Goal: Task Accomplishment & Management: Manage account settings

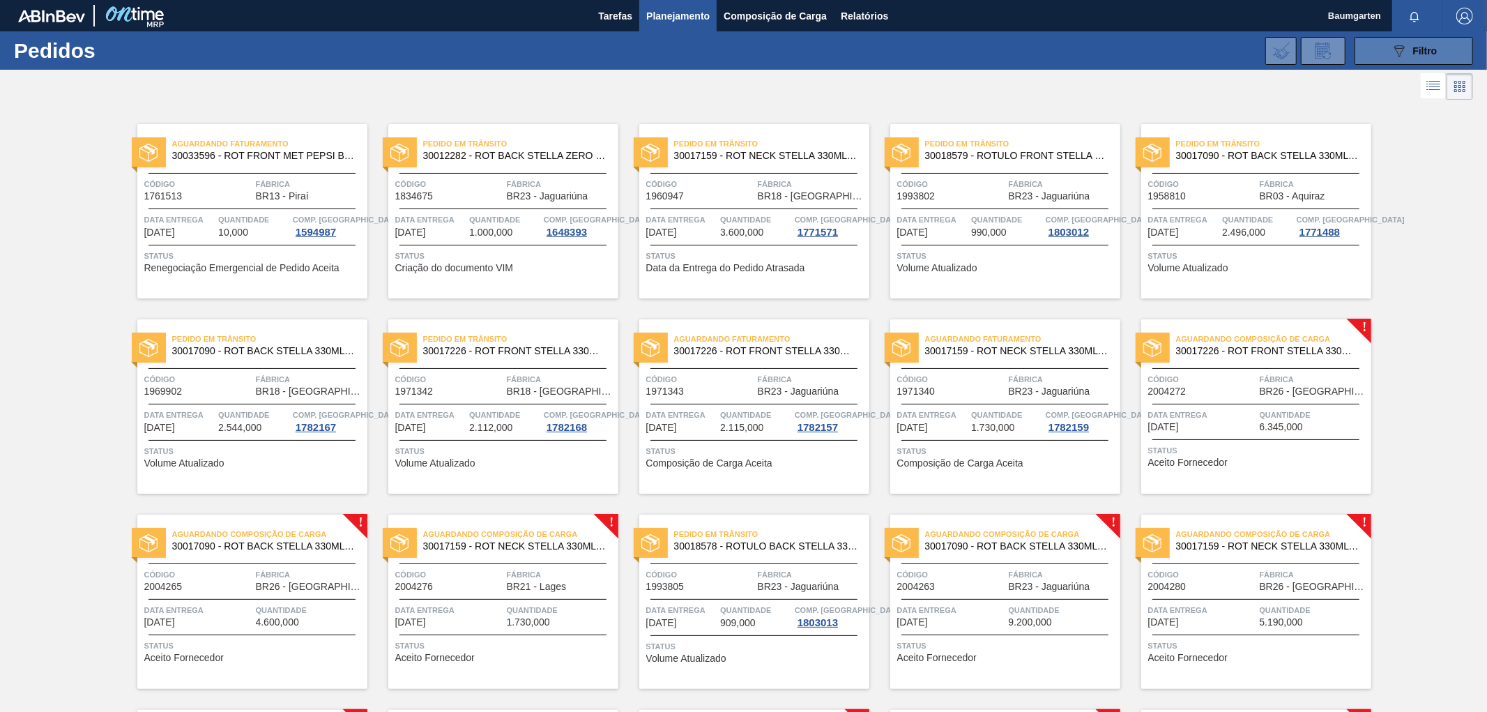
click at [1407, 47] on div "089F7B8B-B2A5-4AFE-B5C0-19BA573D28AC Filtro" at bounding box center [1413, 51] width 47 height 17
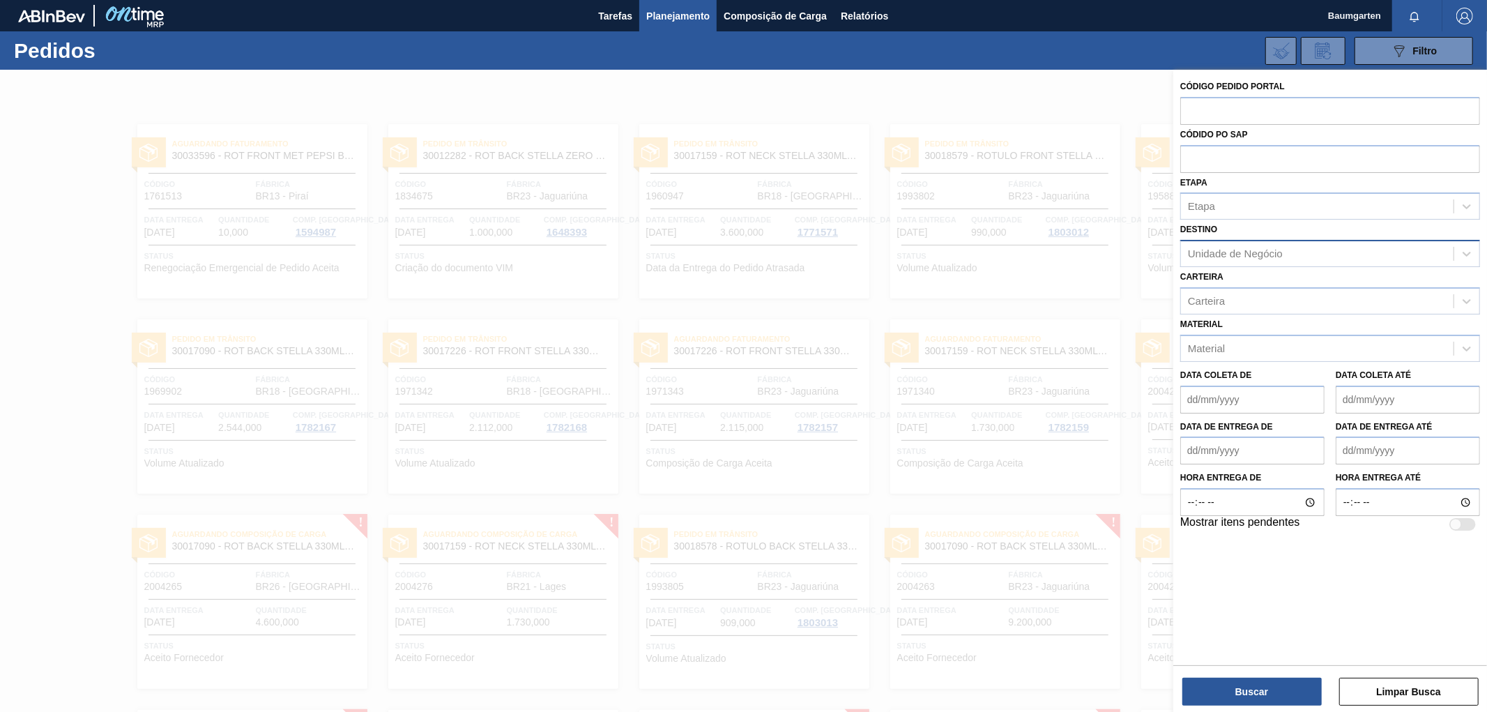
click at [1243, 249] on div "Unidade de Negócio" at bounding box center [1235, 254] width 95 height 12
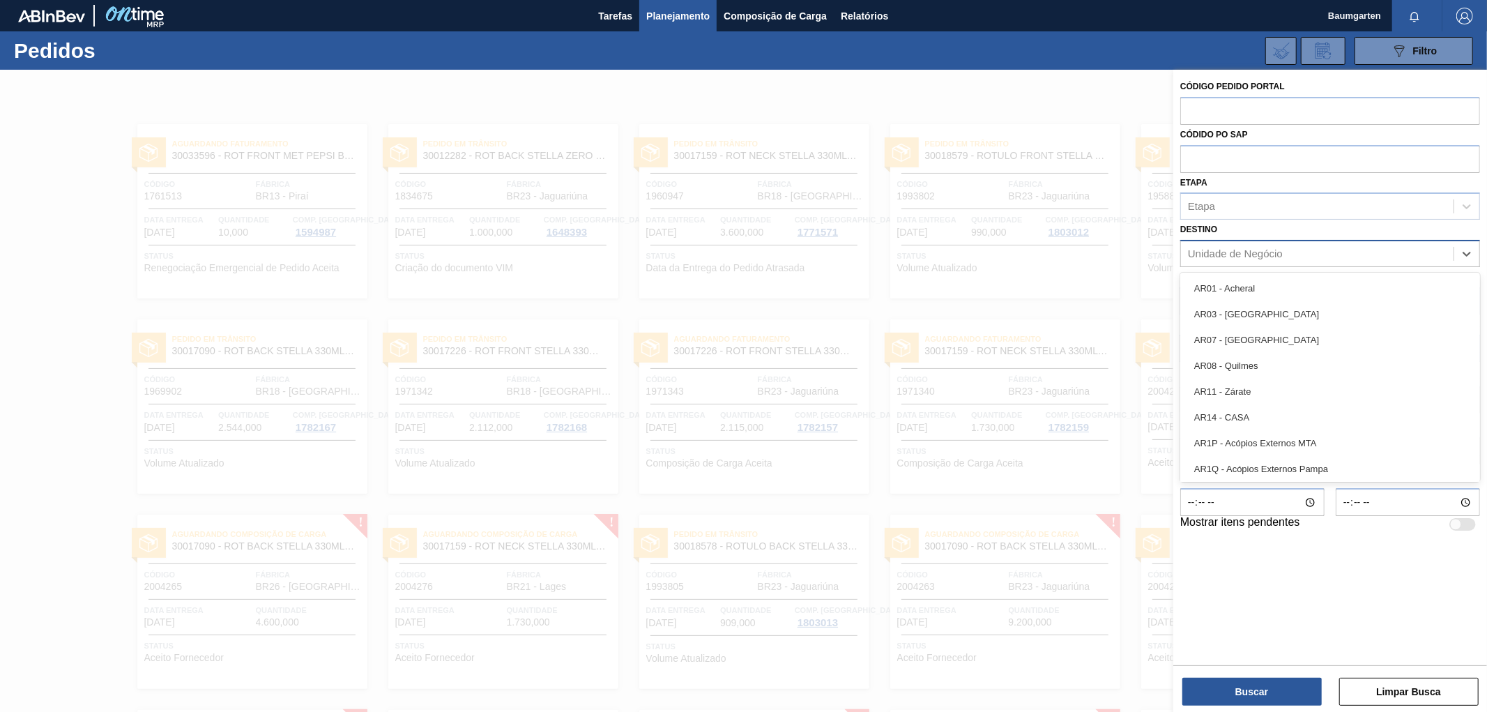
click at [1228, 249] on div "Unidade de Negócio" at bounding box center [1235, 254] width 95 height 12
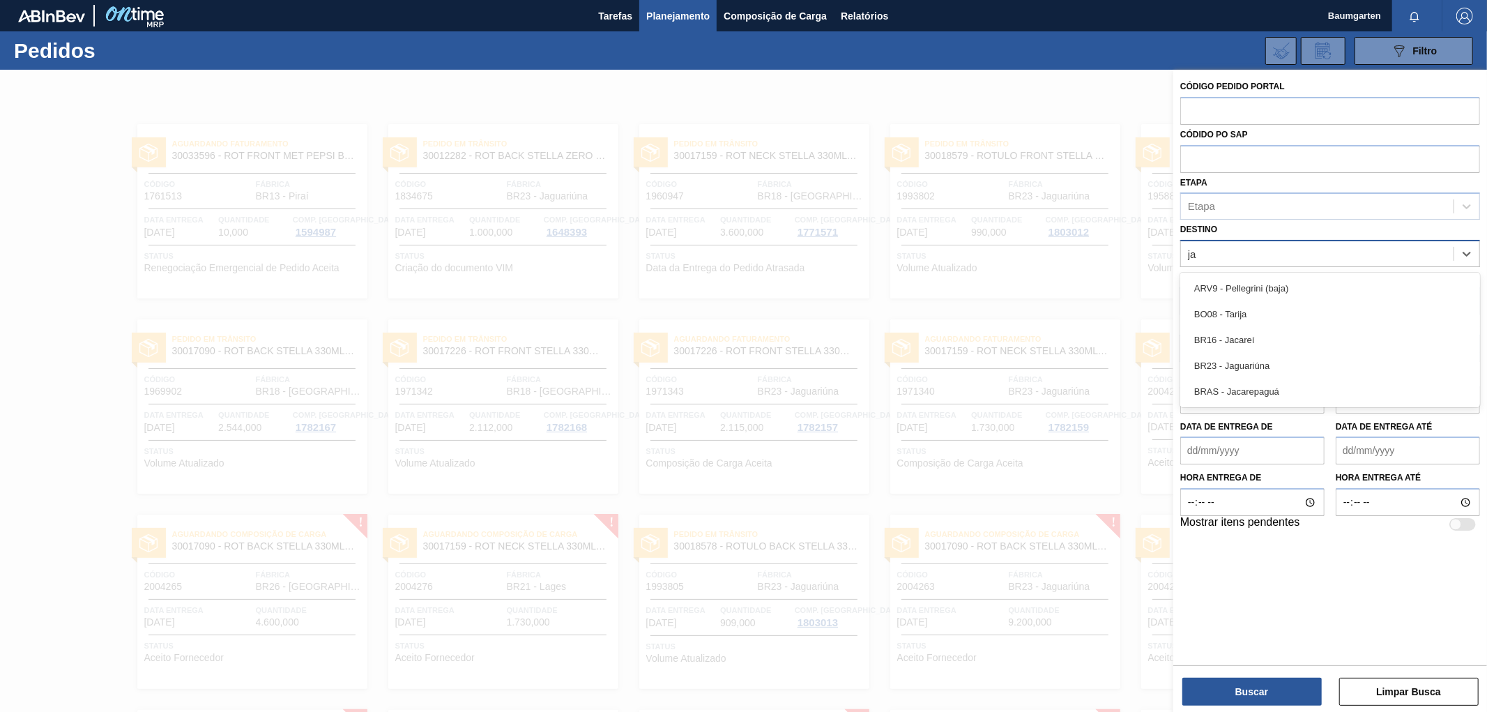
type input "jag"
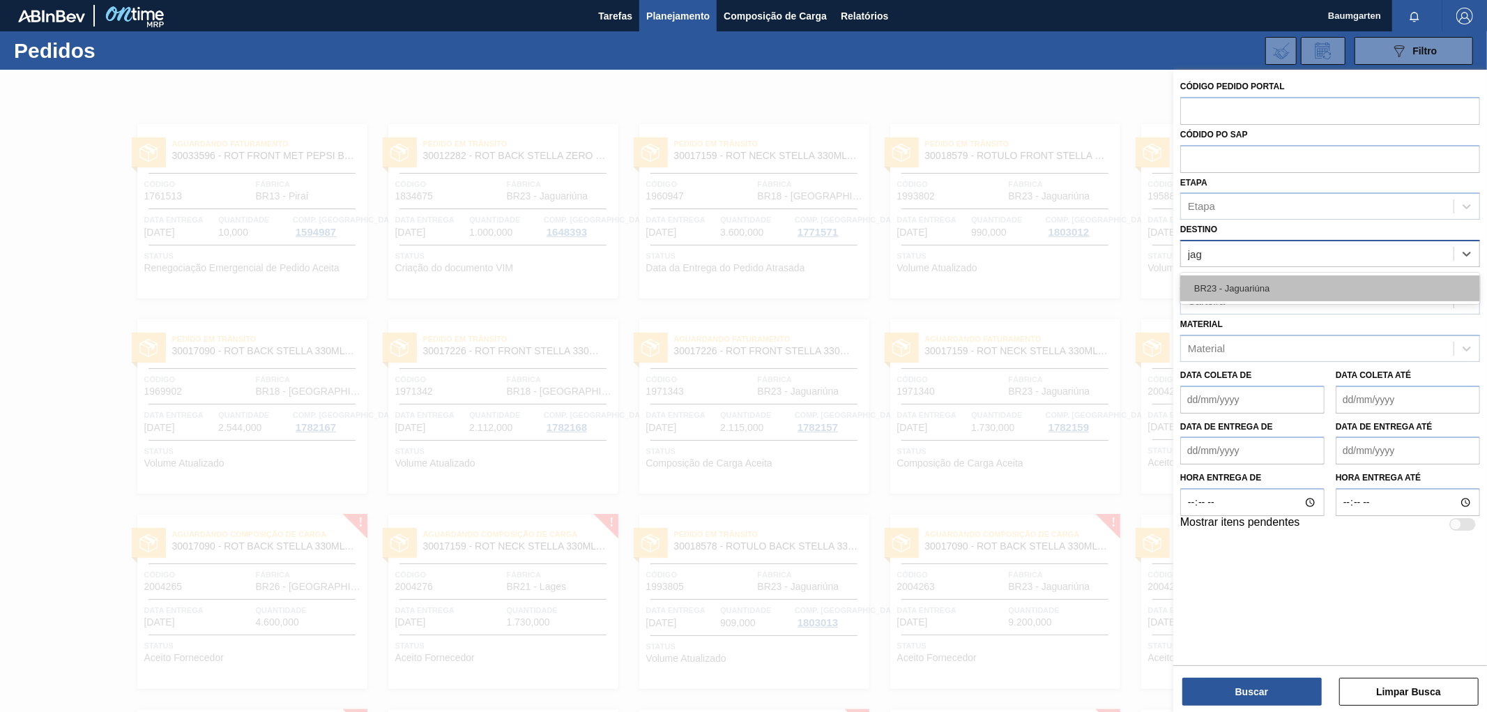
click at [1284, 290] on div "BR23 - Jaguariúna" at bounding box center [1330, 288] width 300 height 26
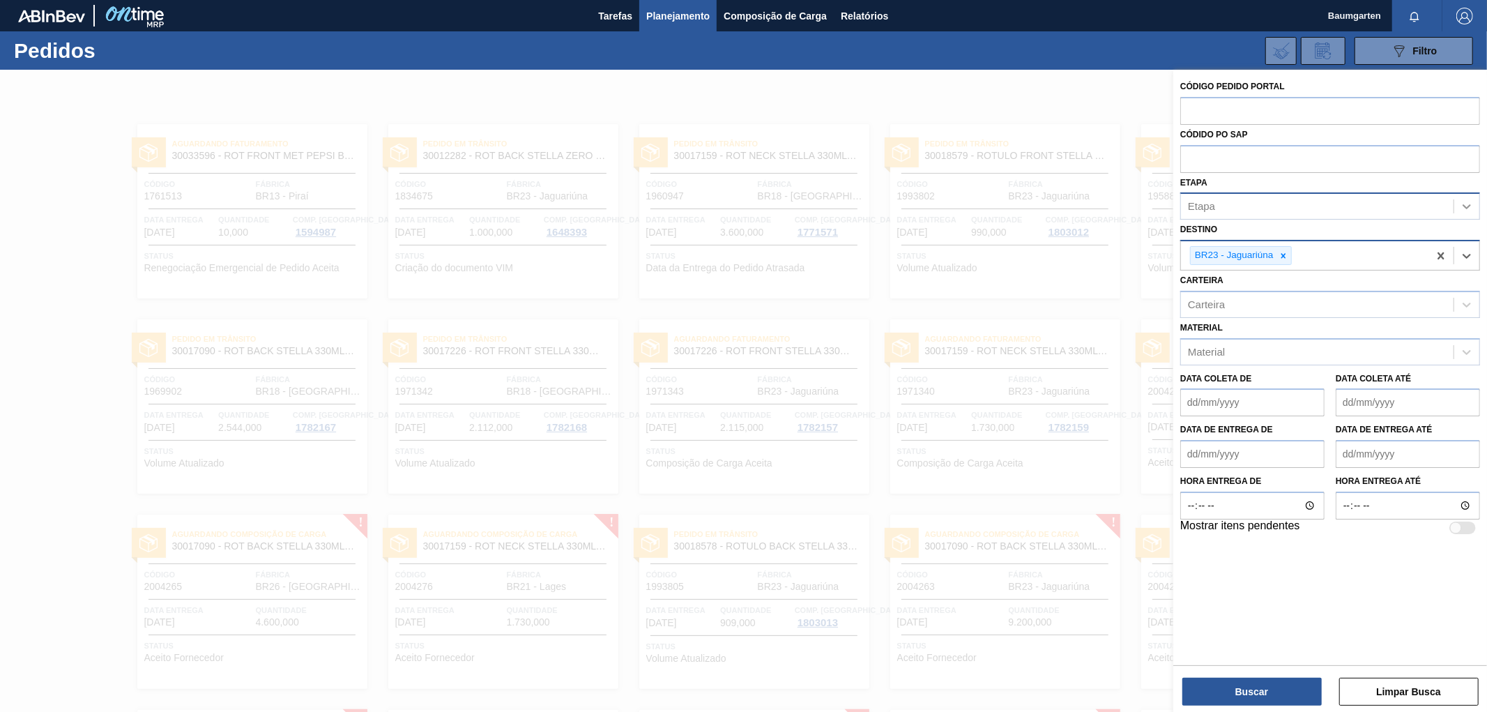
click at [1473, 200] on div at bounding box center [1466, 206] width 25 height 25
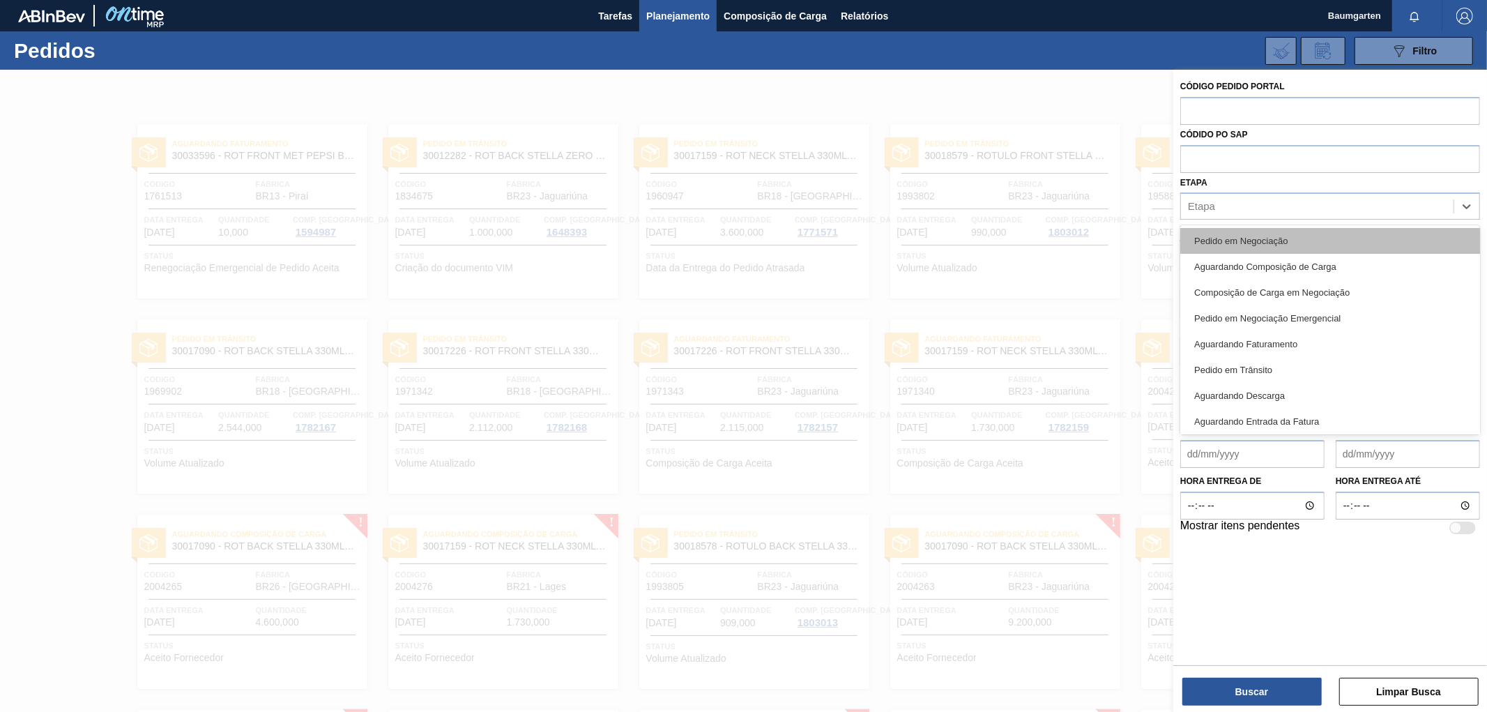
click at [1262, 241] on div "Pedido em Negociação" at bounding box center [1330, 241] width 300 height 26
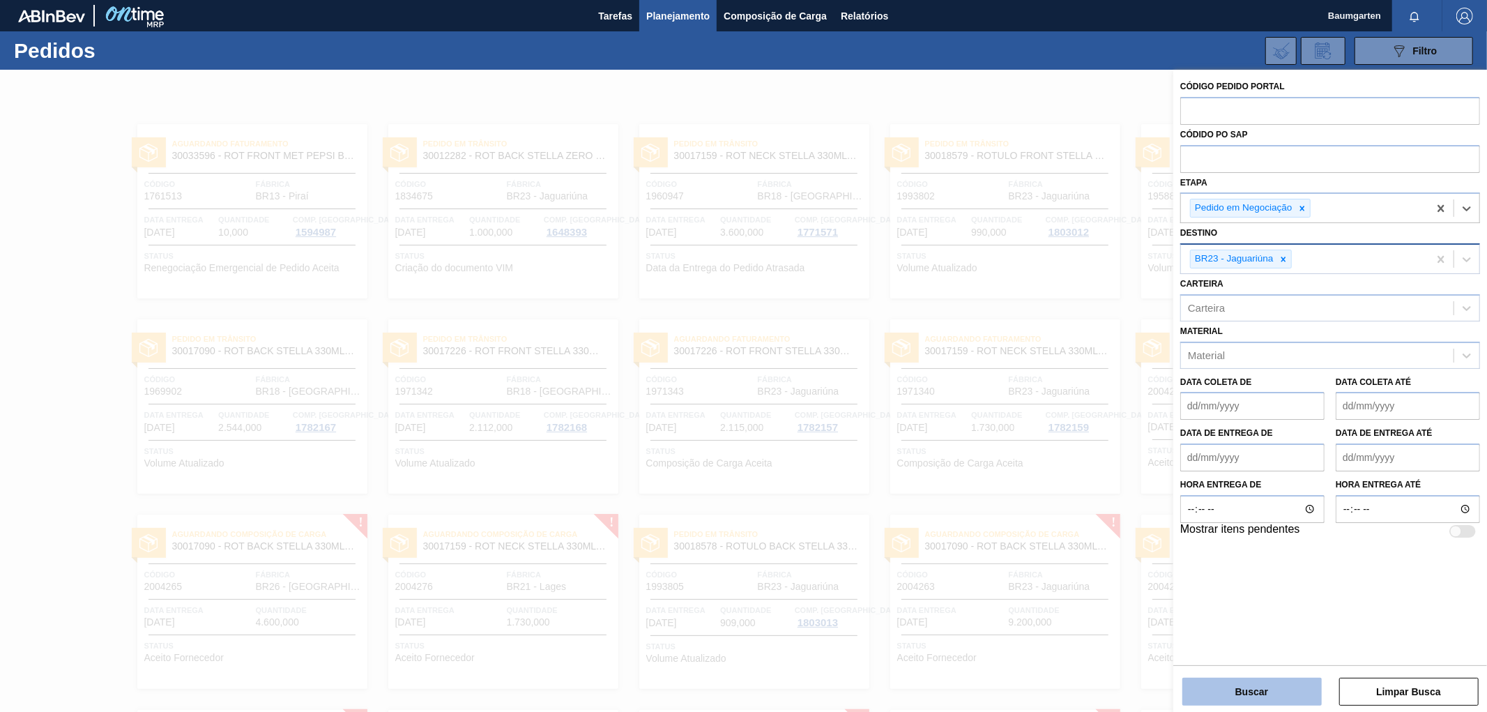
click at [1246, 695] on button "Buscar" at bounding box center [1251, 691] width 139 height 28
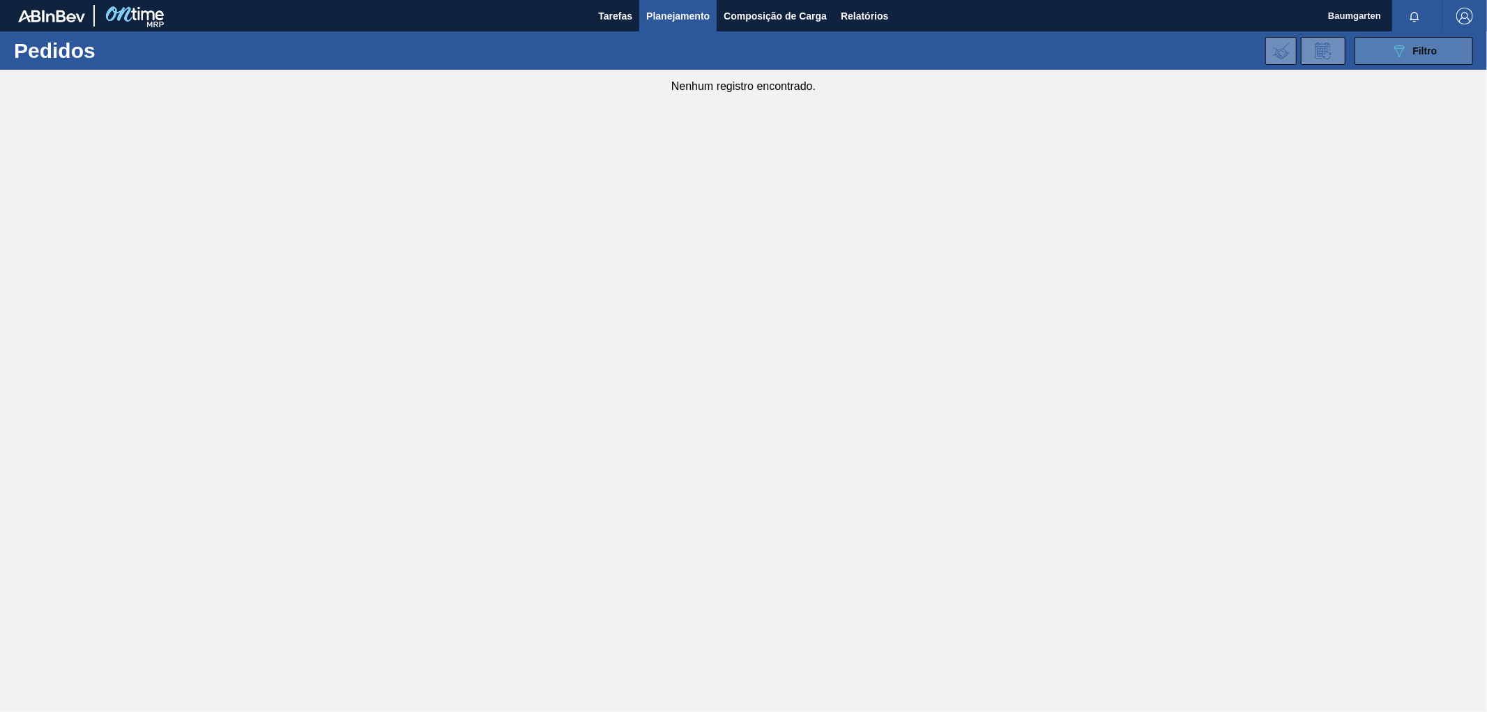
click at [1391, 47] on icon "089F7B8B-B2A5-4AFE-B5C0-19BA573D28AC" at bounding box center [1398, 51] width 17 height 17
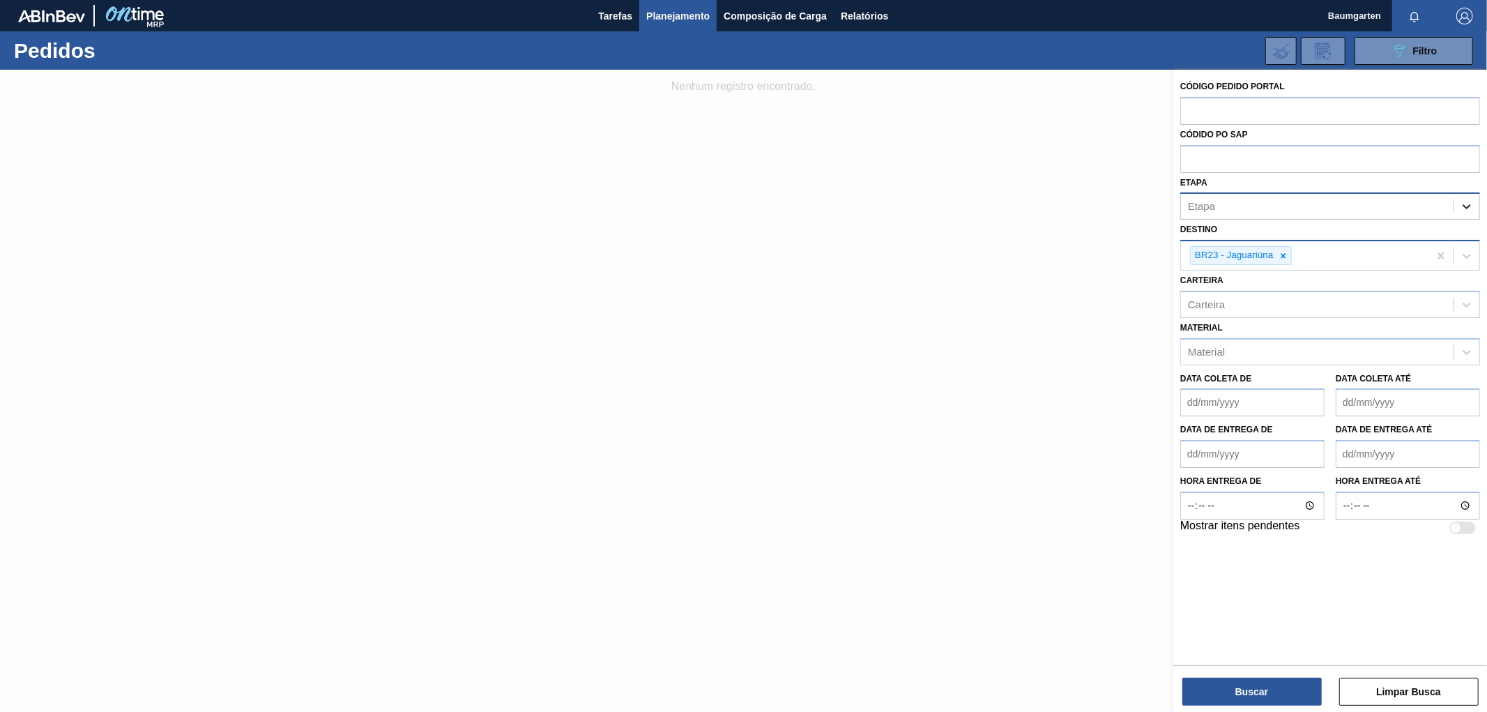
click at [1466, 206] on icon at bounding box center [1466, 207] width 8 height 5
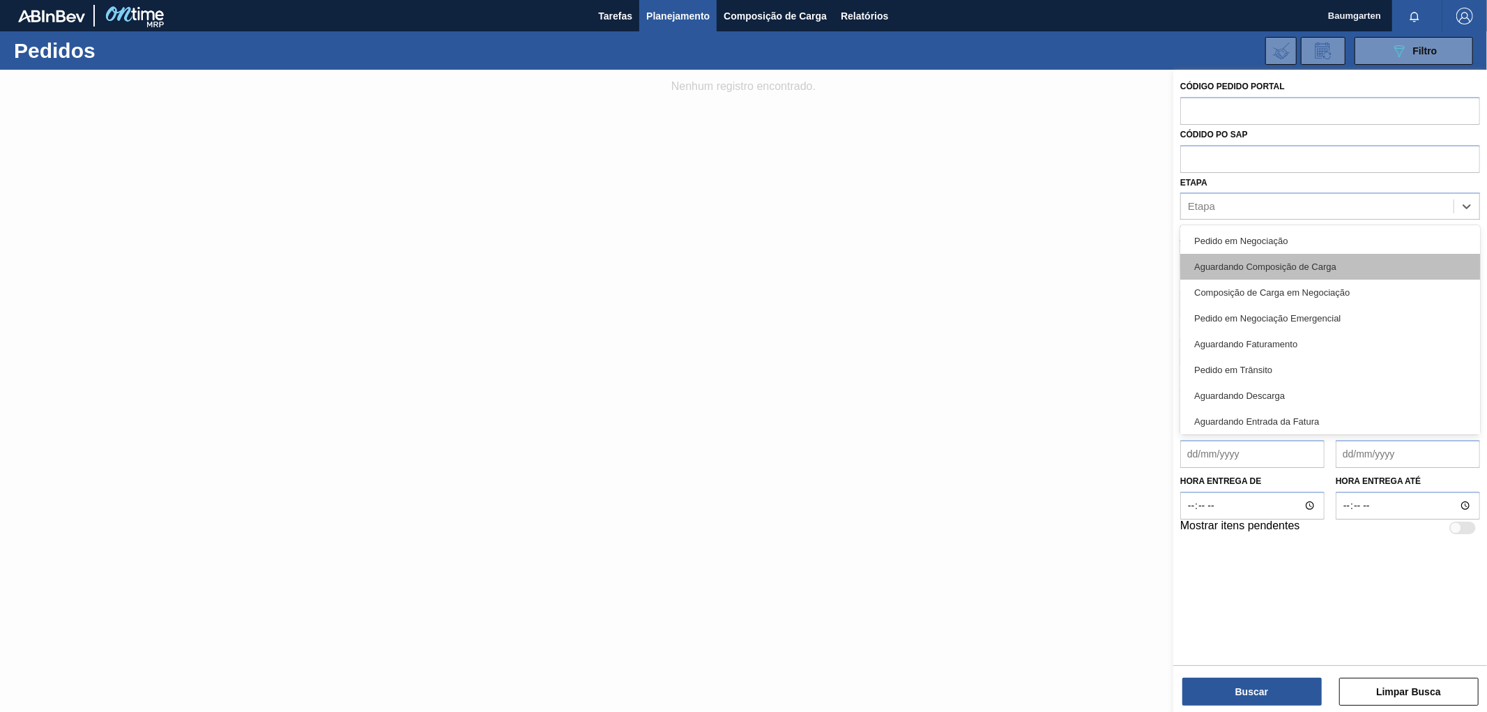
click at [1350, 267] on div "Aguardando Composição de Carga" at bounding box center [1330, 267] width 300 height 26
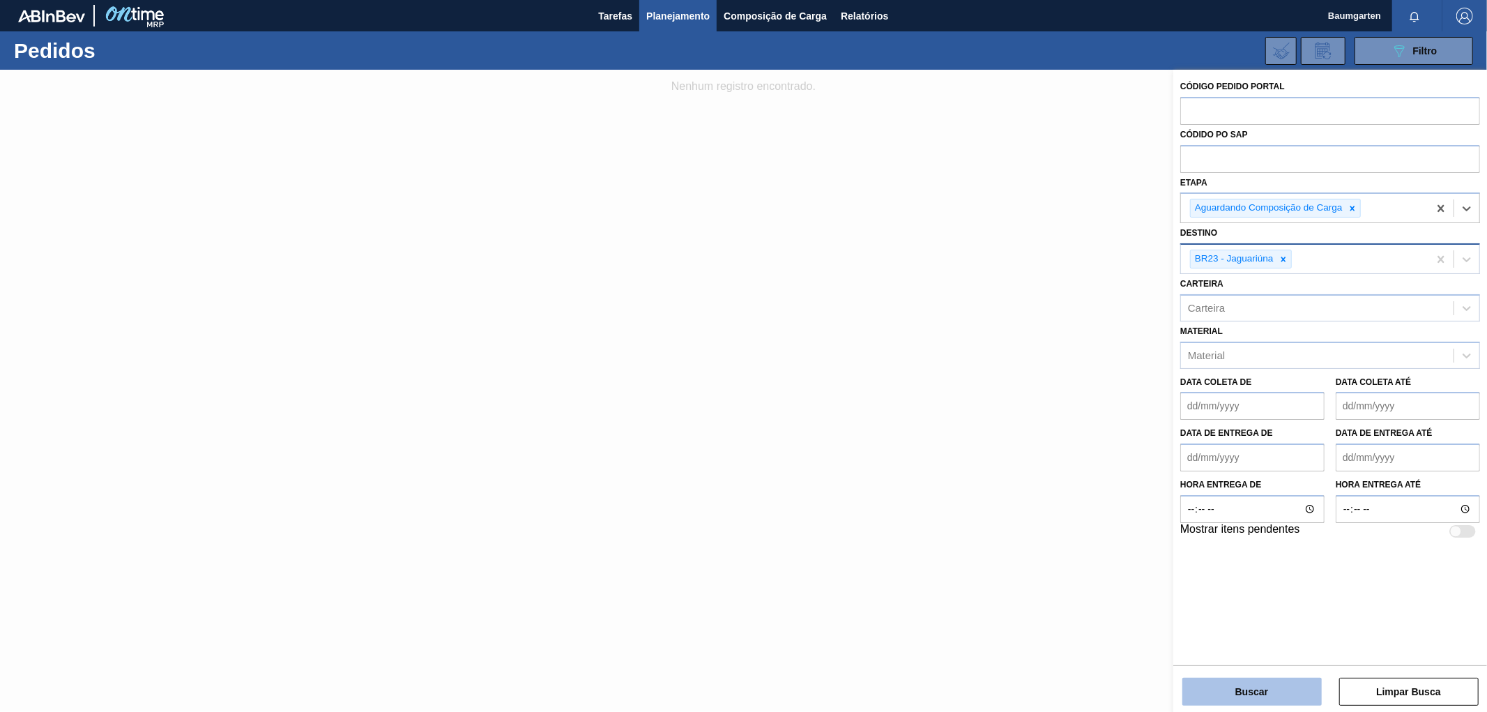
click at [1221, 687] on button "Buscar" at bounding box center [1251, 691] width 139 height 28
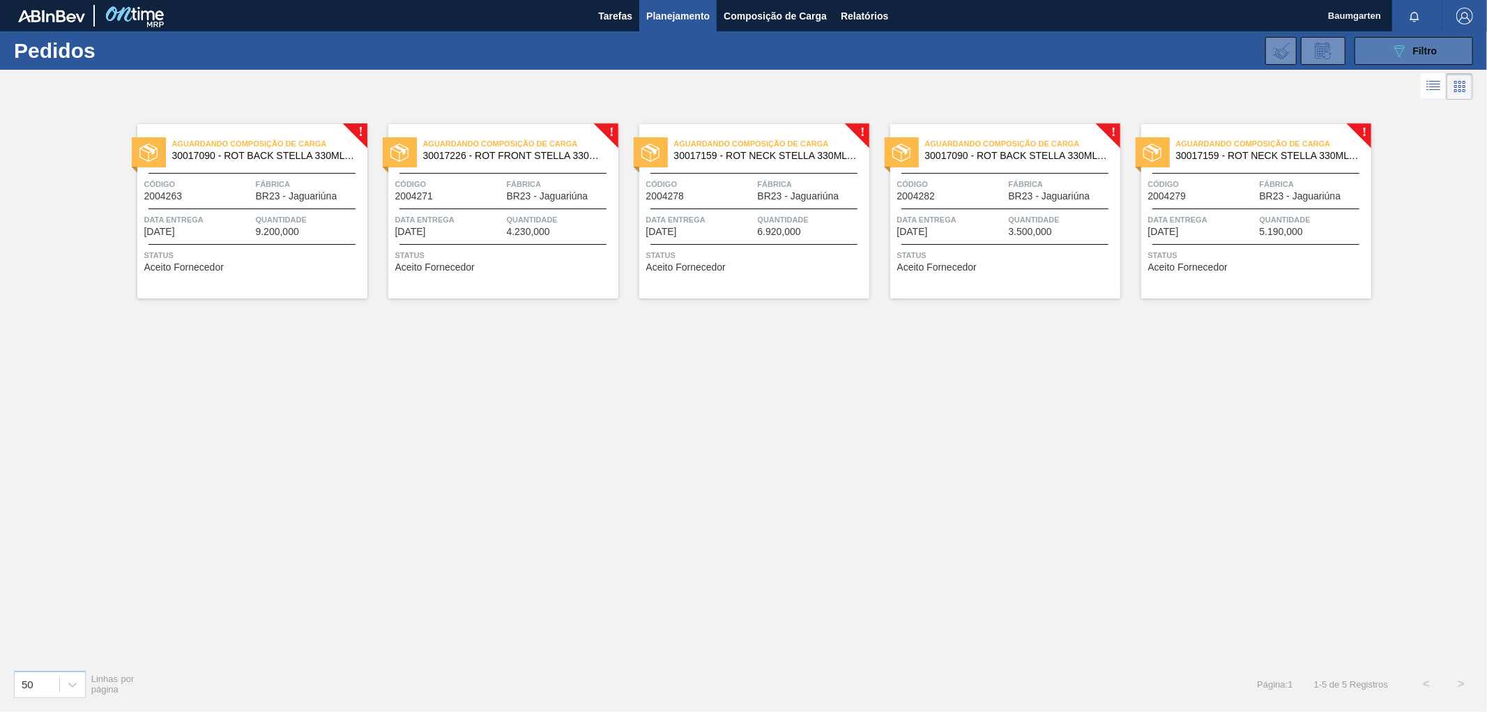
click at [1408, 43] on div "089F7B8B-B2A5-4AFE-B5C0-19BA573D28AC Filtro" at bounding box center [1413, 51] width 47 height 17
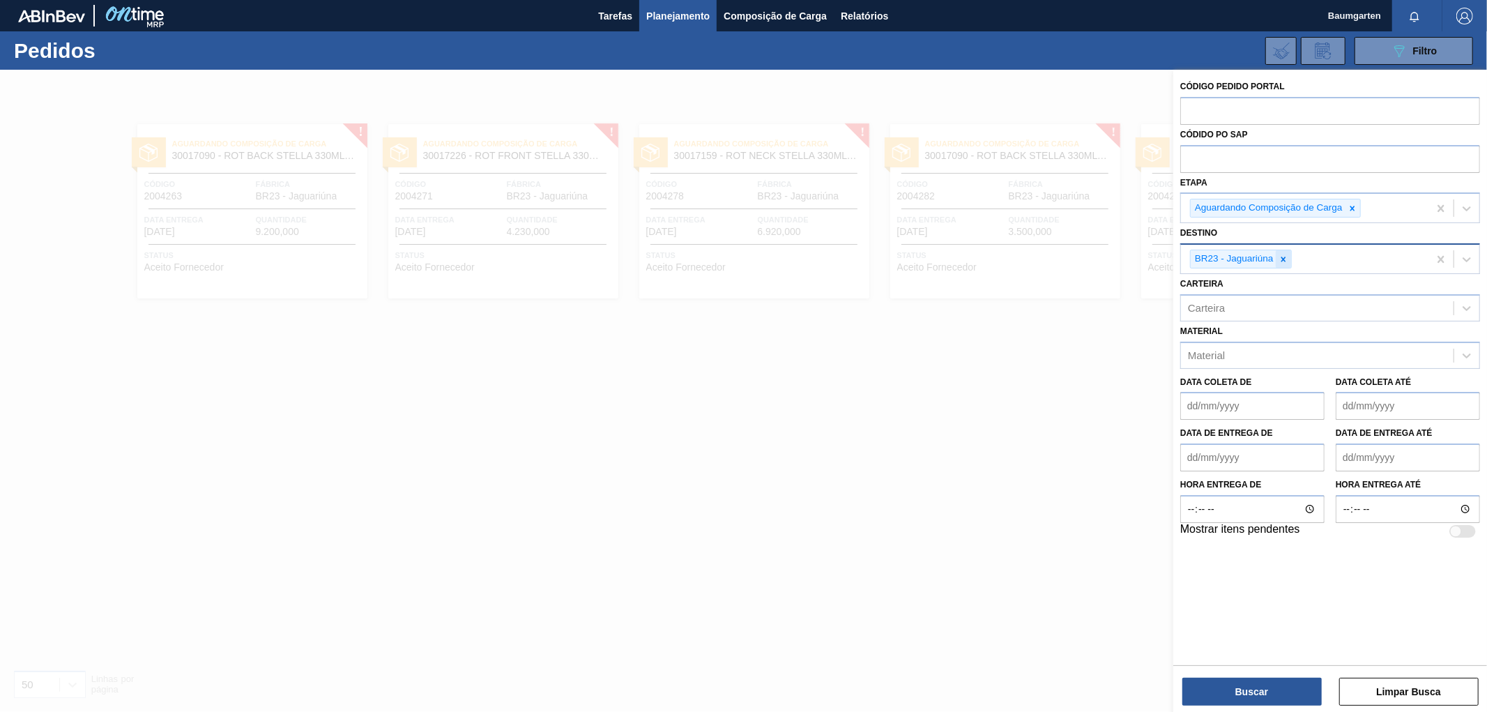
click at [1286, 258] on icon at bounding box center [1283, 259] width 10 height 10
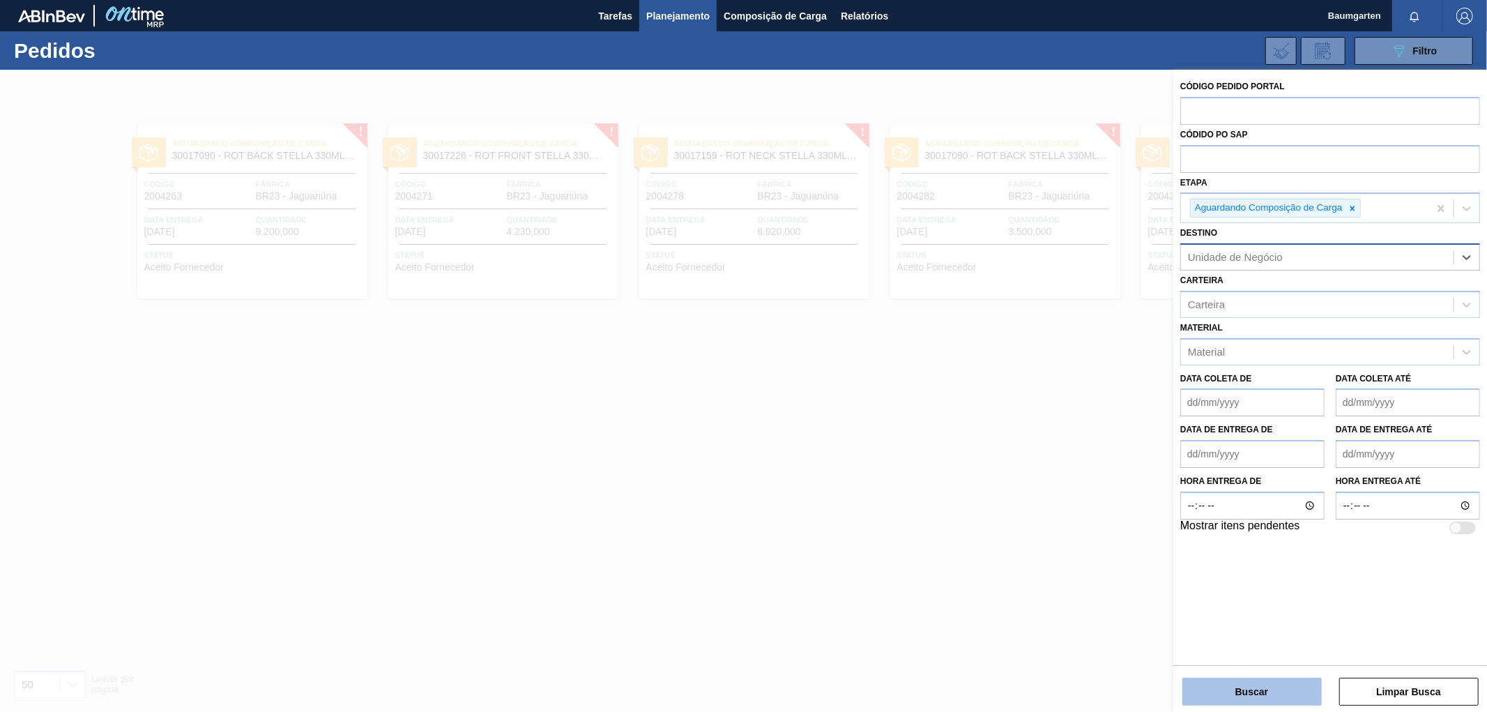
click at [1236, 694] on button "Buscar" at bounding box center [1251, 691] width 139 height 28
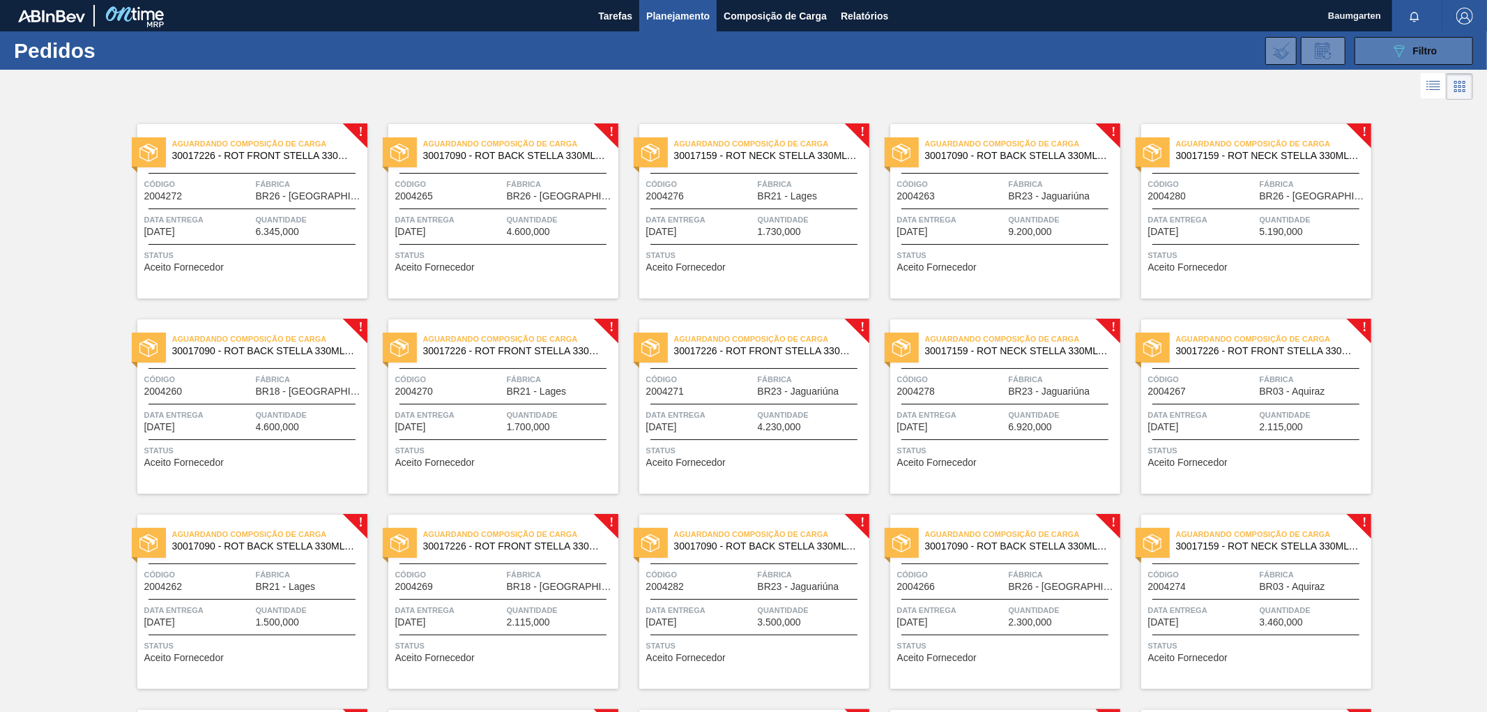
click at [1423, 56] on div "089F7B8B-B2A5-4AFE-B5C0-19BA573D28AC Filtro" at bounding box center [1413, 51] width 47 height 17
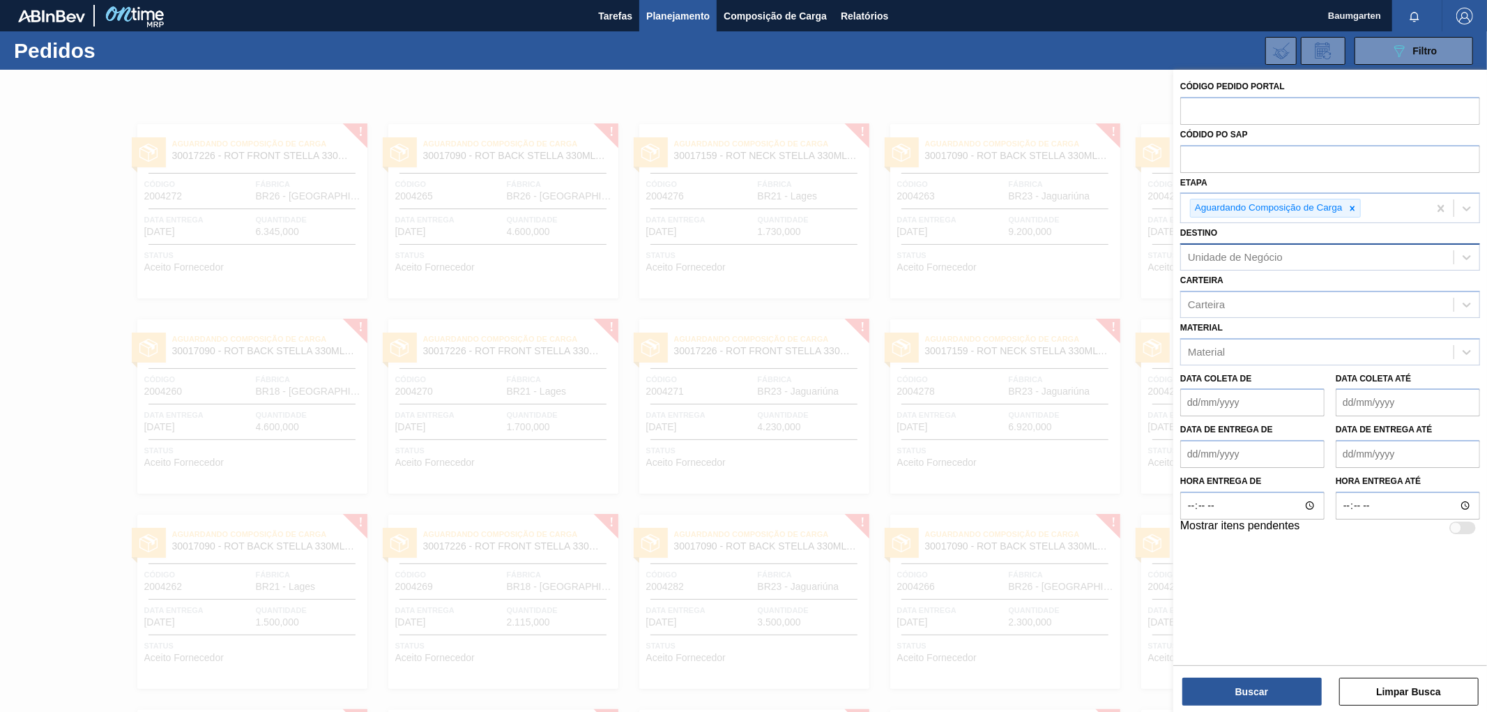
click at [1232, 259] on div "Unidade de Negócio" at bounding box center [1235, 258] width 95 height 12
type input "uber"
click at [1244, 289] on div "BR26 - [GEOGRAPHIC_DATA]" at bounding box center [1330, 292] width 300 height 26
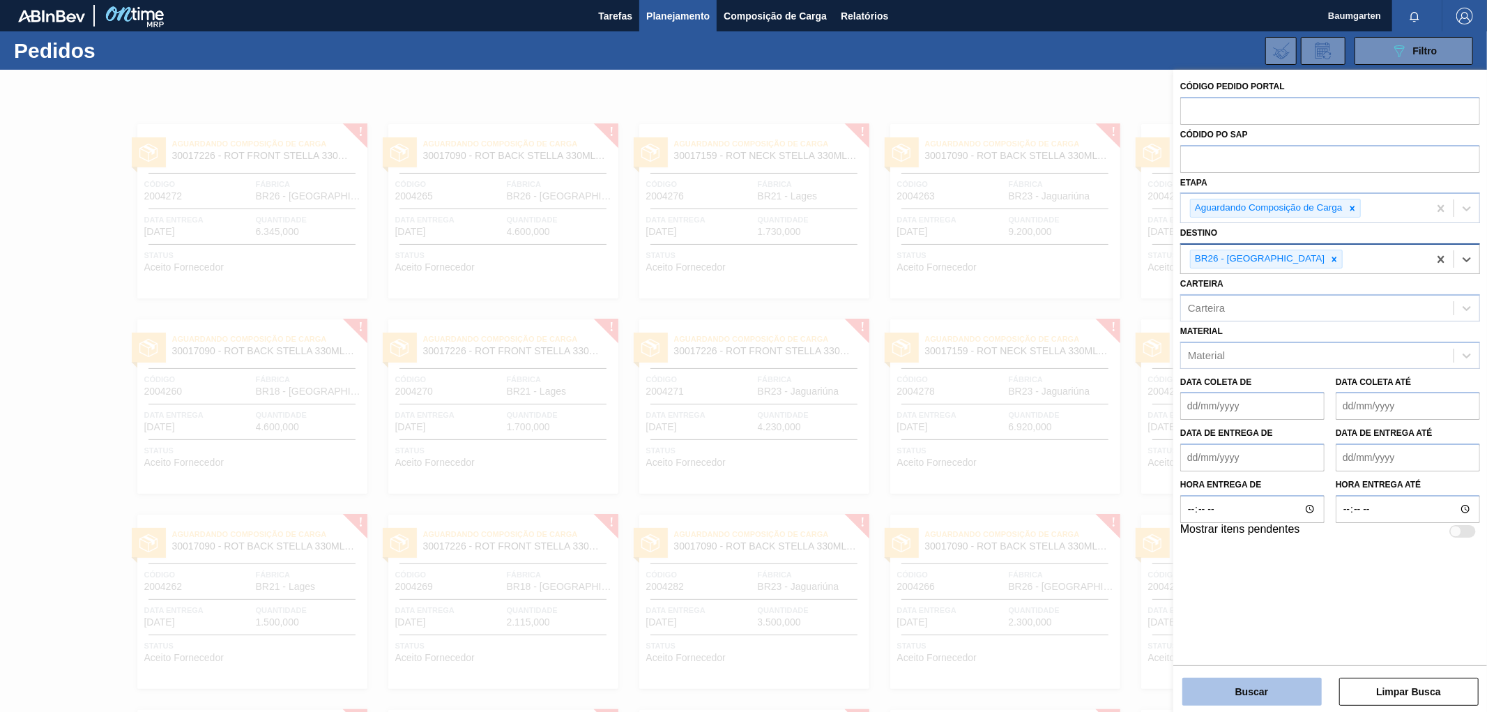
click at [1269, 694] on button "Buscar" at bounding box center [1251, 691] width 139 height 28
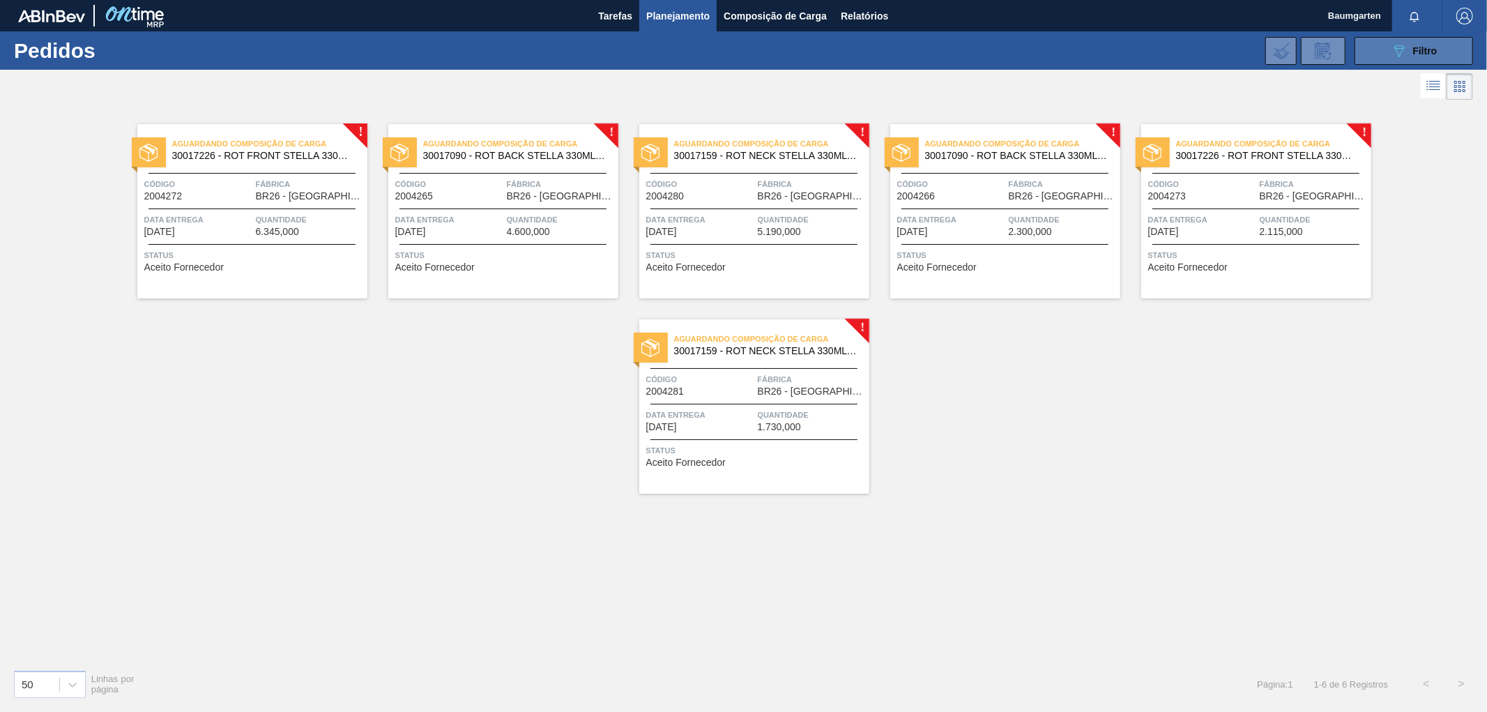
click at [1379, 51] on button "089F7B8B-B2A5-4AFE-B5C0-19BA573D28AC Filtro" at bounding box center [1413, 51] width 118 height 28
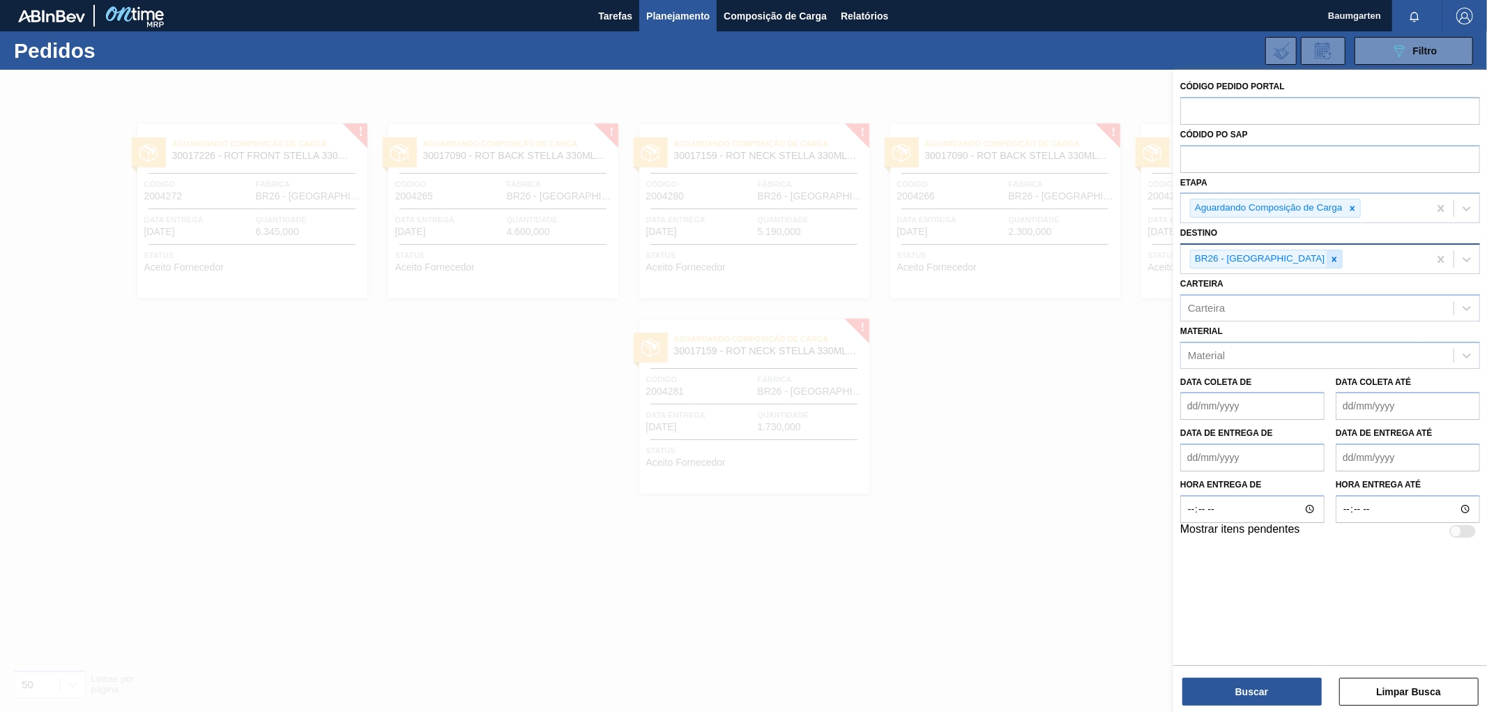
click at [1326, 254] on div at bounding box center [1333, 258] width 15 height 17
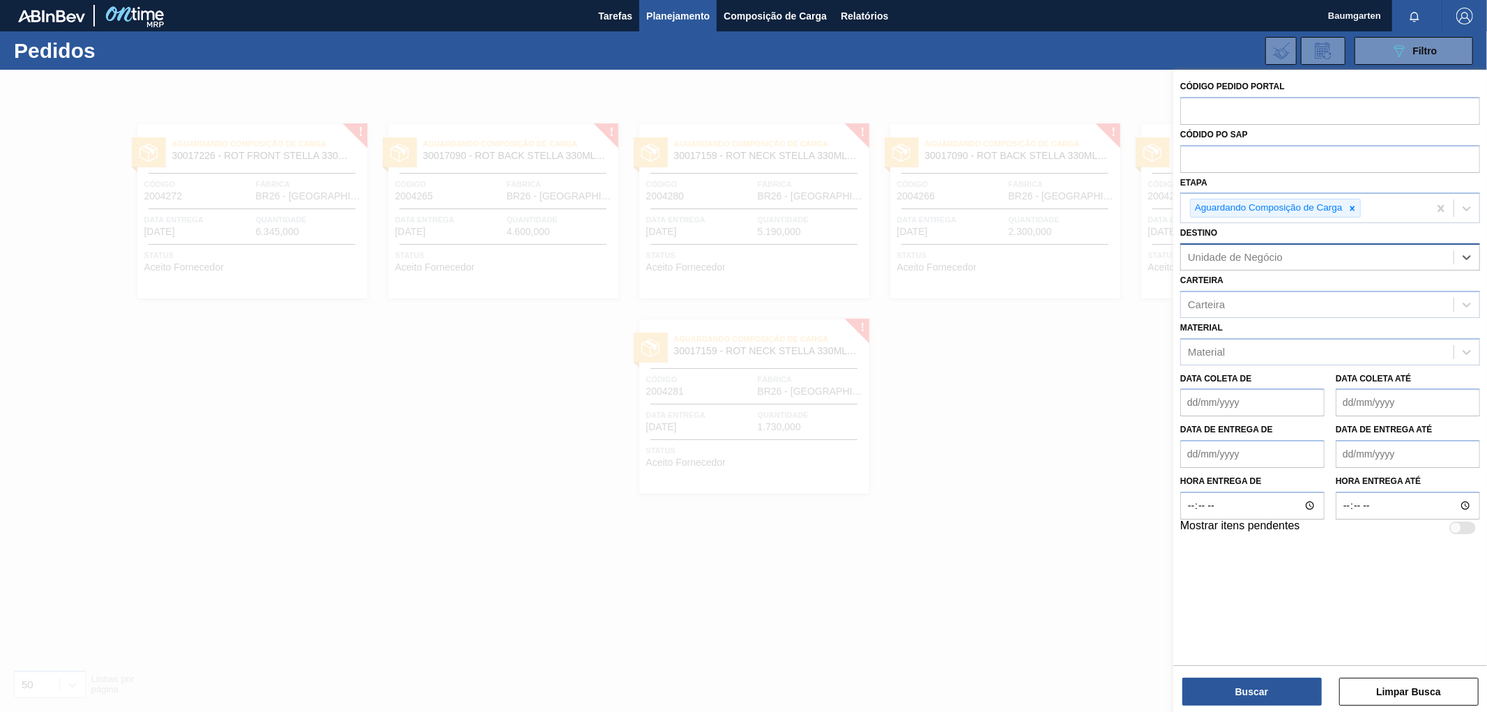
click at [1292, 259] on div "Unidade de Negócio" at bounding box center [1317, 257] width 273 height 20
type input "lages"
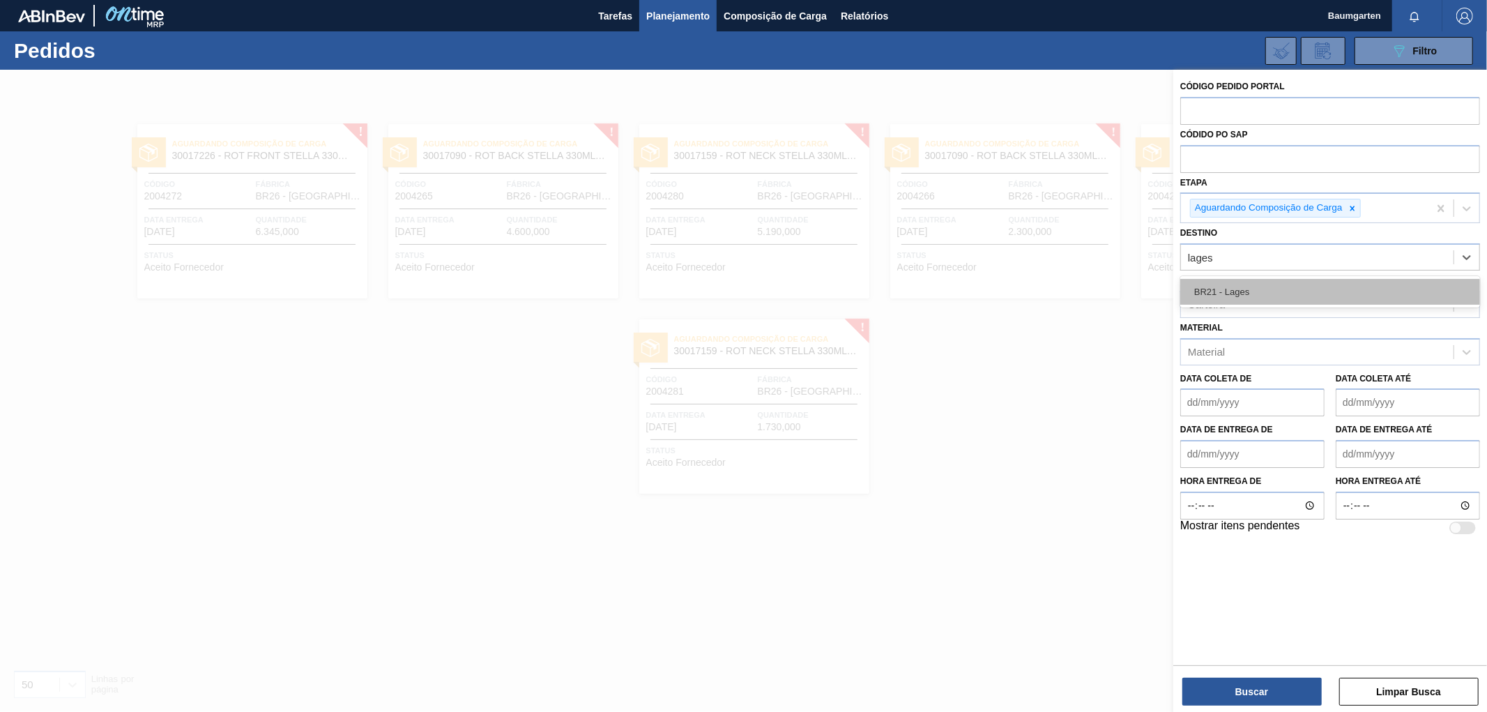
click at [1241, 290] on div "BR21 - Lages" at bounding box center [1330, 292] width 300 height 26
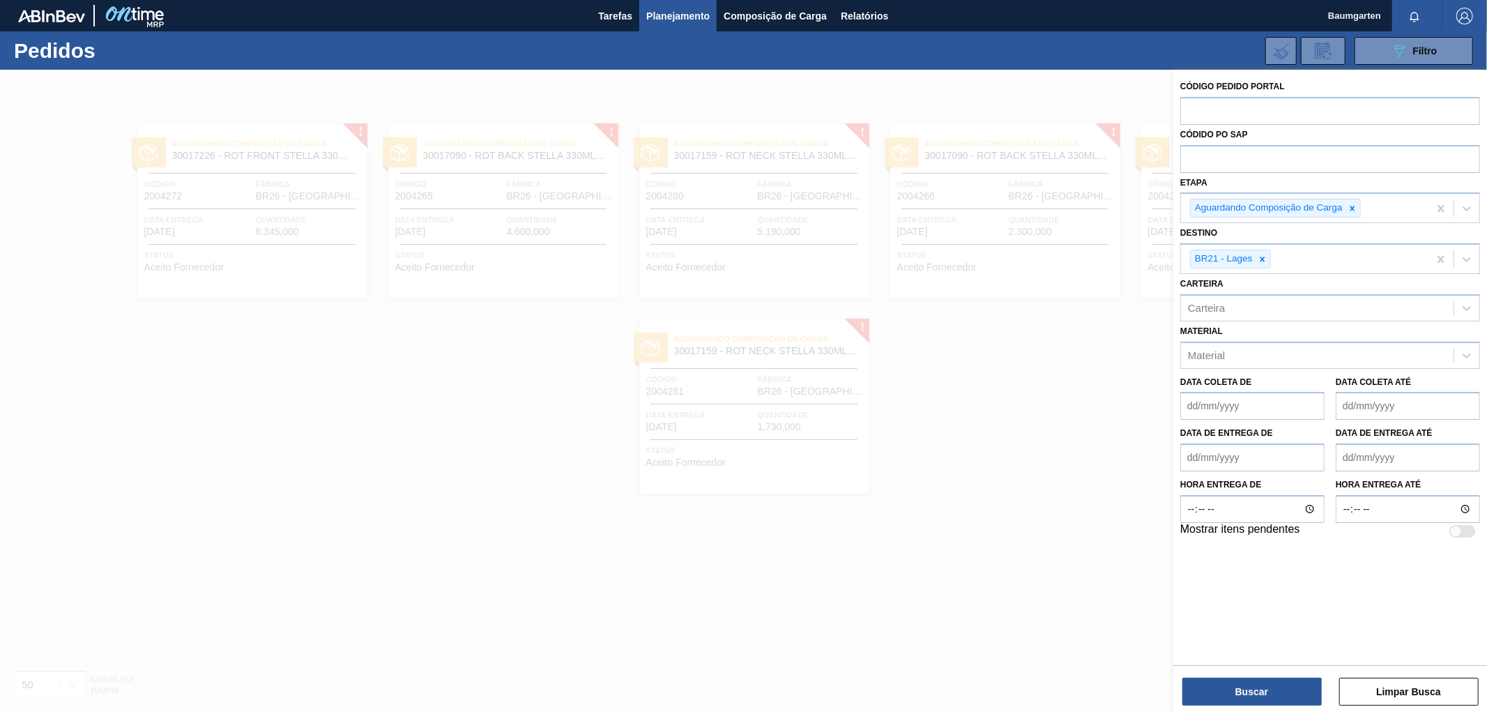
click at [1267, 706] on div "Código Pedido Portal Códido PO SAP Etapa Aguardando Composição de Carga Destino…" at bounding box center [1330, 392] width 314 height 645
click at [1266, 696] on button "Buscar" at bounding box center [1251, 691] width 139 height 28
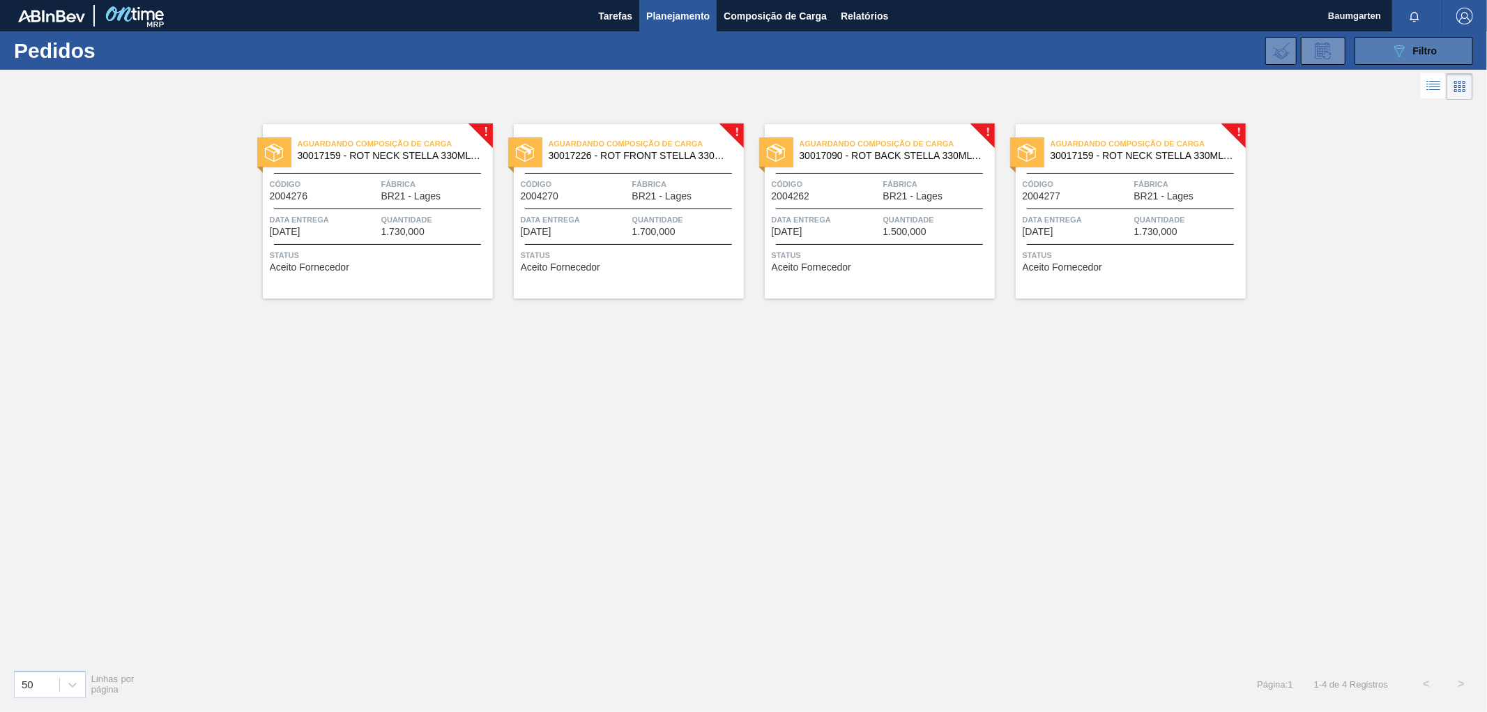
click at [1379, 45] on button "089F7B8B-B2A5-4AFE-B5C0-19BA573D28AC Filtro" at bounding box center [1413, 51] width 118 height 28
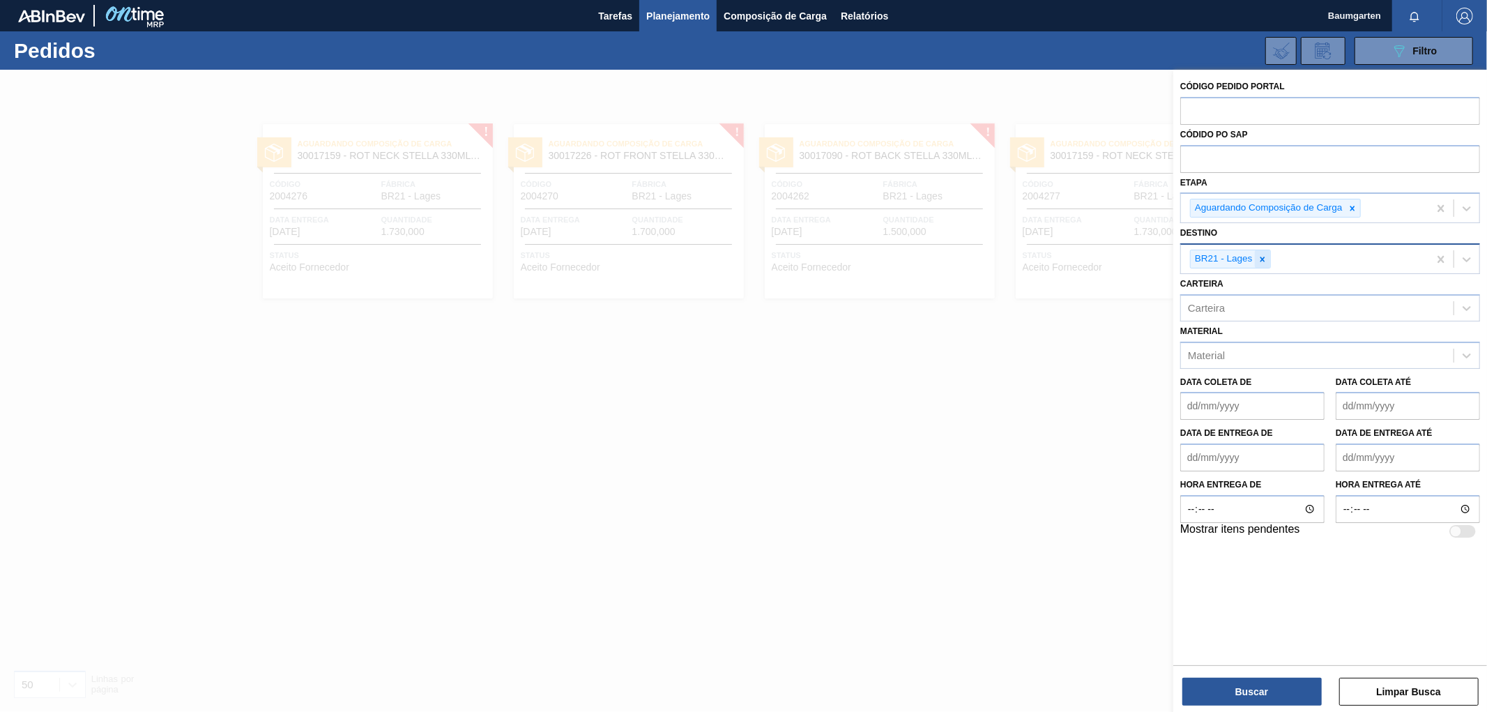
click at [1262, 258] on icon at bounding box center [1261, 258] width 5 height 5
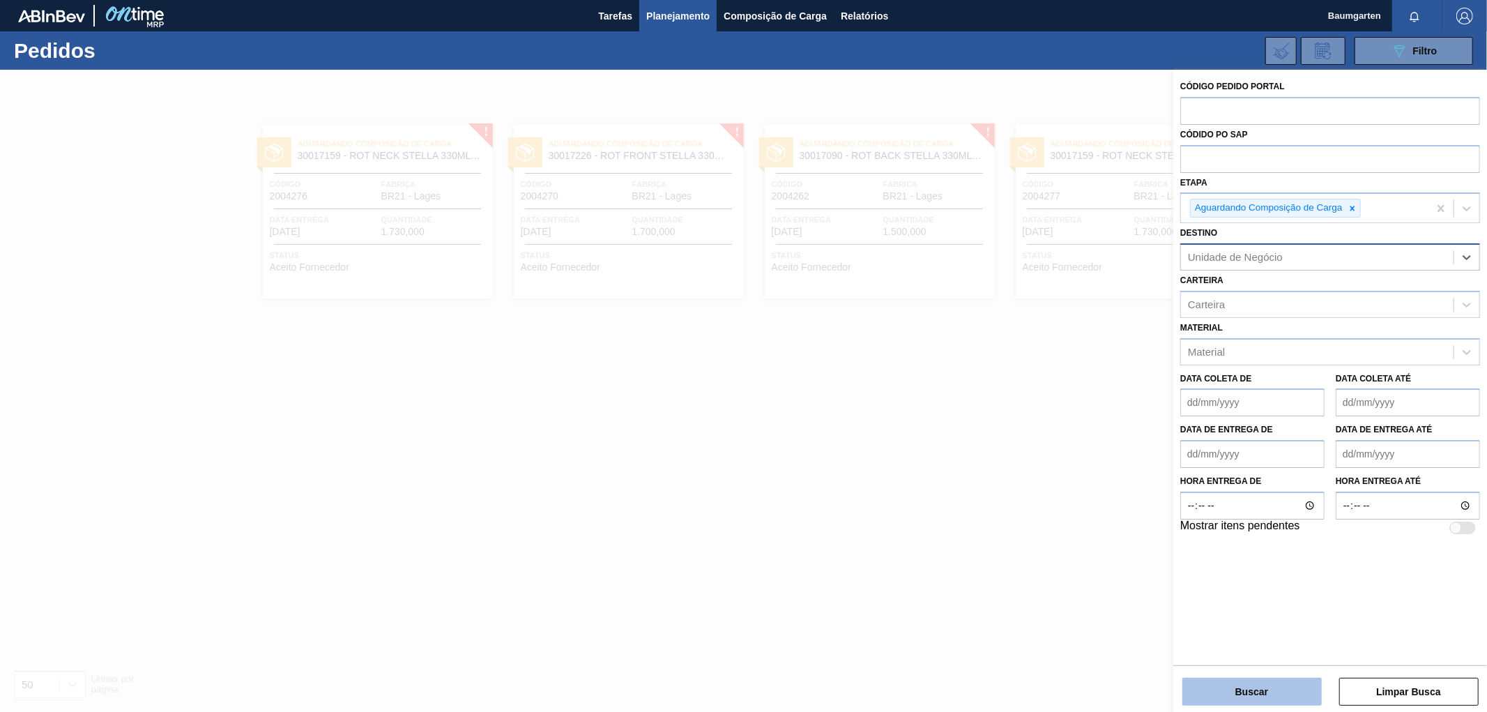
click at [1249, 699] on button "Buscar" at bounding box center [1251, 691] width 139 height 28
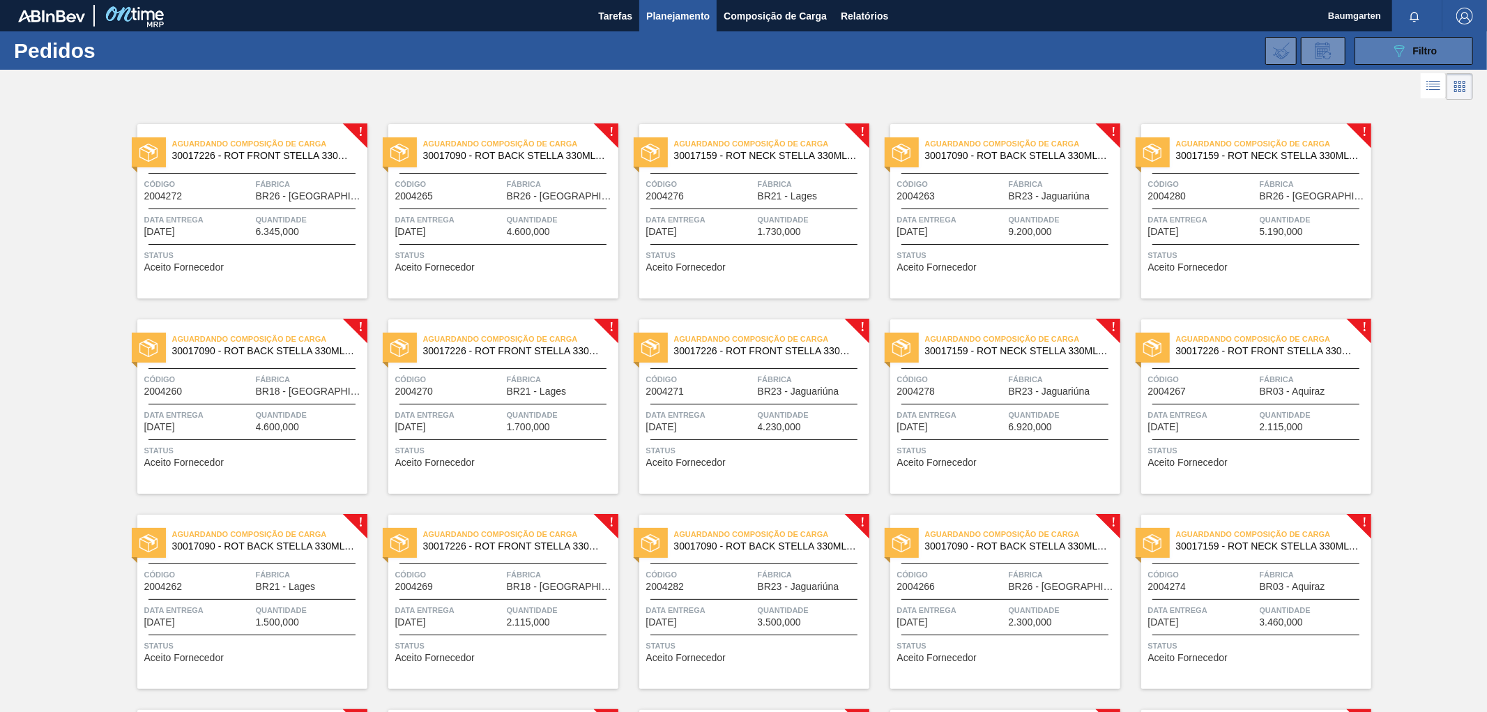
click at [1371, 43] on button "089F7B8B-B2A5-4AFE-B5C0-19BA573D28AC Filtro" at bounding box center [1413, 51] width 118 height 28
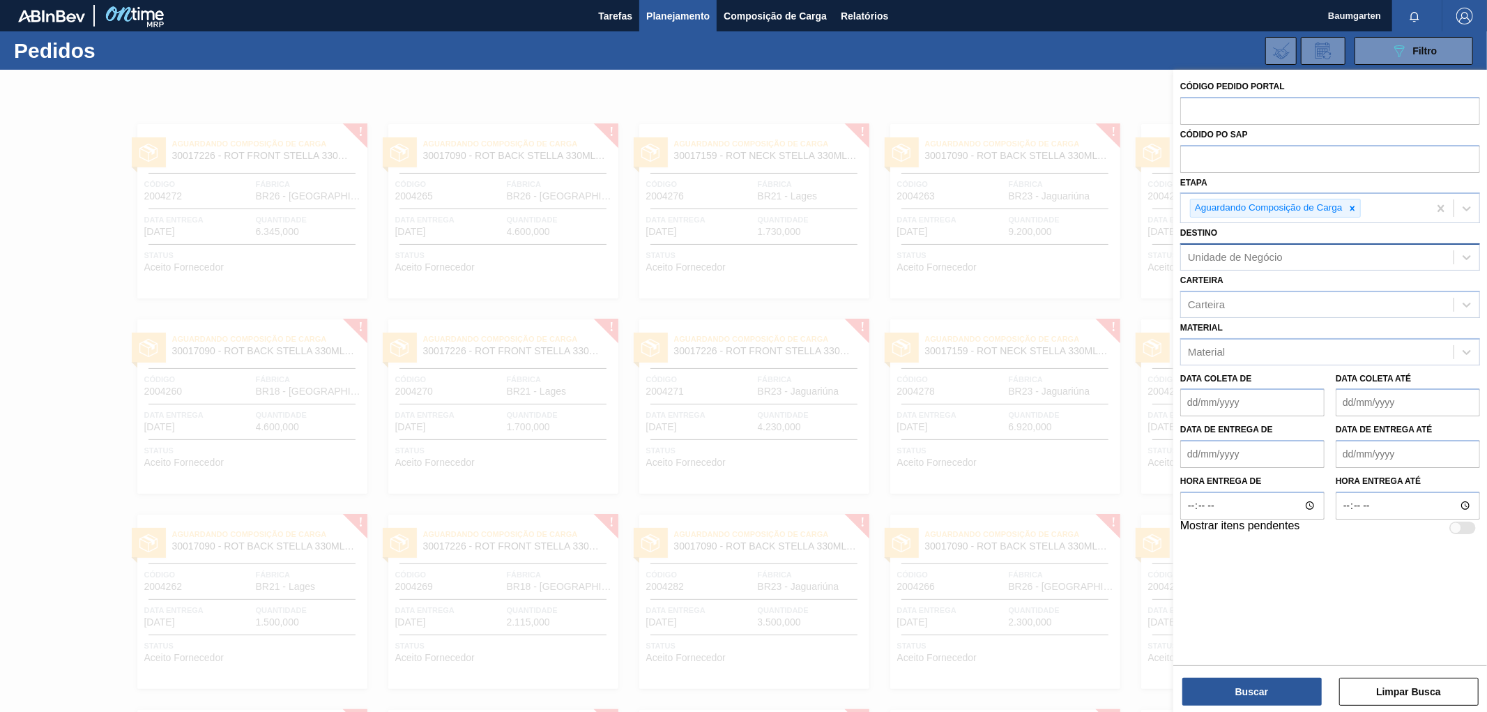
click at [1241, 255] on div "Unidade de Negócio" at bounding box center [1235, 258] width 95 height 12
type input "pernam"
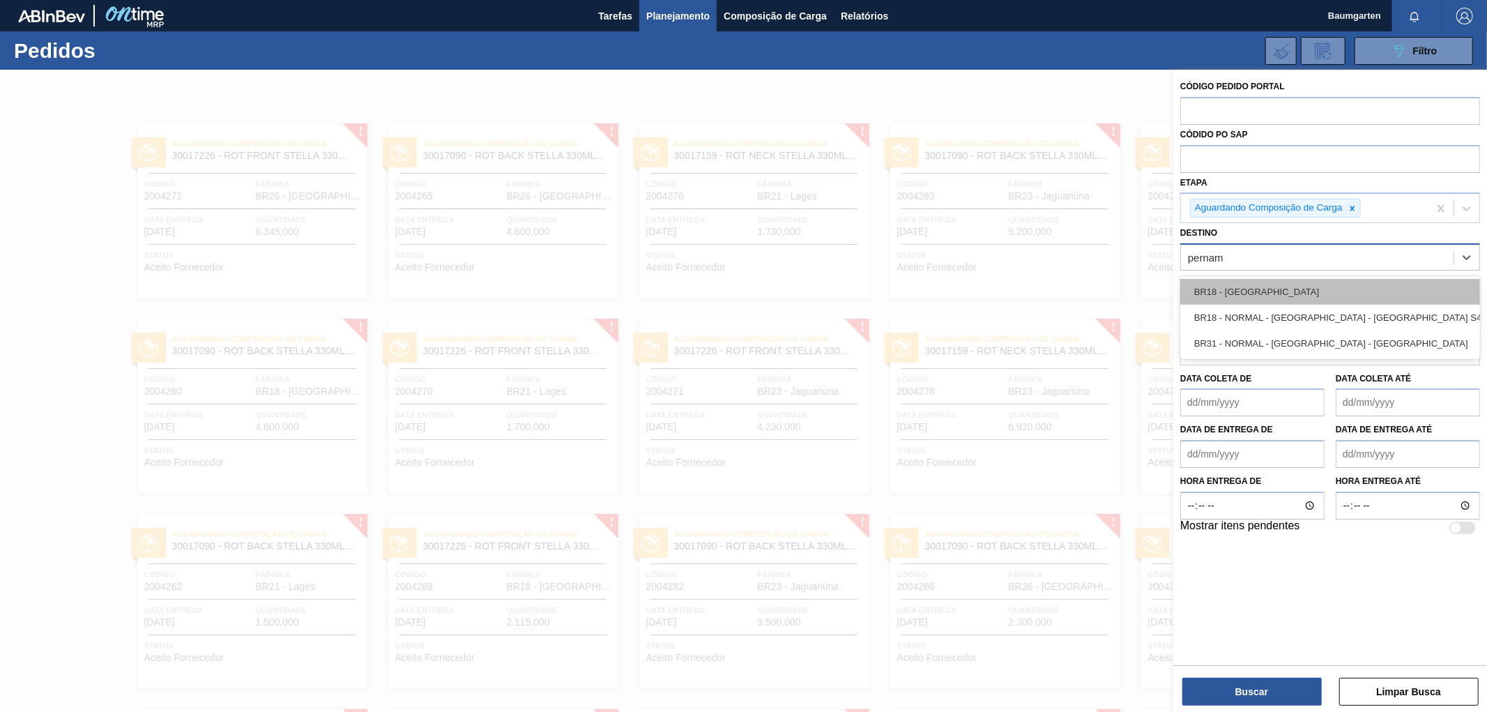
click at [1305, 289] on div "BR18 - [GEOGRAPHIC_DATA]" at bounding box center [1330, 292] width 300 height 26
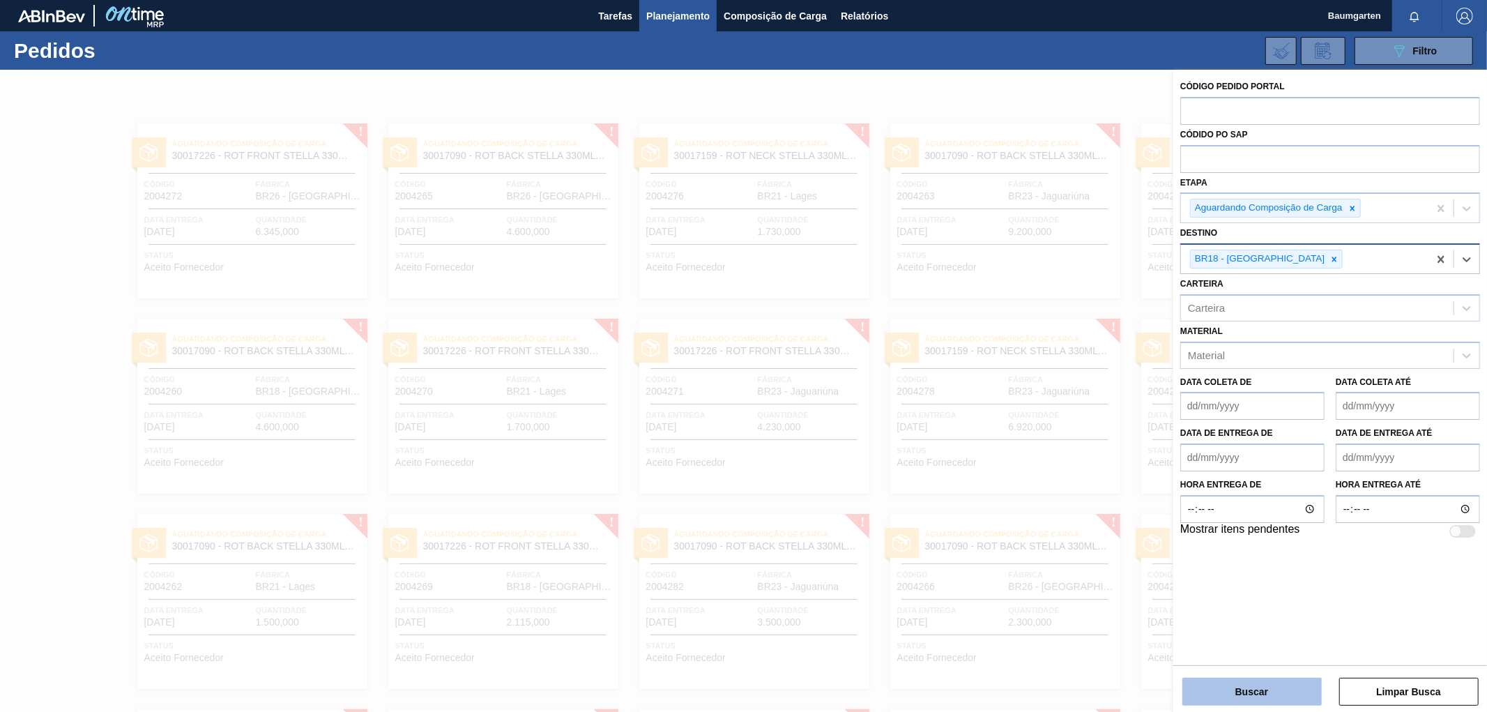
click at [1267, 682] on button "Buscar" at bounding box center [1251, 691] width 139 height 28
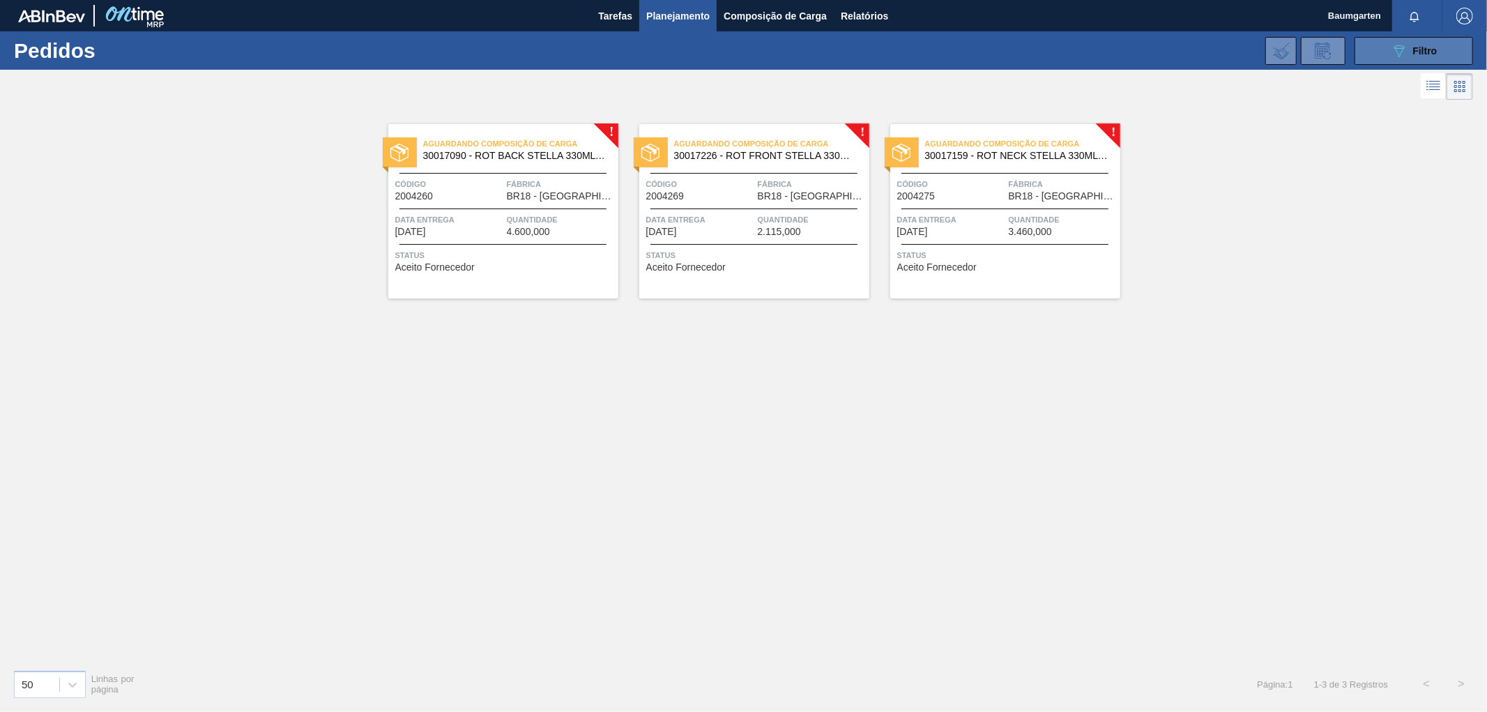
click at [1388, 44] on button "089F7B8B-B2A5-4AFE-B5C0-19BA573D28AC Filtro" at bounding box center [1413, 51] width 118 height 28
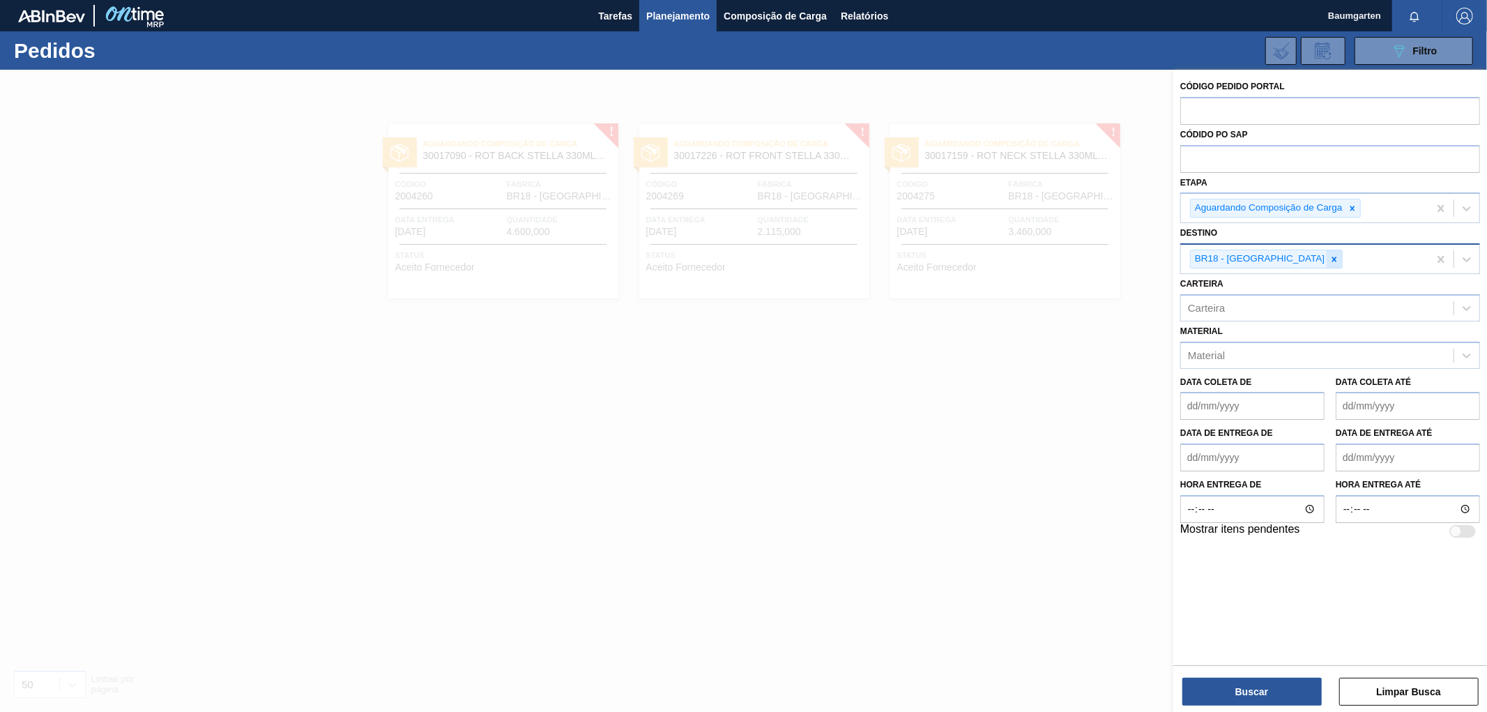
click at [1332, 260] on icon at bounding box center [1334, 258] width 5 height 5
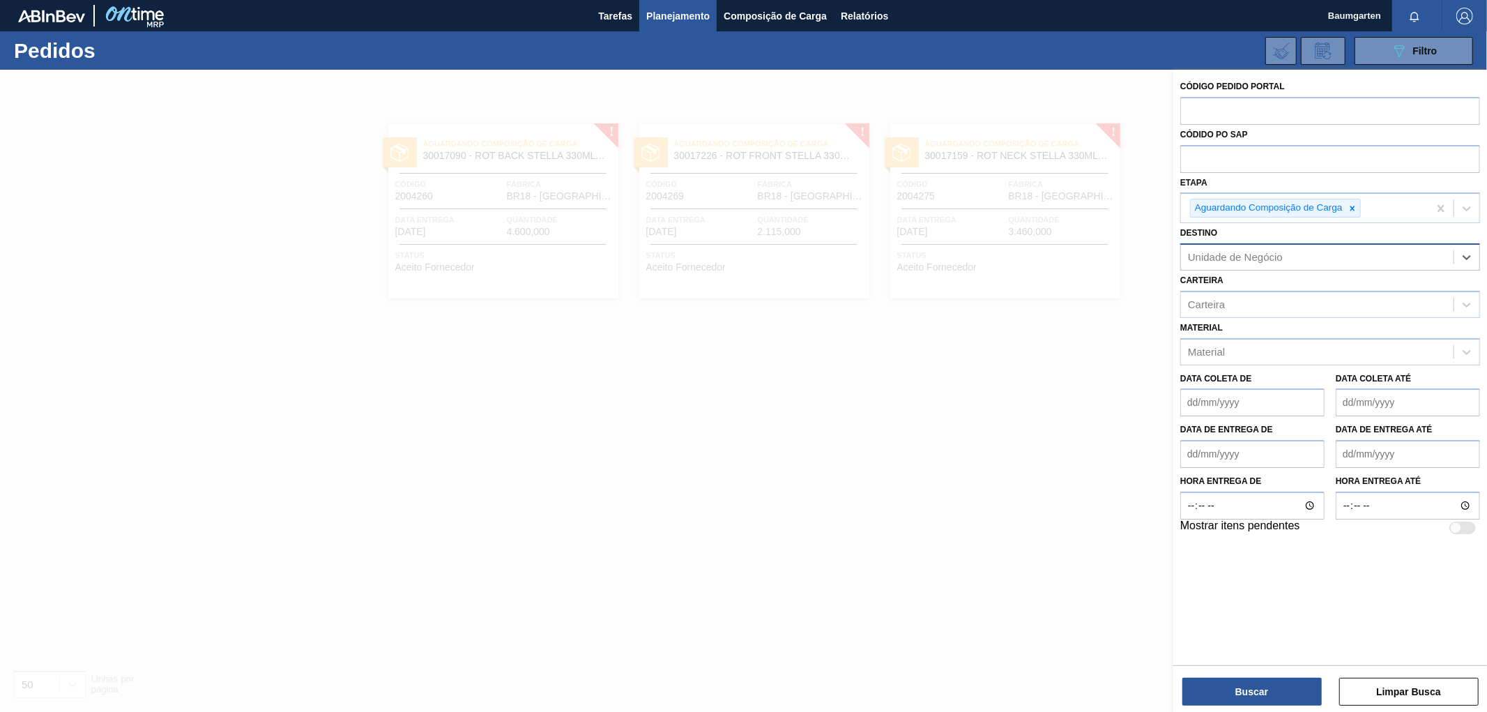
click at [1283, 261] on div "Unidade de Negócio" at bounding box center [1317, 257] width 273 height 20
type input "aqui"
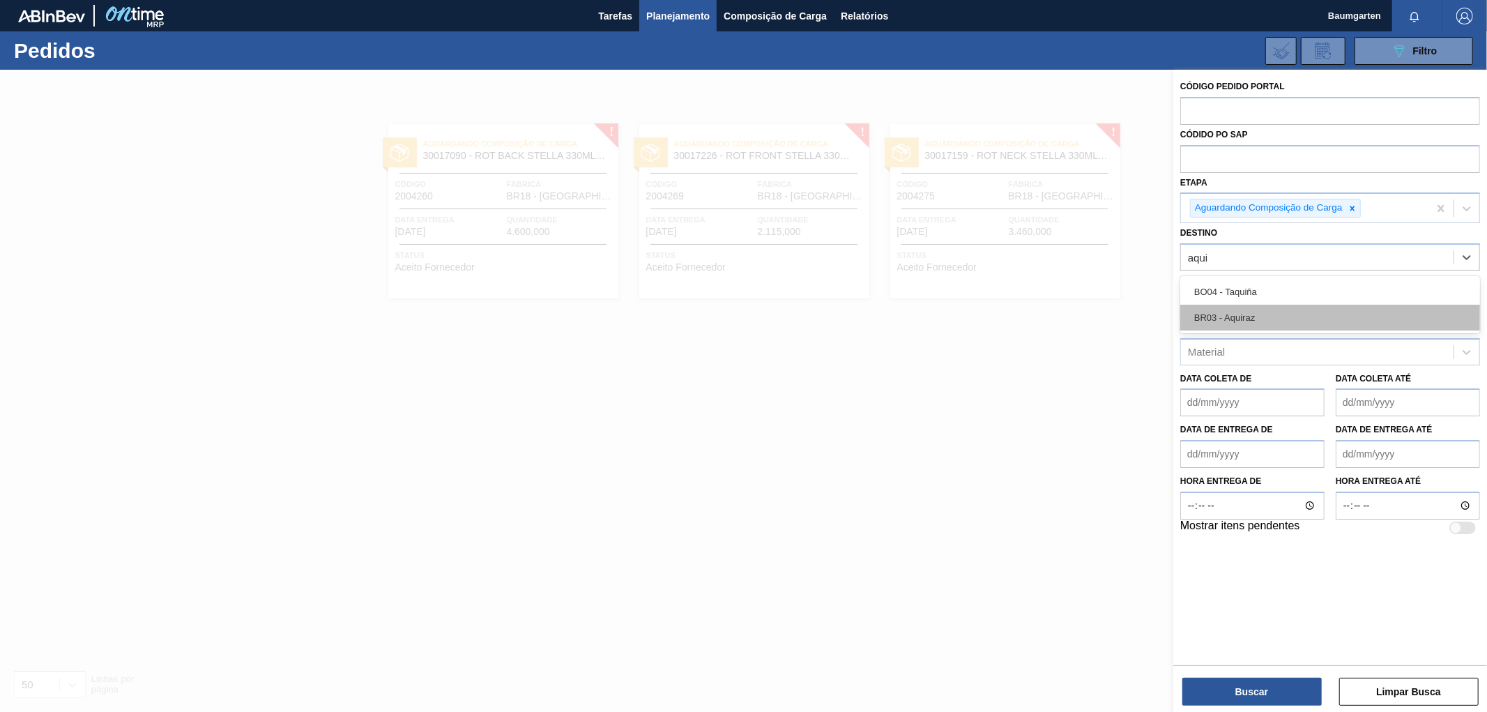
click at [1263, 318] on div "BR03 - Aquiraz" at bounding box center [1330, 318] width 300 height 26
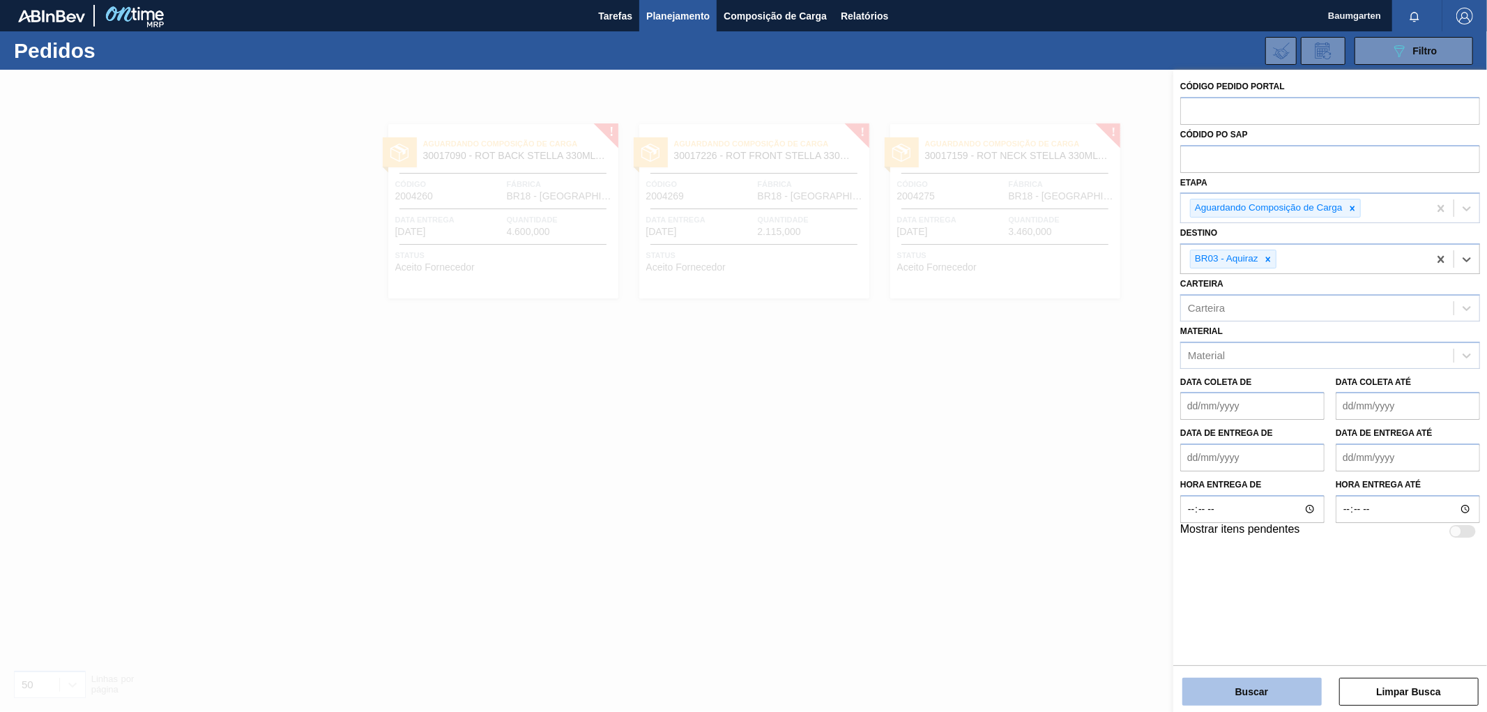
click at [1246, 696] on button "Buscar" at bounding box center [1251, 691] width 139 height 28
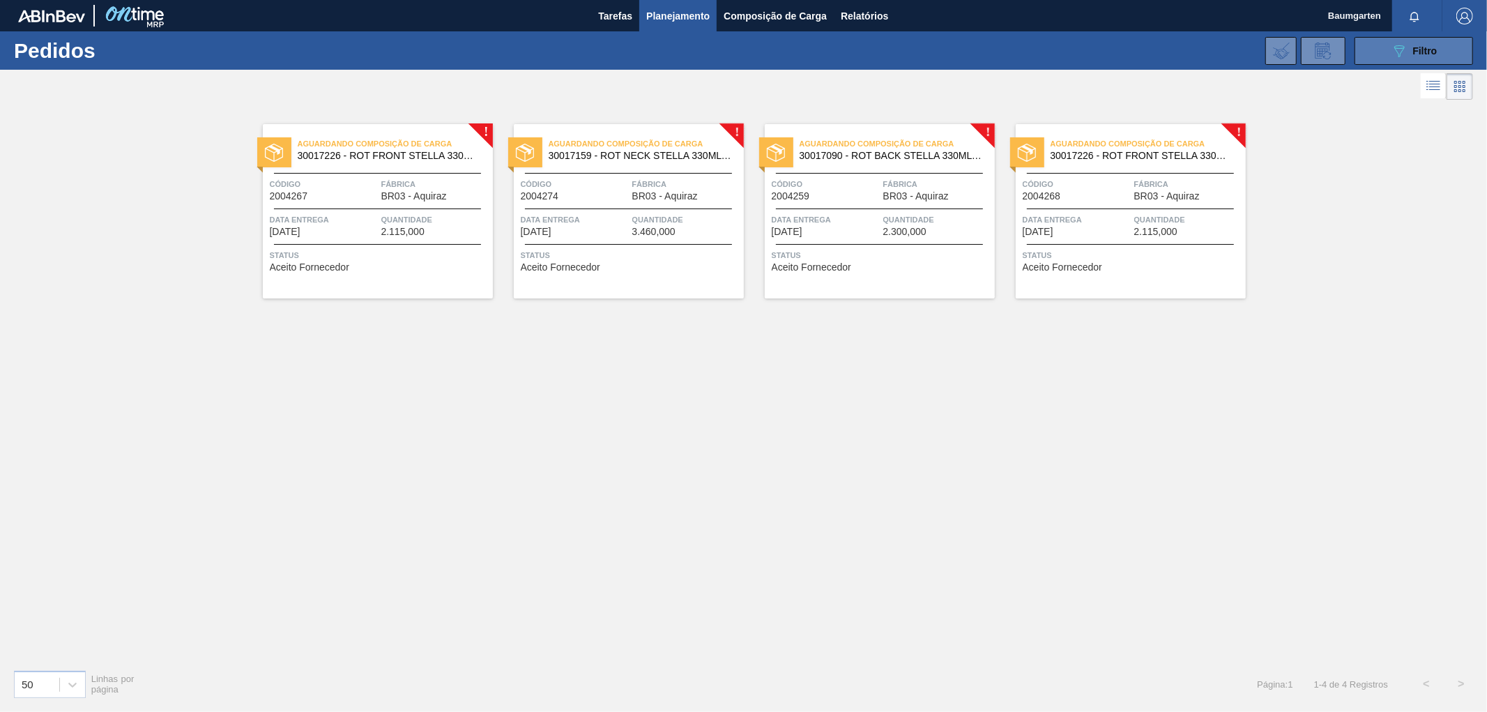
click at [1391, 52] on icon "089F7B8B-B2A5-4AFE-B5C0-19BA573D28AC" at bounding box center [1398, 51] width 17 height 17
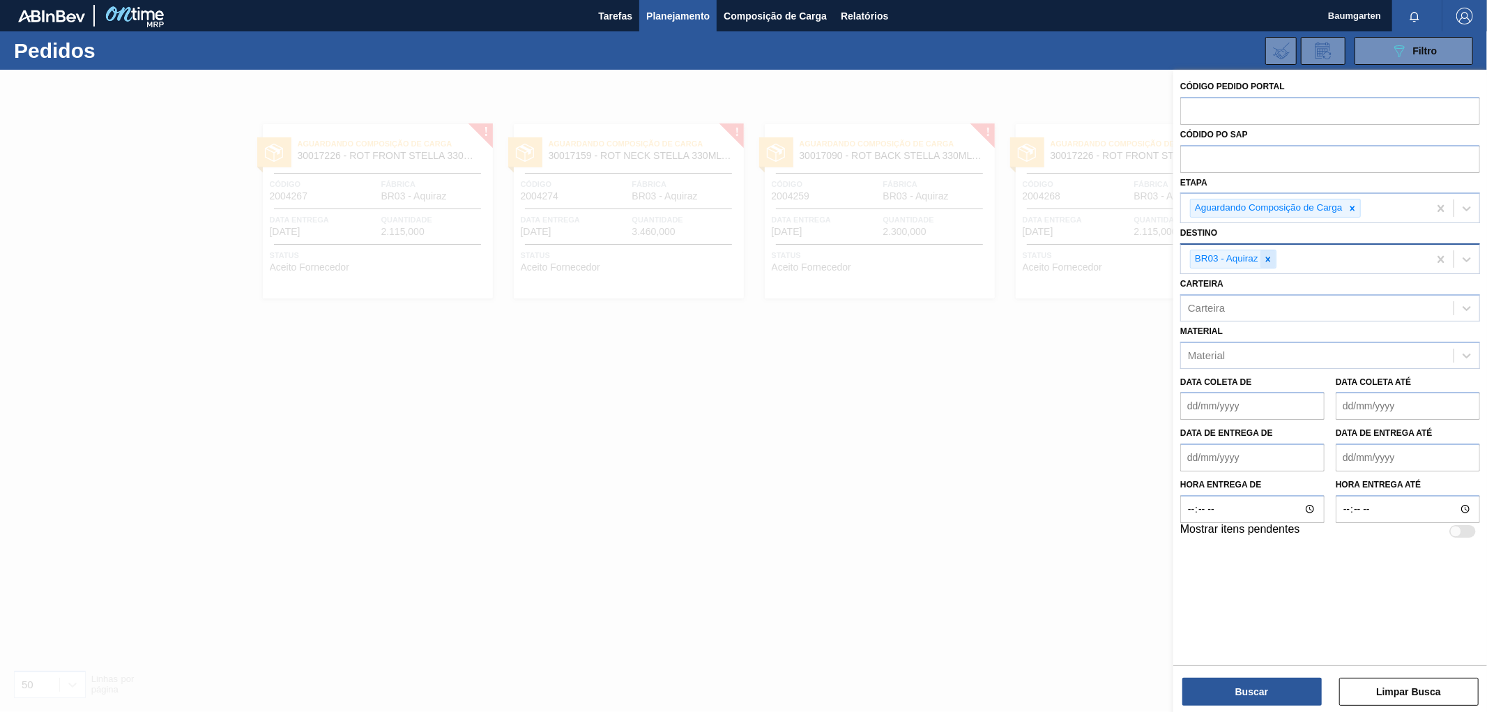
click at [1269, 261] on icon at bounding box center [1268, 259] width 10 height 10
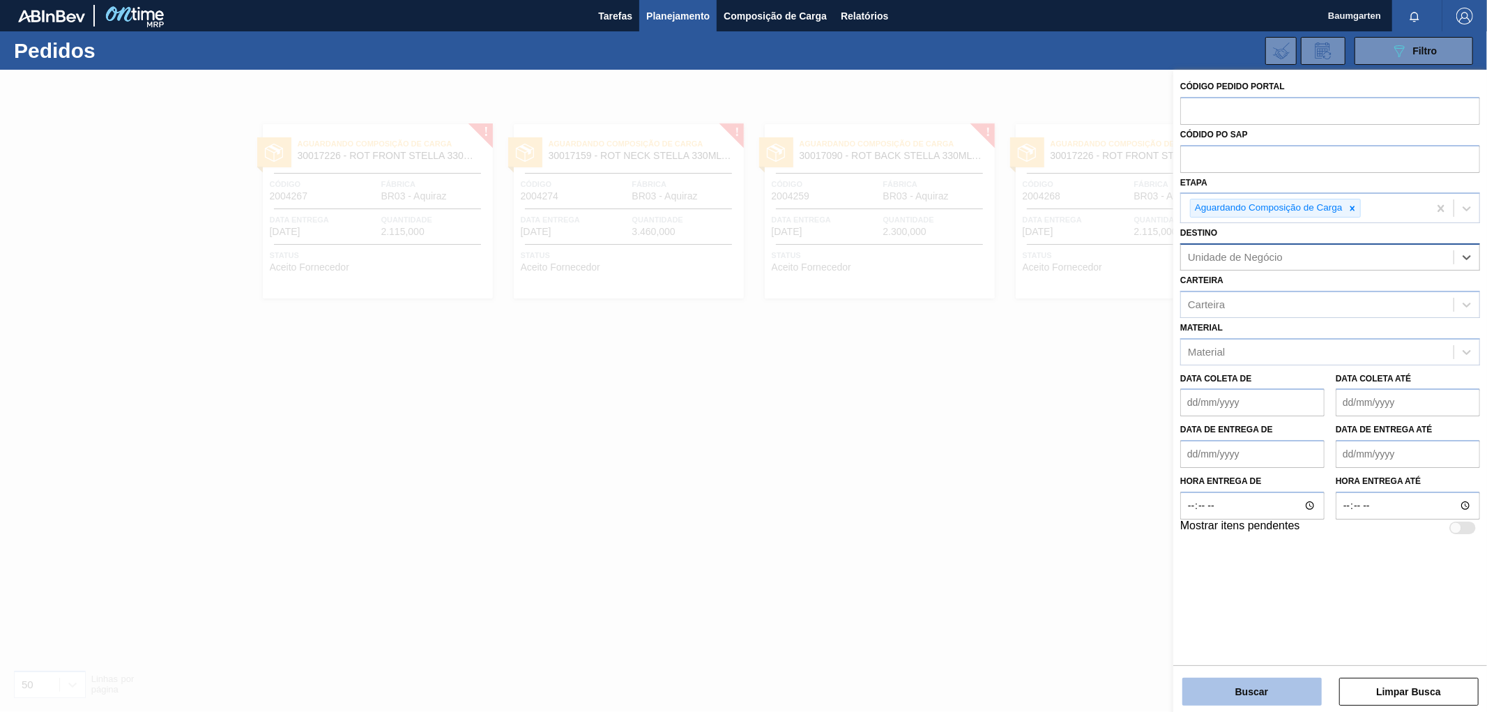
click at [1257, 689] on button "Buscar" at bounding box center [1251, 691] width 139 height 28
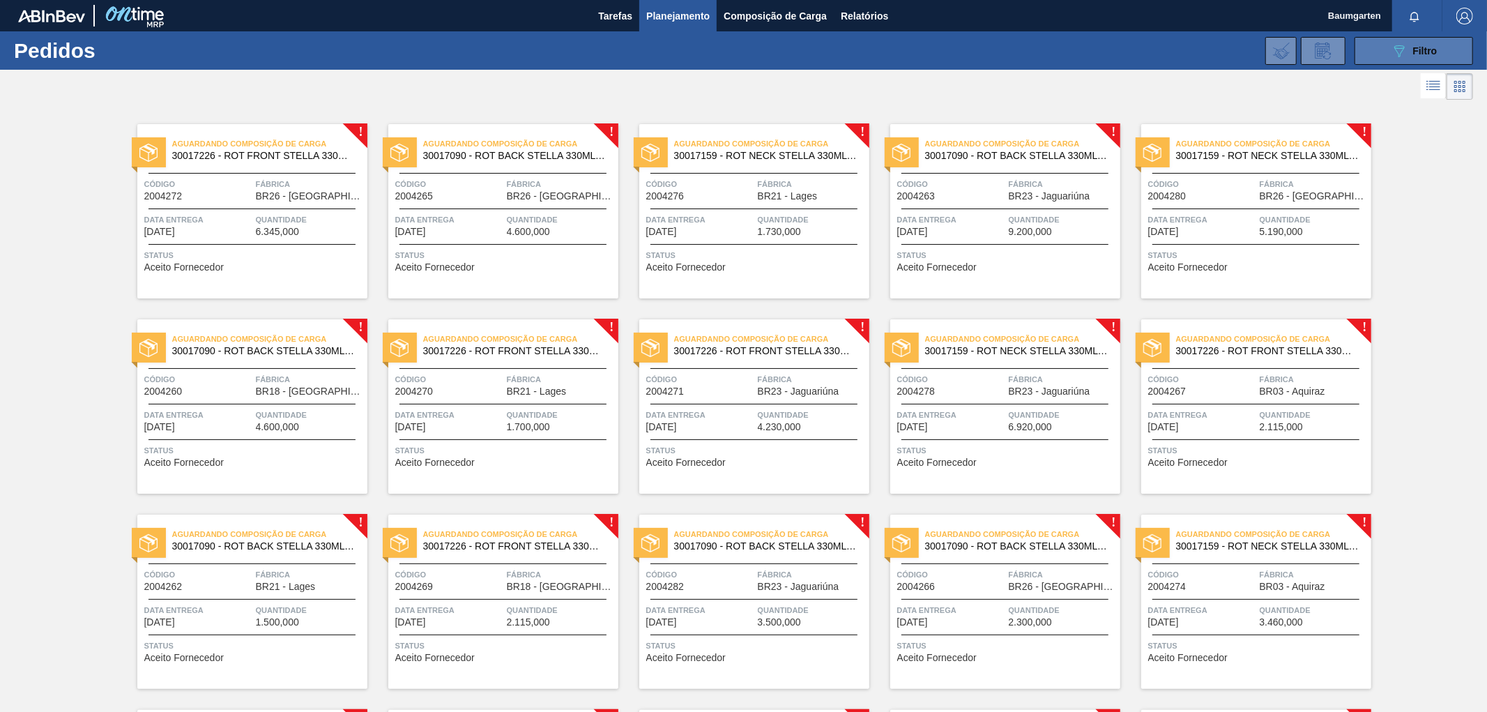
click at [1381, 49] on button "089F7B8B-B2A5-4AFE-B5C0-19BA573D28AC Filtro" at bounding box center [1413, 51] width 118 height 28
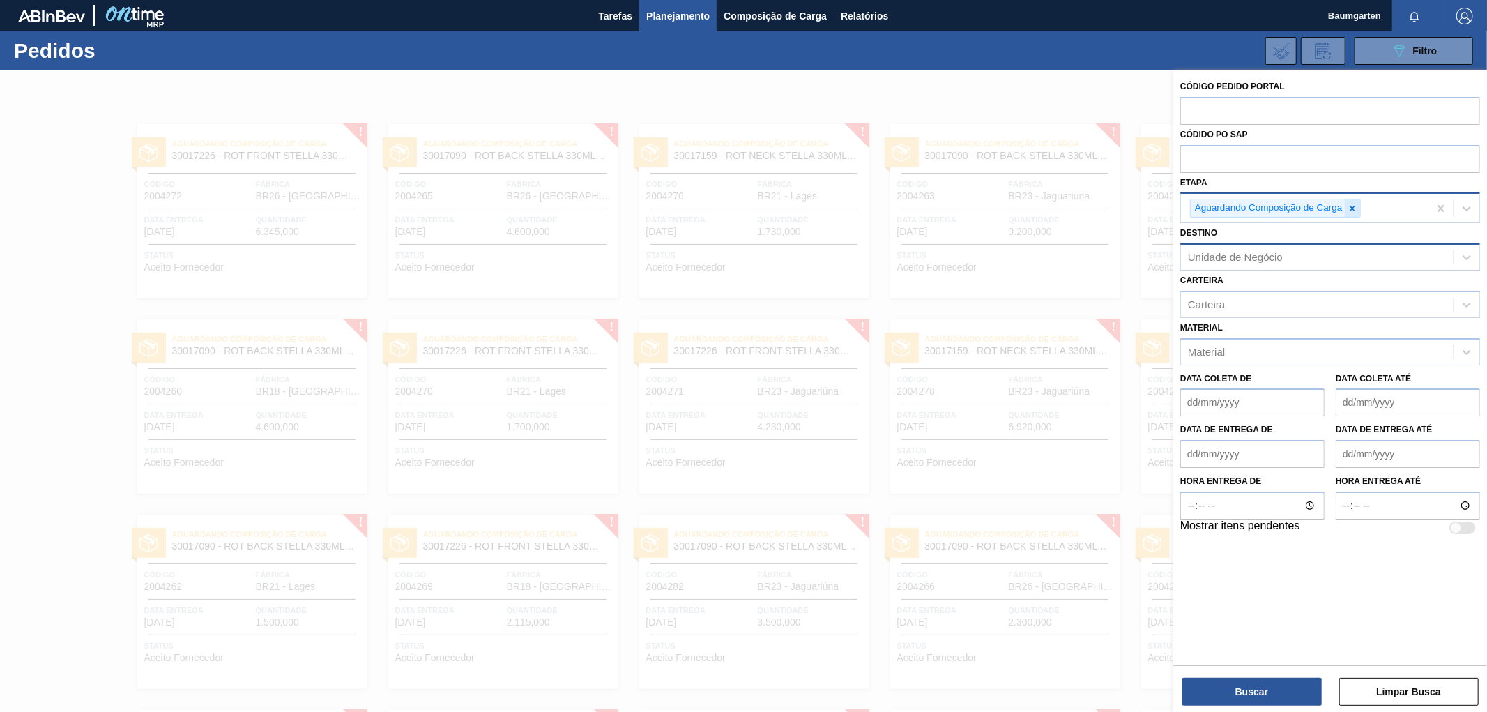
click at [1352, 207] on icon at bounding box center [1351, 208] width 5 height 5
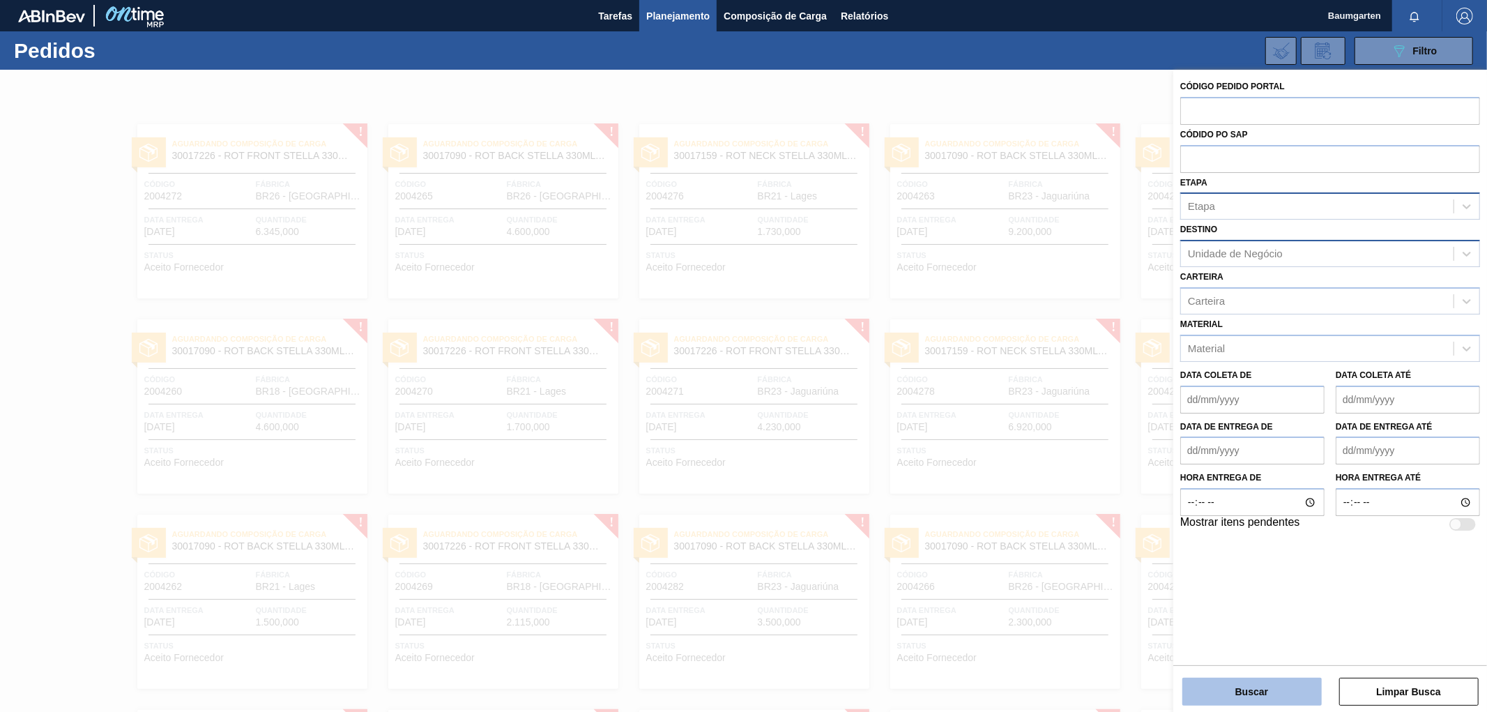
click at [1257, 690] on button "Buscar" at bounding box center [1251, 691] width 139 height 28
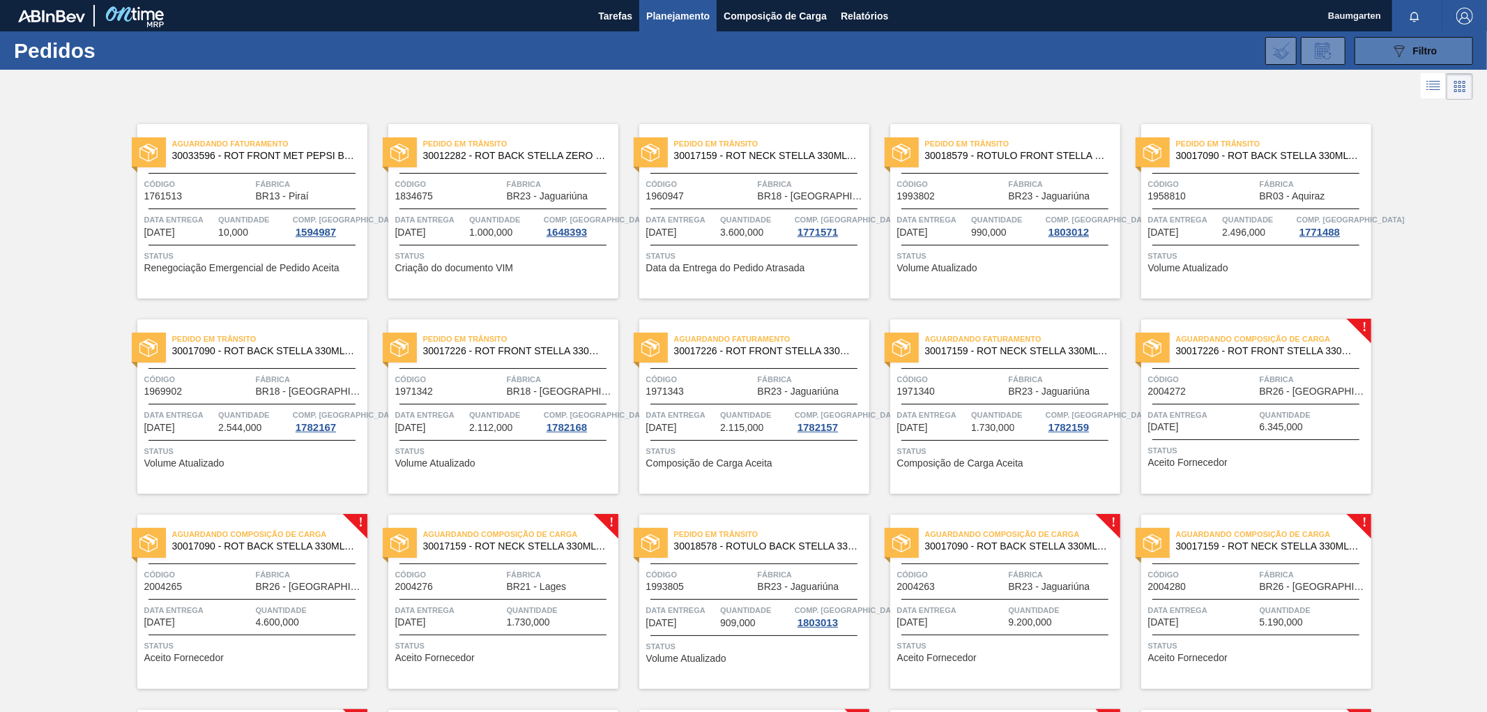
click at [1400, 40] on button "089F7B8B-B2A5-4AFE-B5C0-19BA573D28AC Filtro" at bounding box center [1413, 51] width 118 height 28
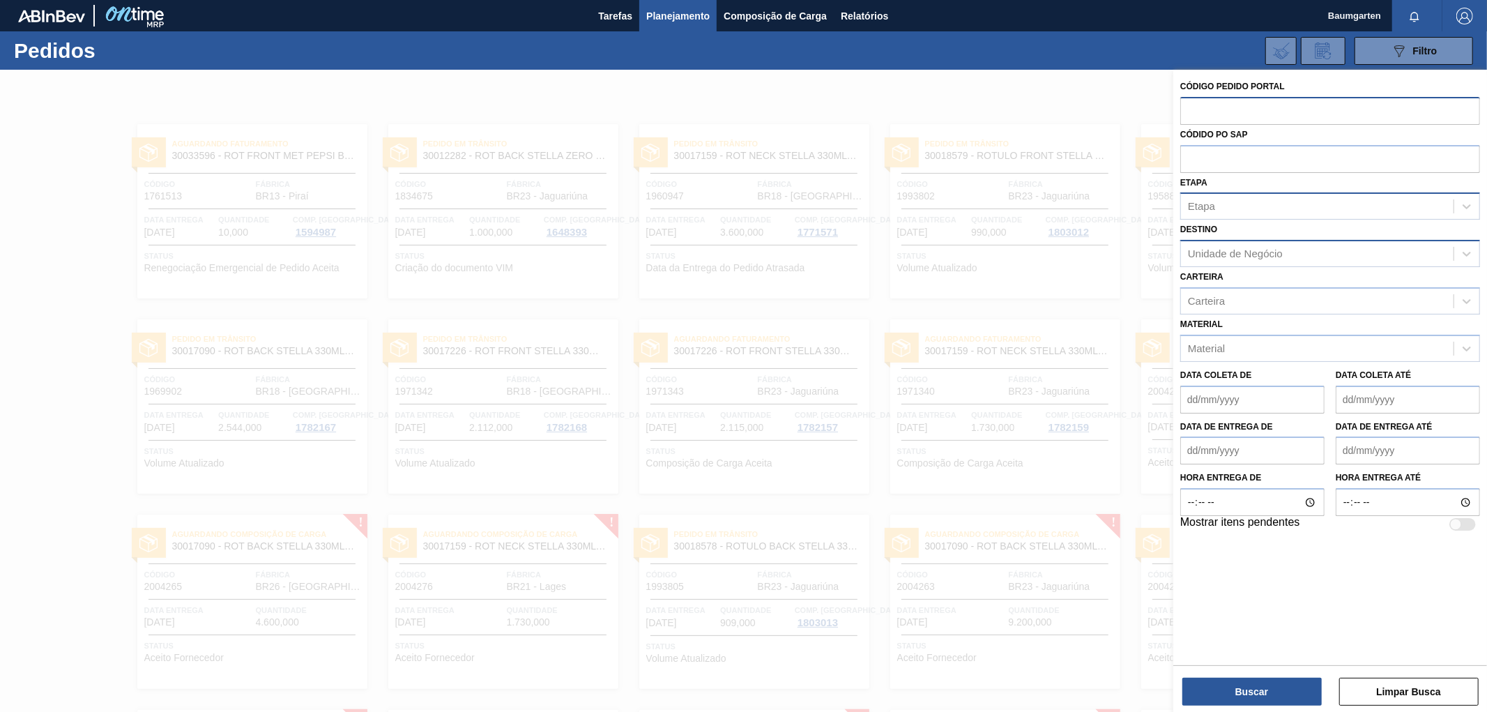
click at [1227, 115] on input "text" at bounding box center [1330, 110] width 300 height 26
type input "1971343"
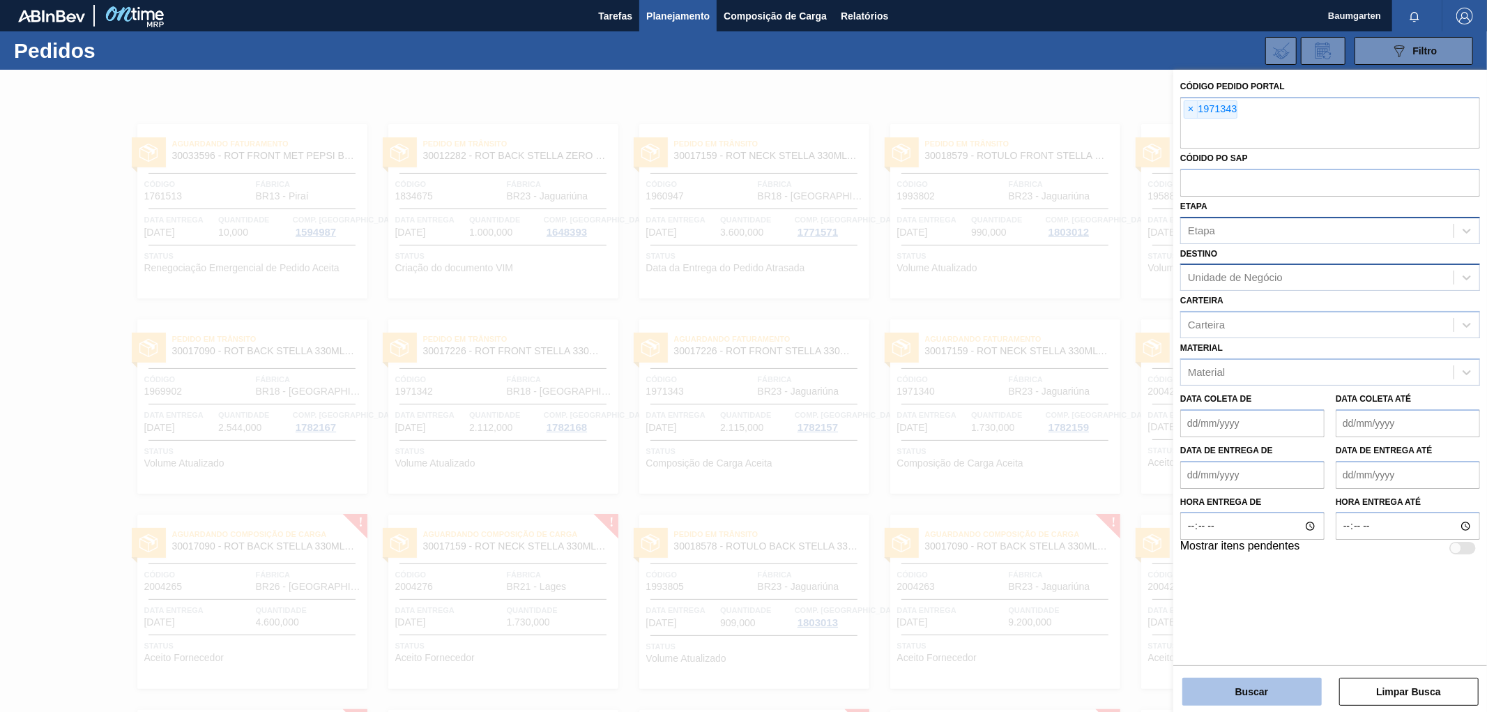
click at [1223, 694] on button "Buscar" at bounding box center [1251, 691] width 139 height 28
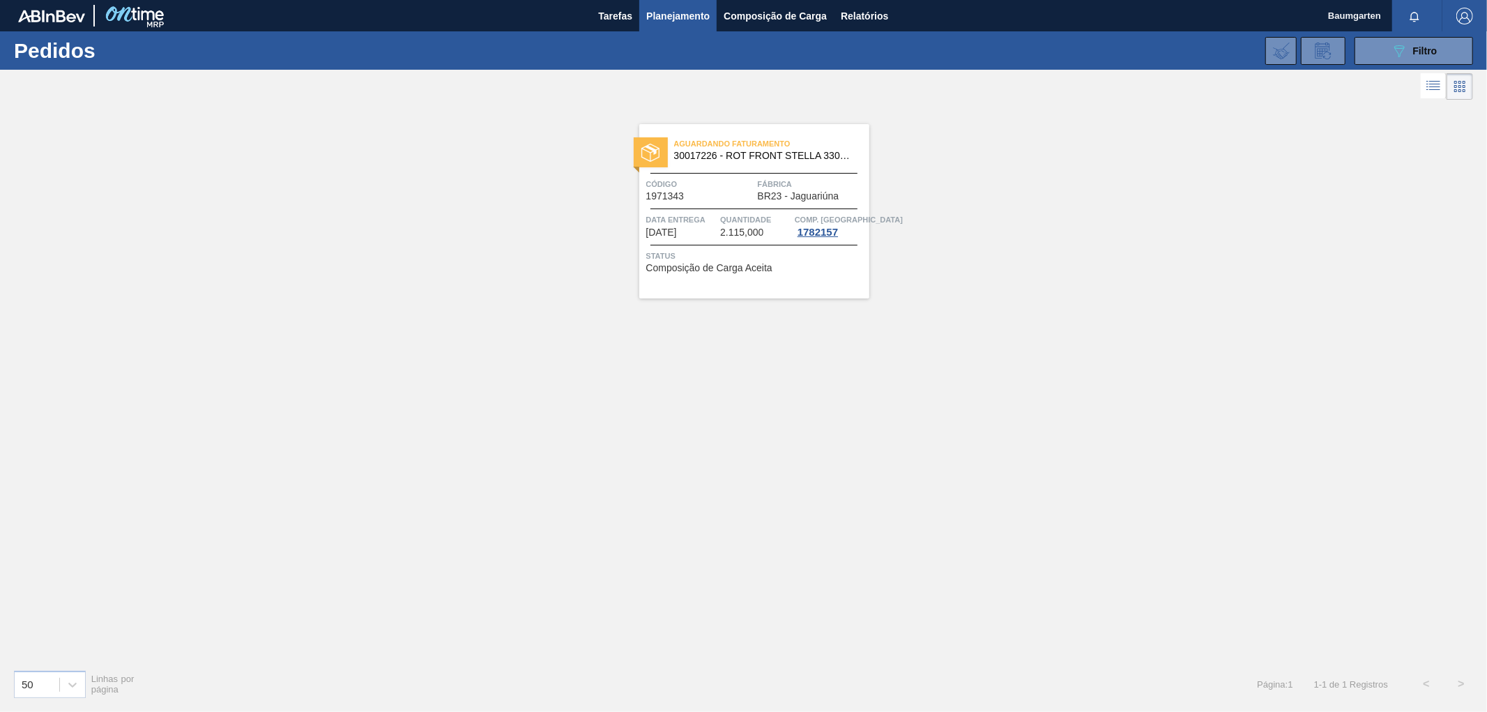
click at [670, 219] on span "Data entrega" at bounding box center [681, 220] width 71 height 14
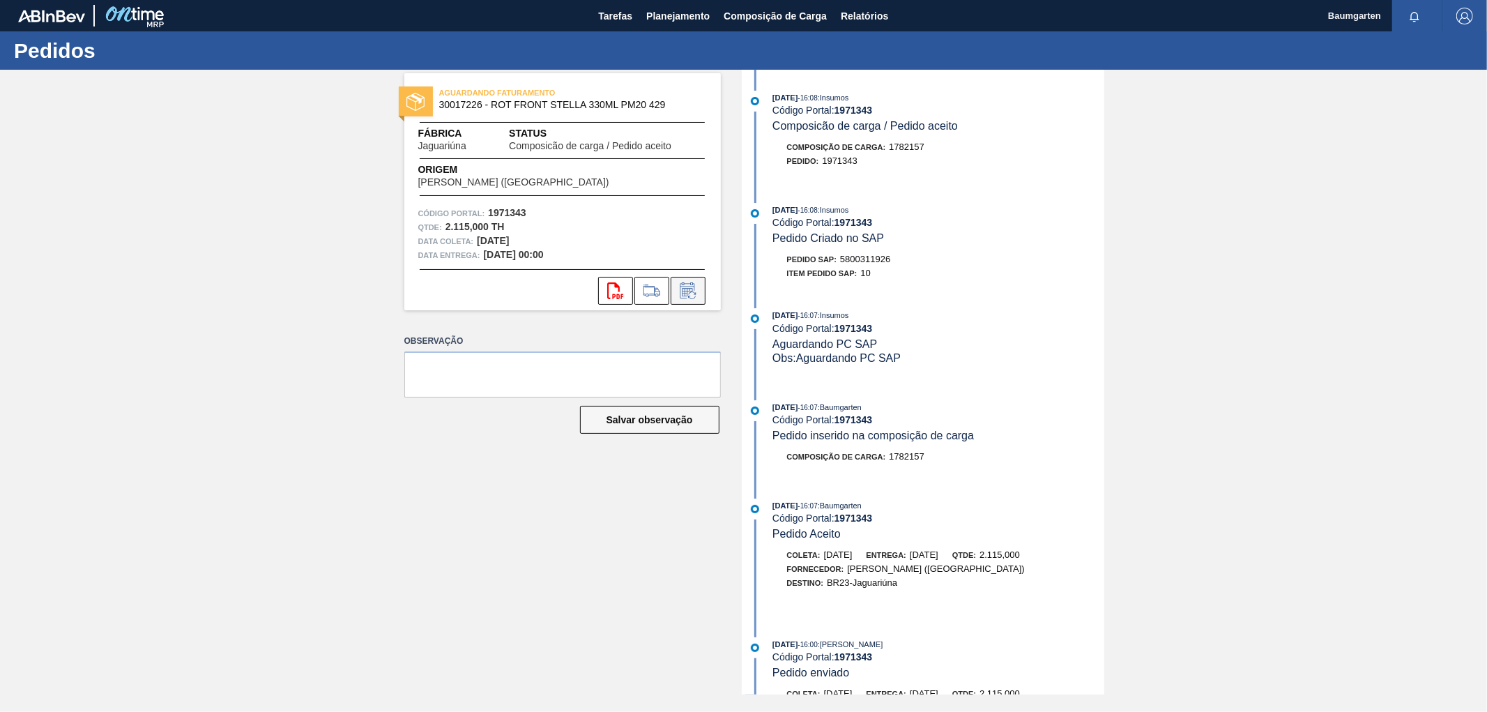
click at [692, 291] on icon at bounding box center [688, 290] width 22 height 17
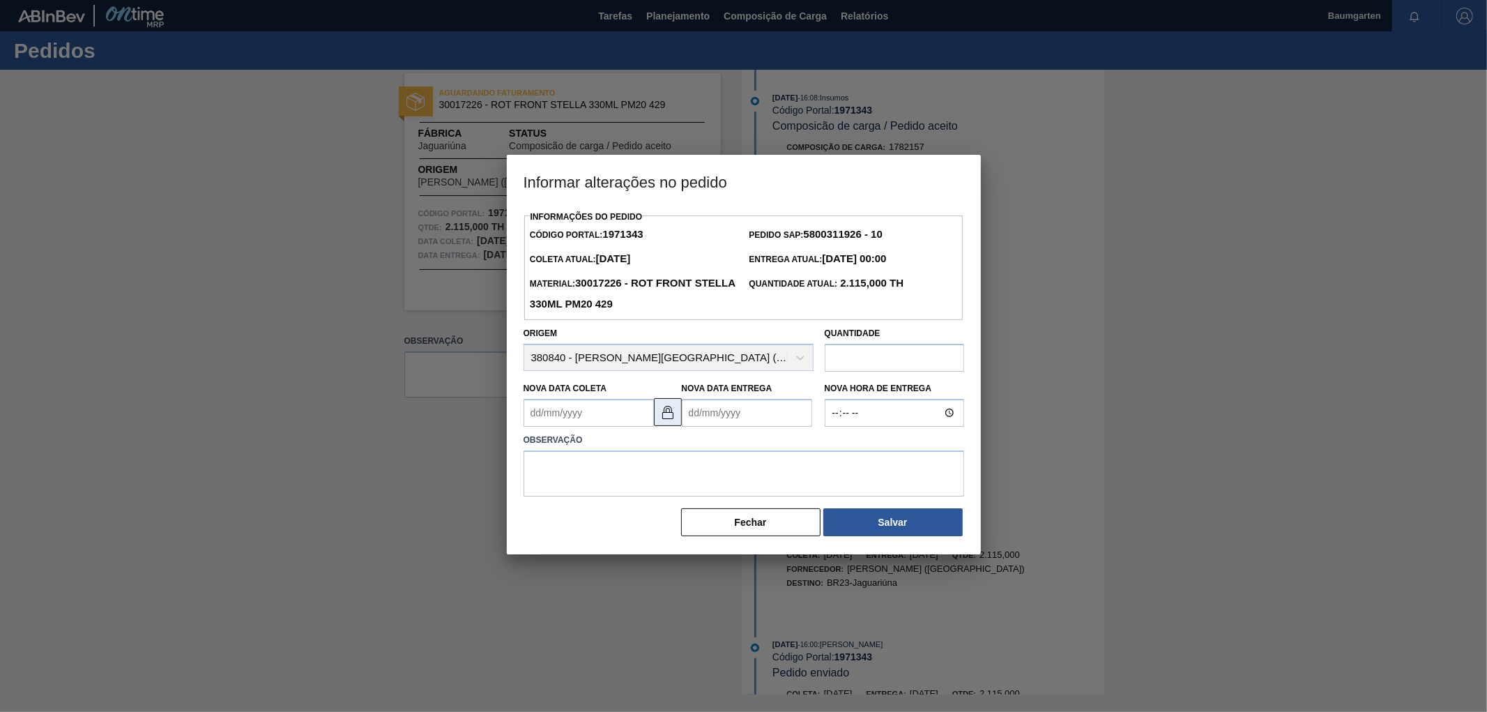
click at [669, 420] on img at bounding box center [667, 412] width 17 height 17
click at [569, 406] on Coleta "Nova Data Coleta" at bounding box center [588, 413] width 130 height 28
click at [560, 450] on div "agosto 2025" at bounding box center [607, 446] width 167 height 12
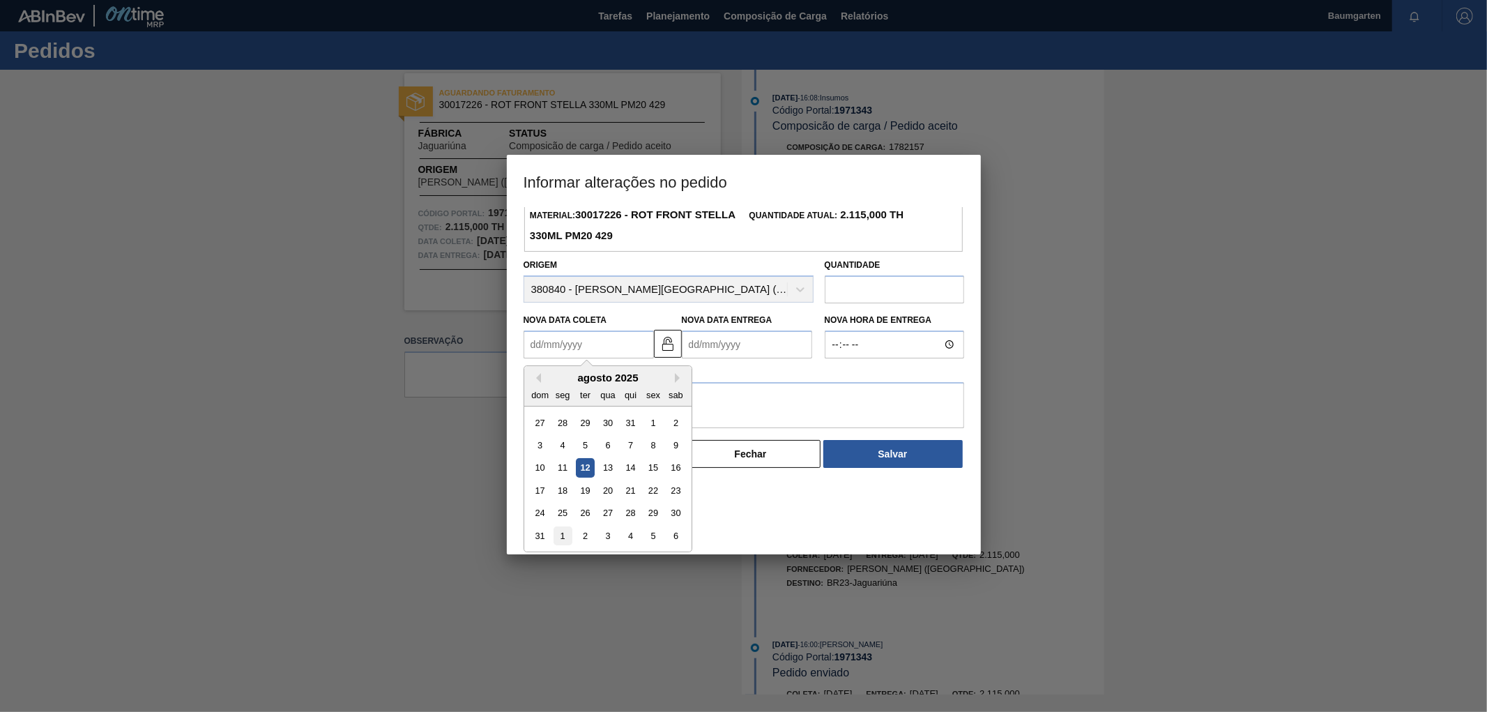
click at [562, 537] on div "1" at bounding box center [562, 535] width 19 height 19
type Coleta "[DATE]"
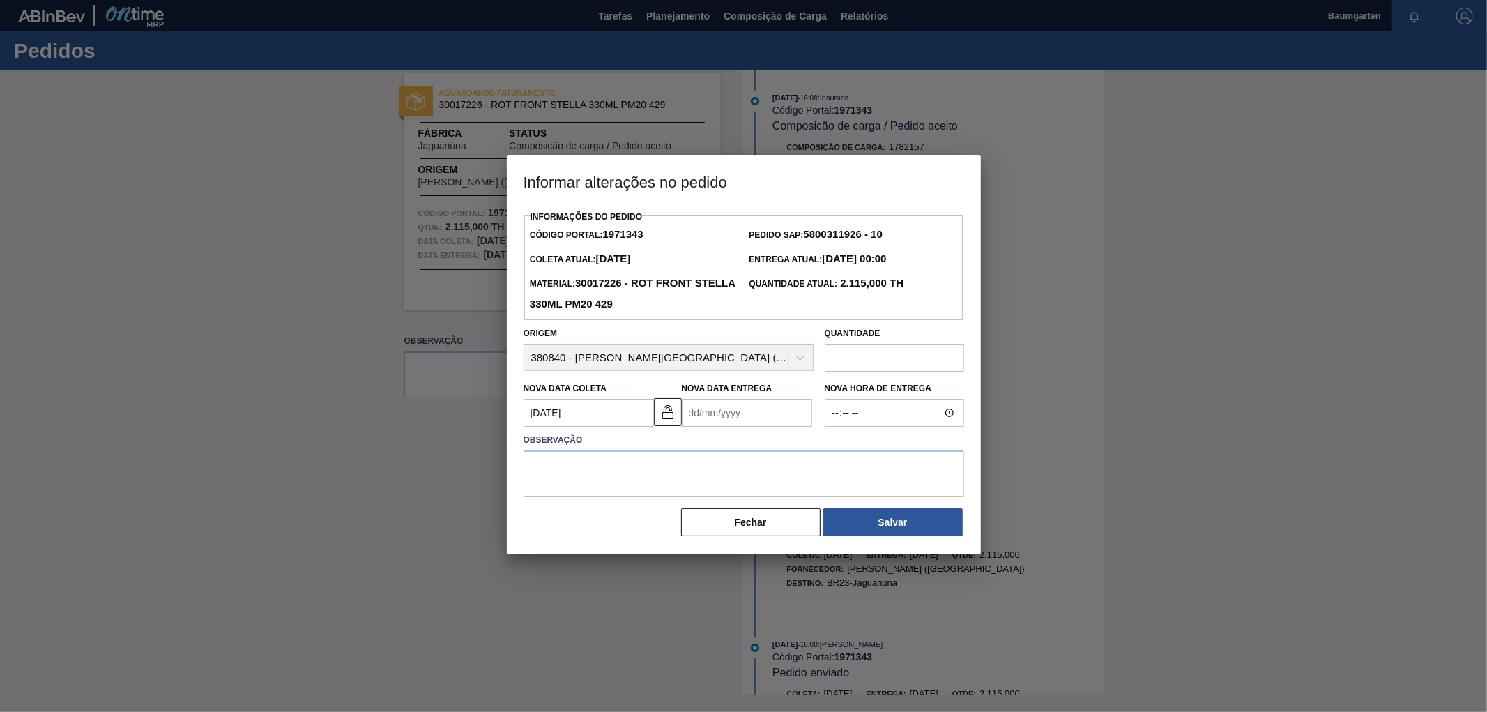
scroll to position [0, 0]
click at [699, 415] on Entrega "Nova Data Entrega" at bounding box center [747, 413] width 130 height 28
click at [713, 449] on div "agosto 2025" at bounding box center [765, 446] width 167 height 12
click at [834, 451] on button "Next Month" at bounding box center [838, 446] width 10 height 10
click at [760, 492] on div "3" at bounding box center [765, 491] width 19 height 19
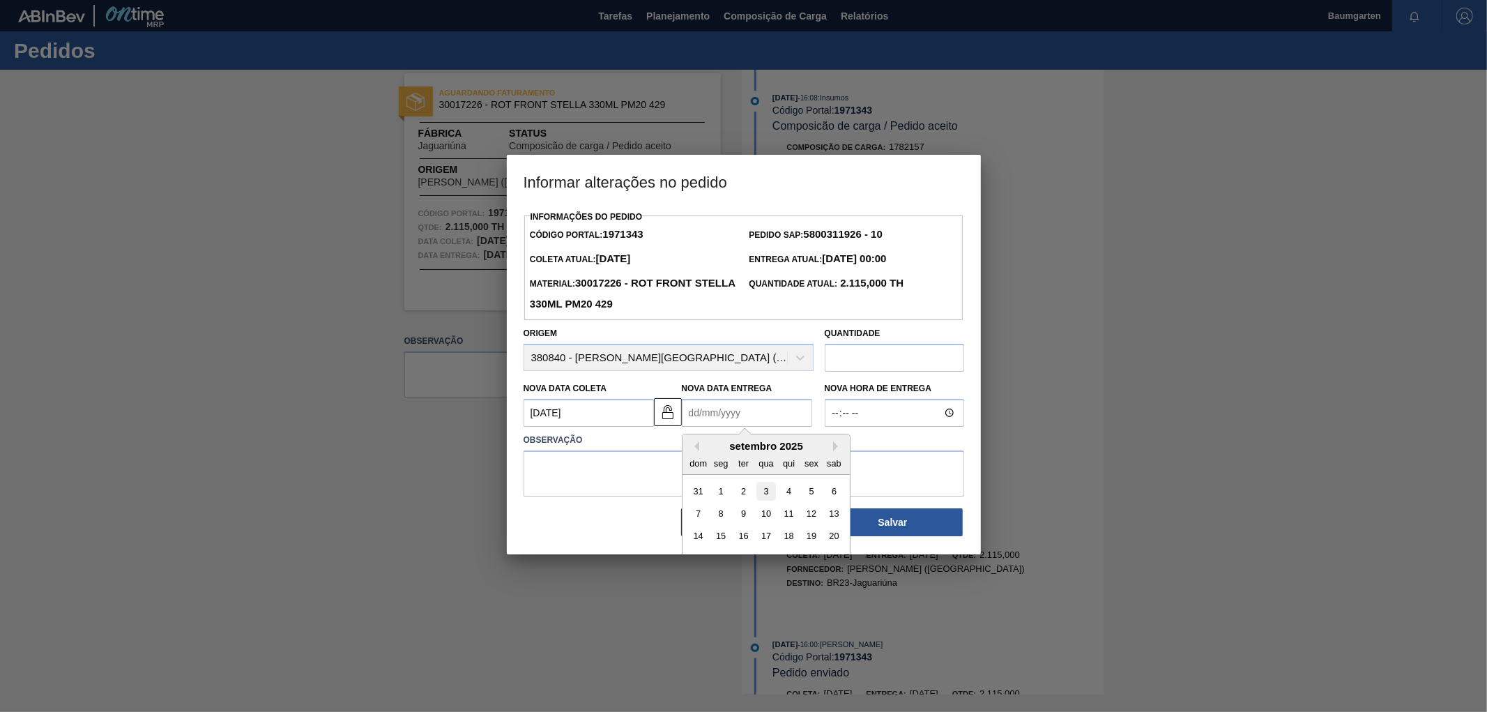
type Entrega "[DATE]"
click at [602, 462] on textarea at bounding box center [743, 473] width 440 height 46
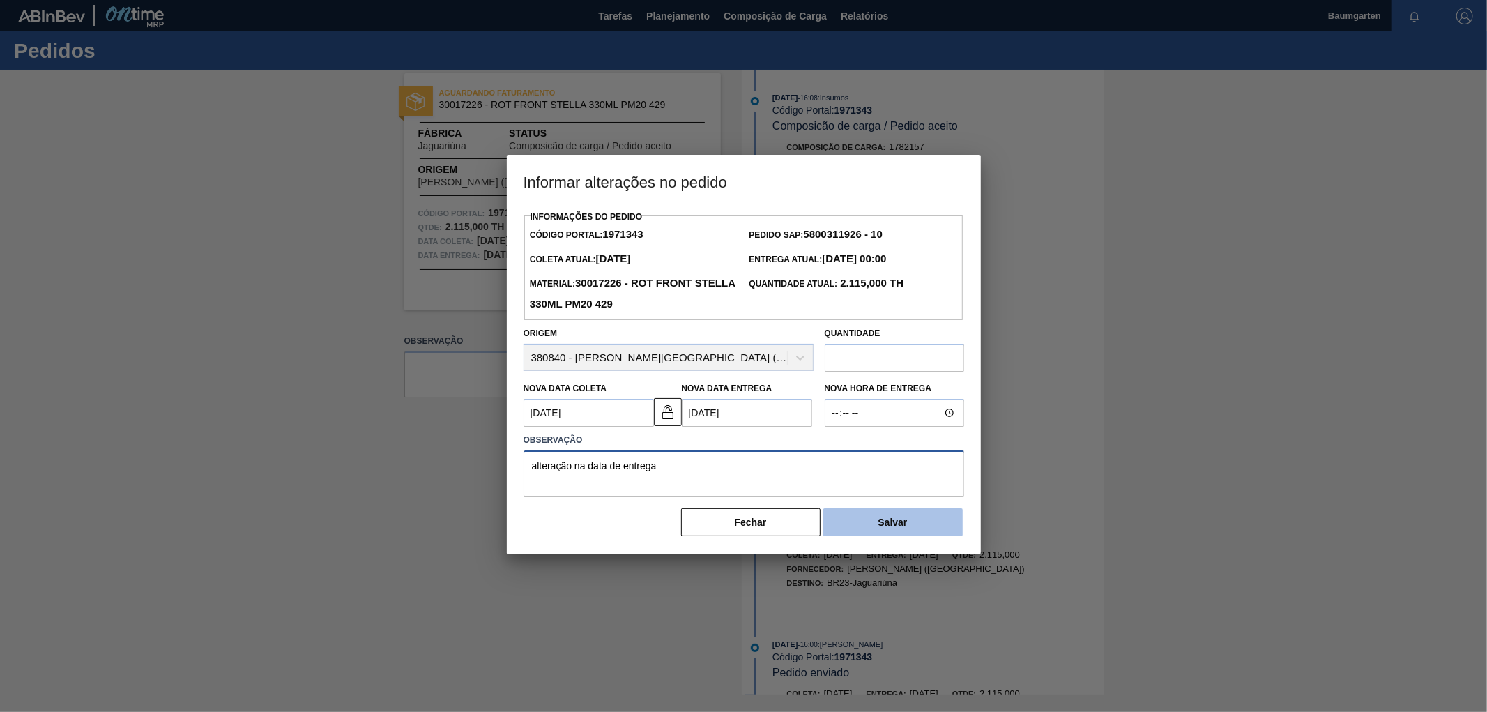
type textarea "alteração na data de entrega"
click at [912, 528] on button "Salvar" at bounding box center [892, 522] width 139 height 28
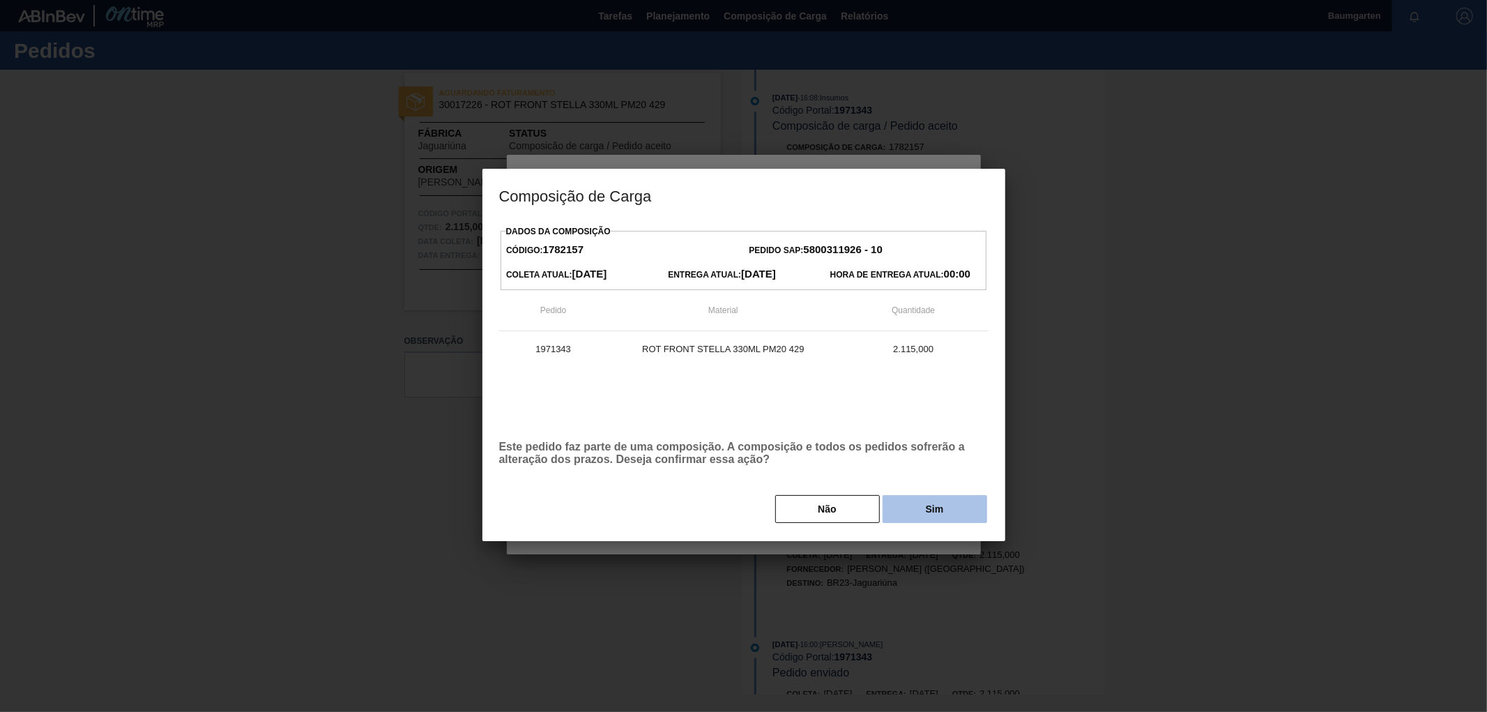
click at [921, 509] on button "Sim" at bounding box center [934, 509] width 105 height 28
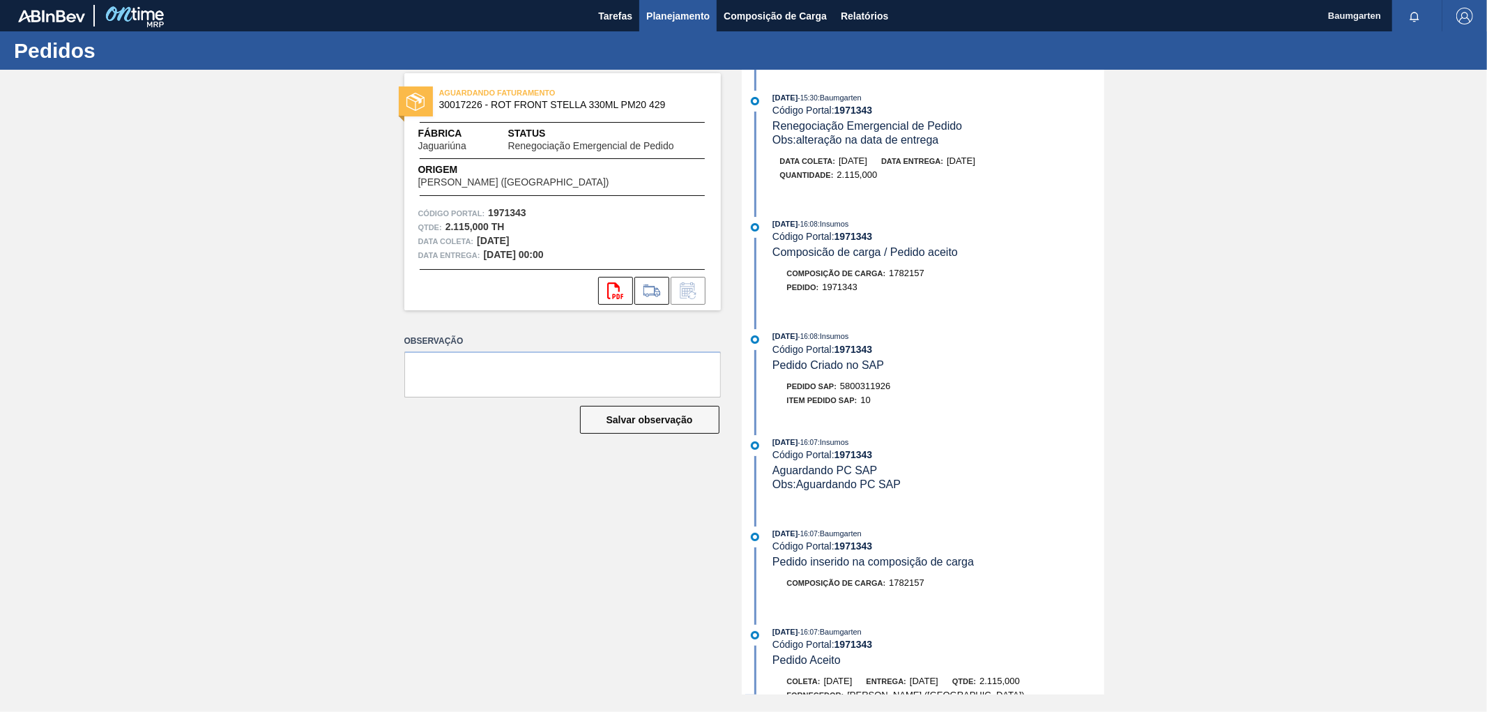
click at [670, 15] on span "Planejamento" at bounding box center [677, 16] width 63 height 17
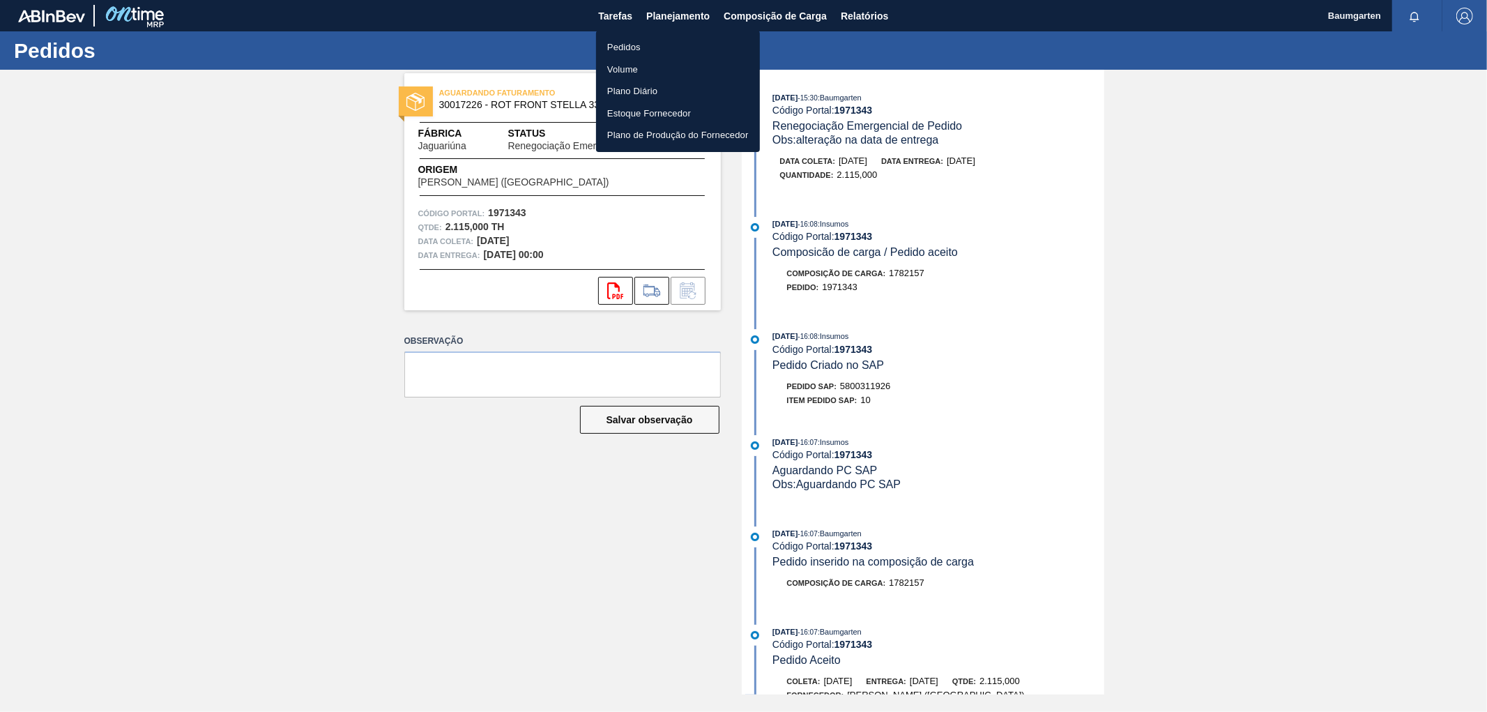
click at [626, 50] on li "Pedidos" at bounding box center [678, 47] width 164 height 22
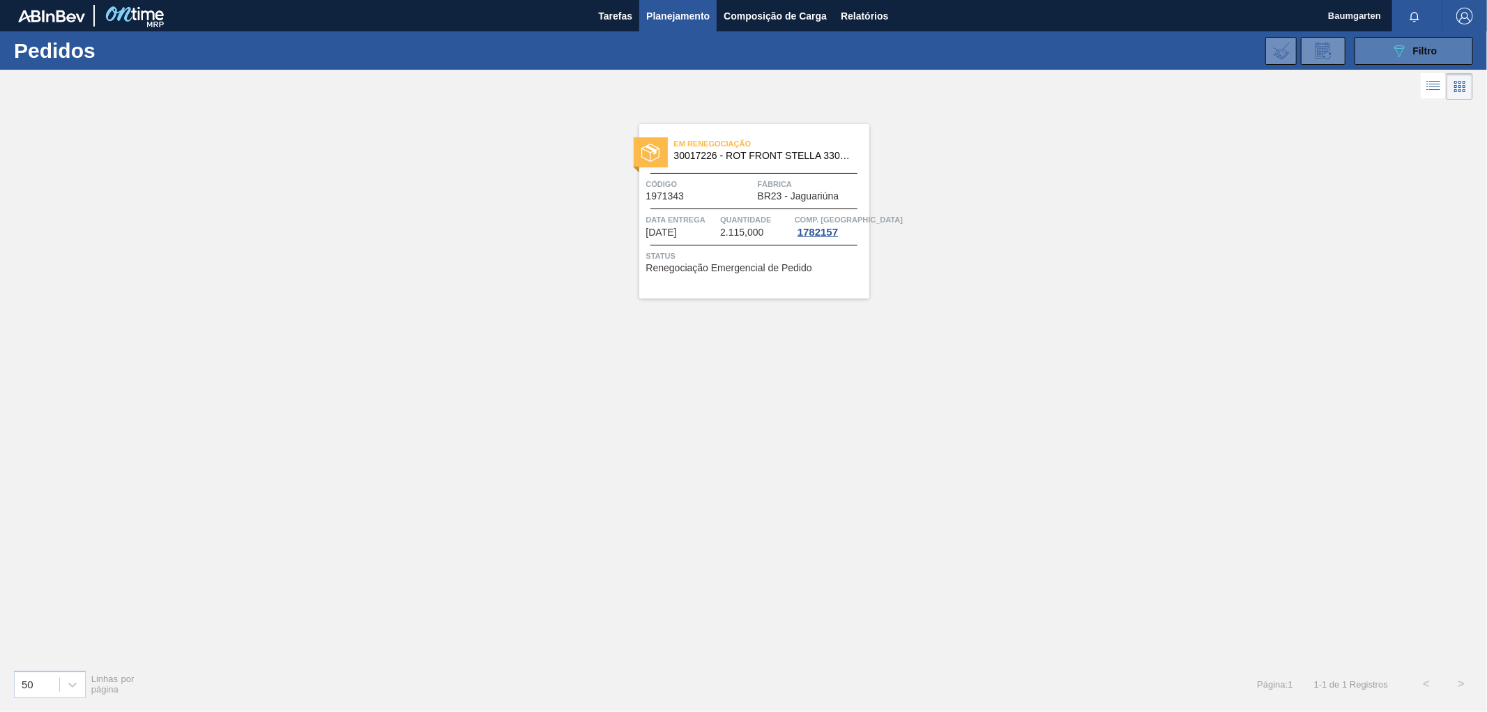
click at [1386, 49] on button "089F7B8B-B2A5-4AFE-B5C0-19BA573D28AC Filtro" at bounding box center [1413, 51] width 118 height 28
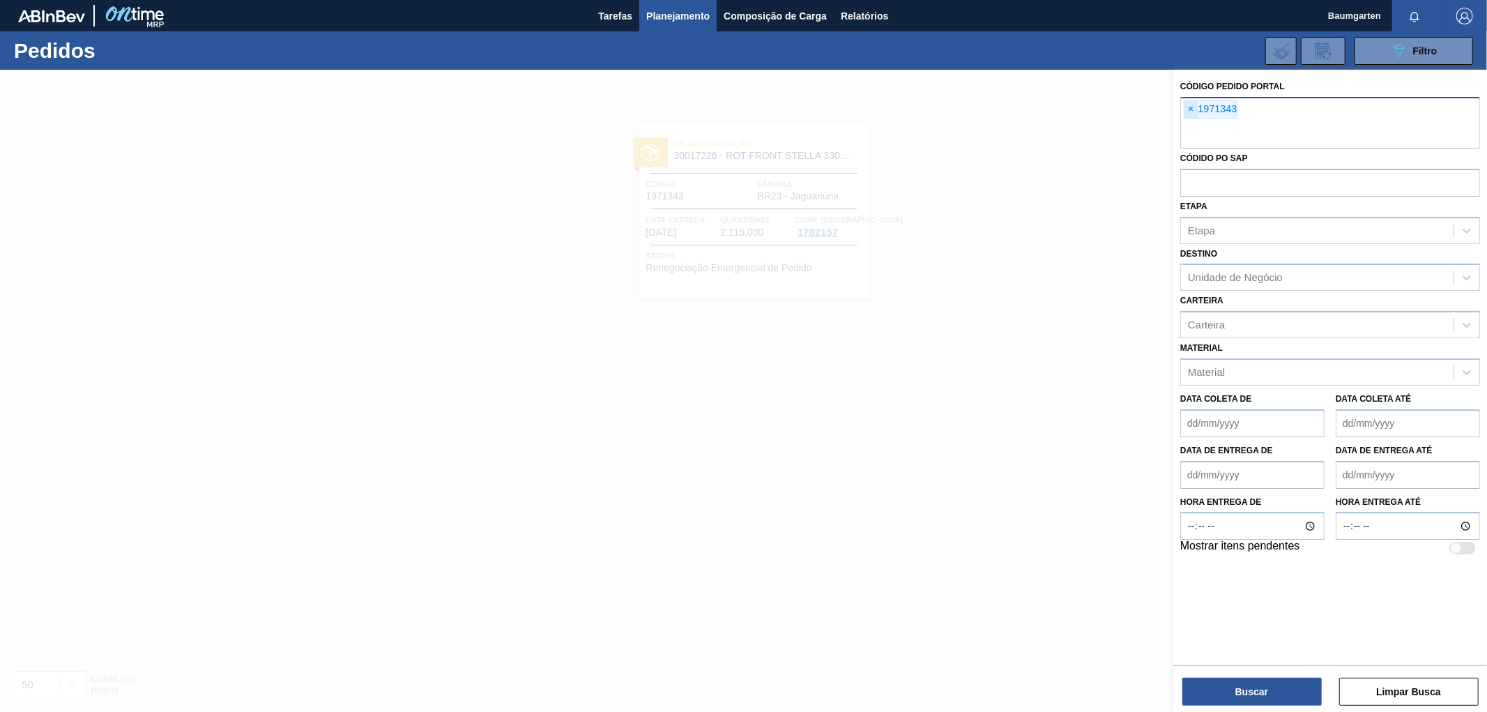
click at [1188, 106] on span "×" at bounding box center [1190, 109] width 13 height 17
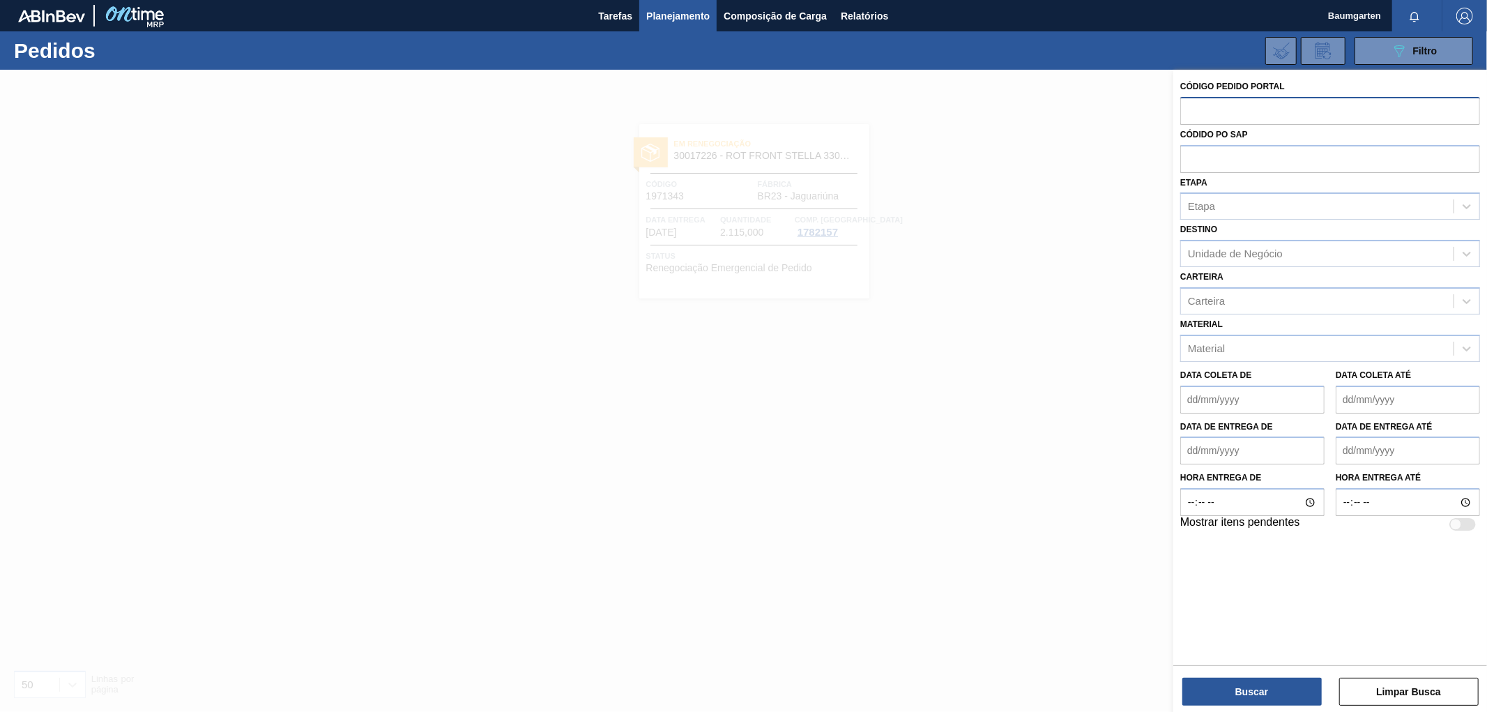
click at [1209, 114] on input "text" at bounding box center [1330, 110] width 300 height 26
type input "1971338"
click at [1220, 688] on button "Buscar" at bounding box center [1251, 691] width 139 height 28
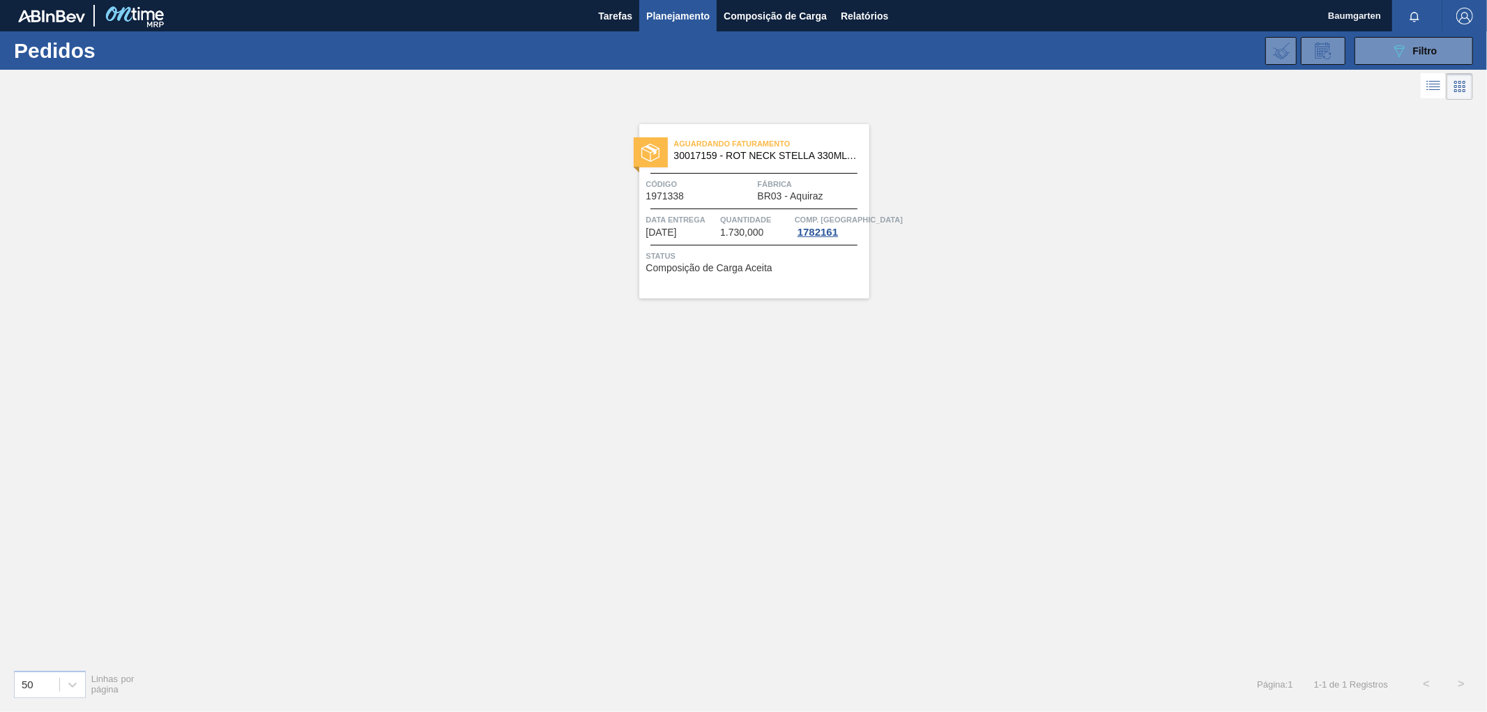
click at [690, 154] on span "30017159 - ROT NECK STELLA 330ML 429" at bounding box center [766, 156] width 184 height 10
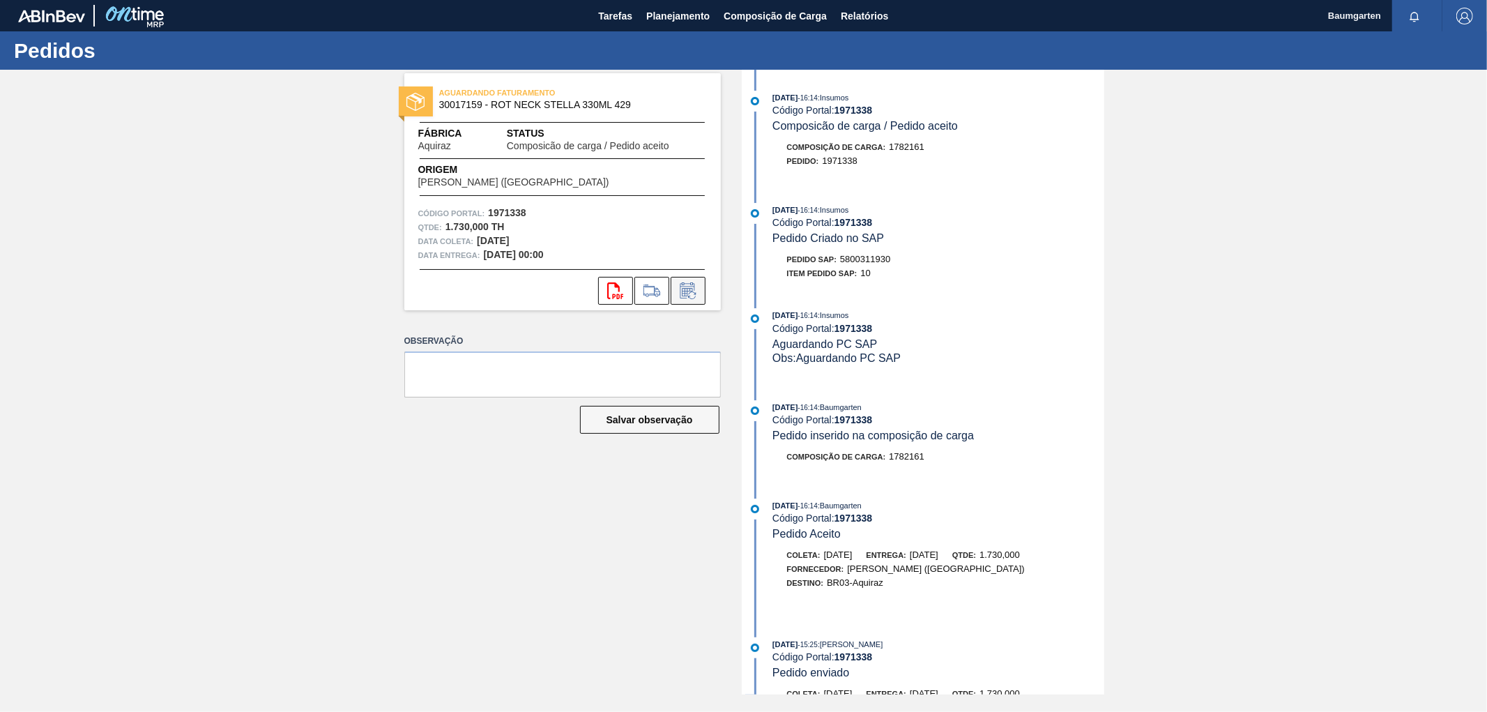
click at [686, 293] on icon at bounding box center [687, 292] width 10 height 8
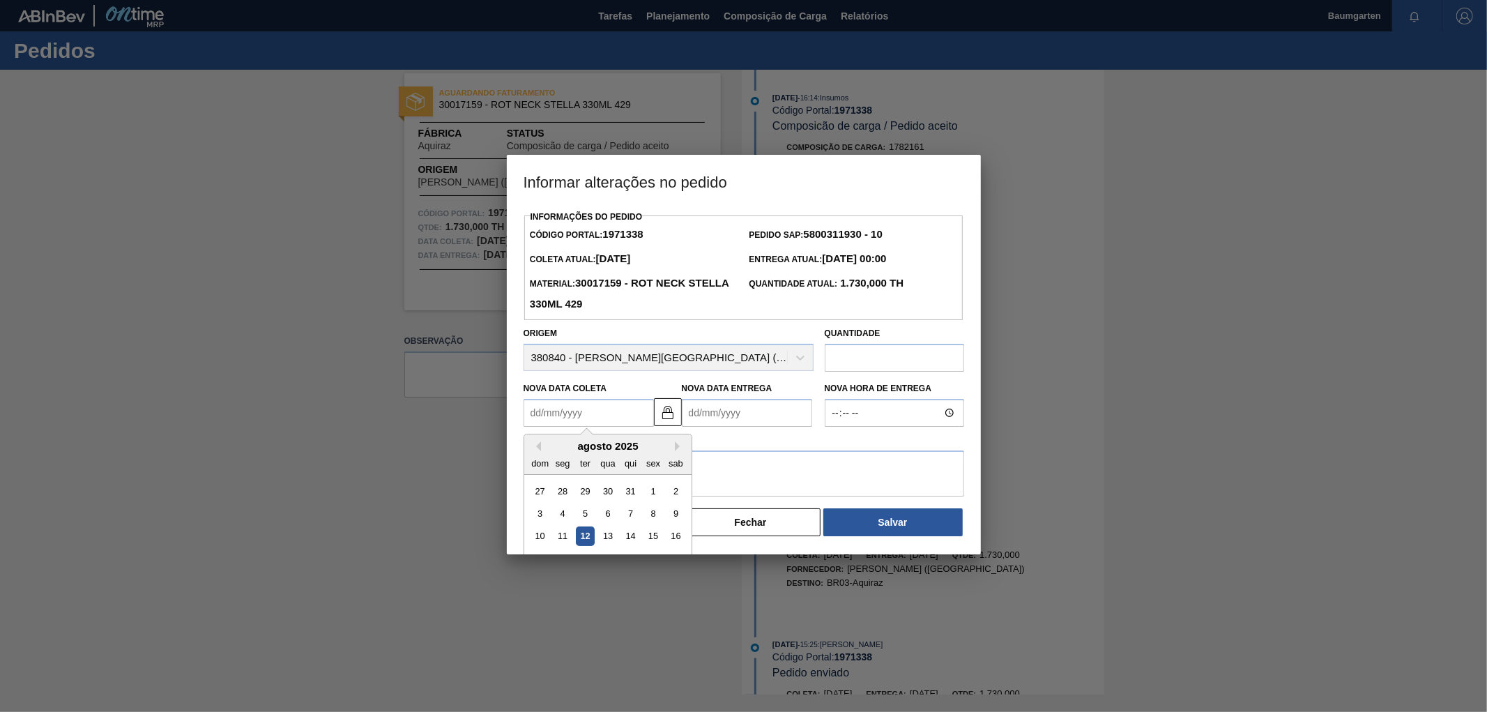
click at [556, 417] on Coleta "Nova Data Coleta" at bounding box center [588, 413] width 130 height 28
click at [664, 415] on img at bounding box center [667, 412] width 17 height 17
click at [534, 415] on Coleta "Nova Data Coleta" at bounding box center [588, 413] width 130 height 28
click at [560, 449] on div "agosto 2025" at bounding box center [607, 446] width 167 height 12
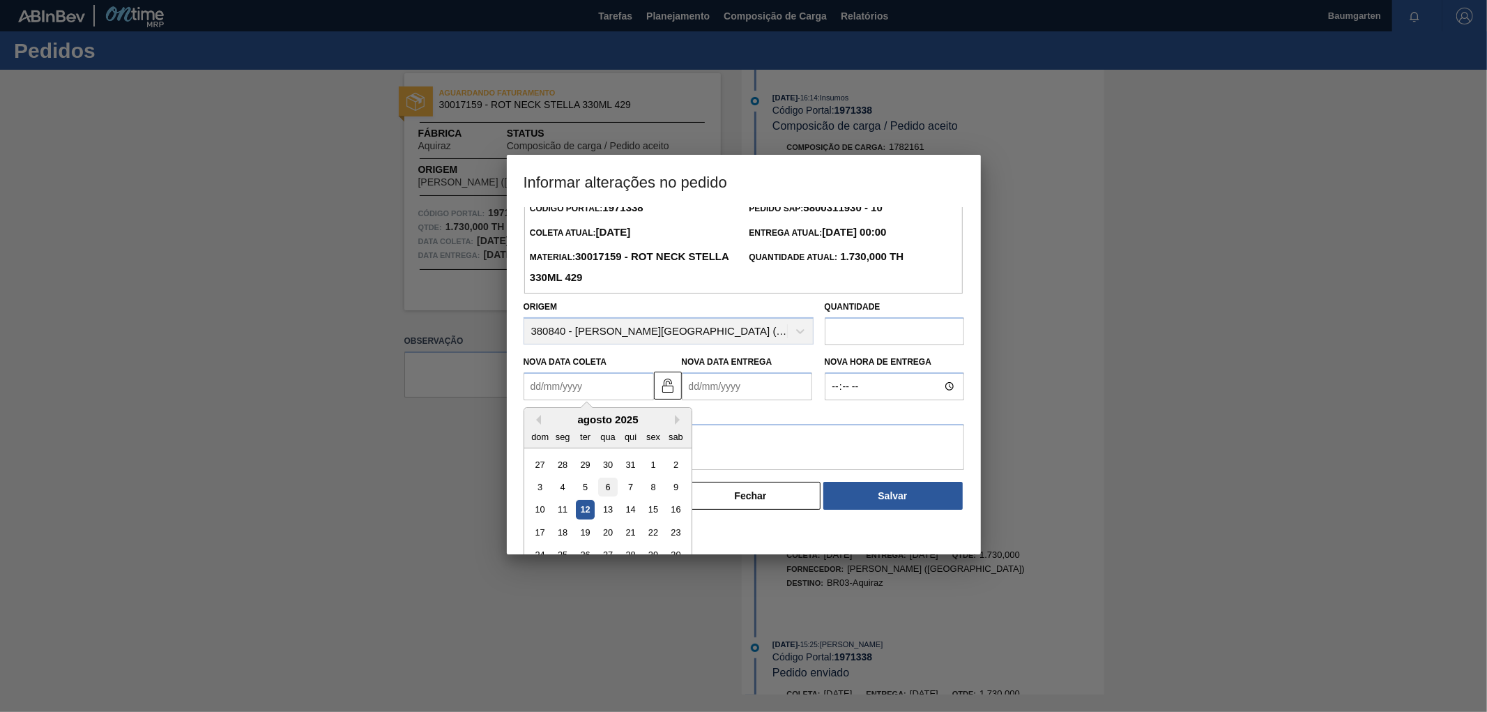
scroll to position [68, 0]
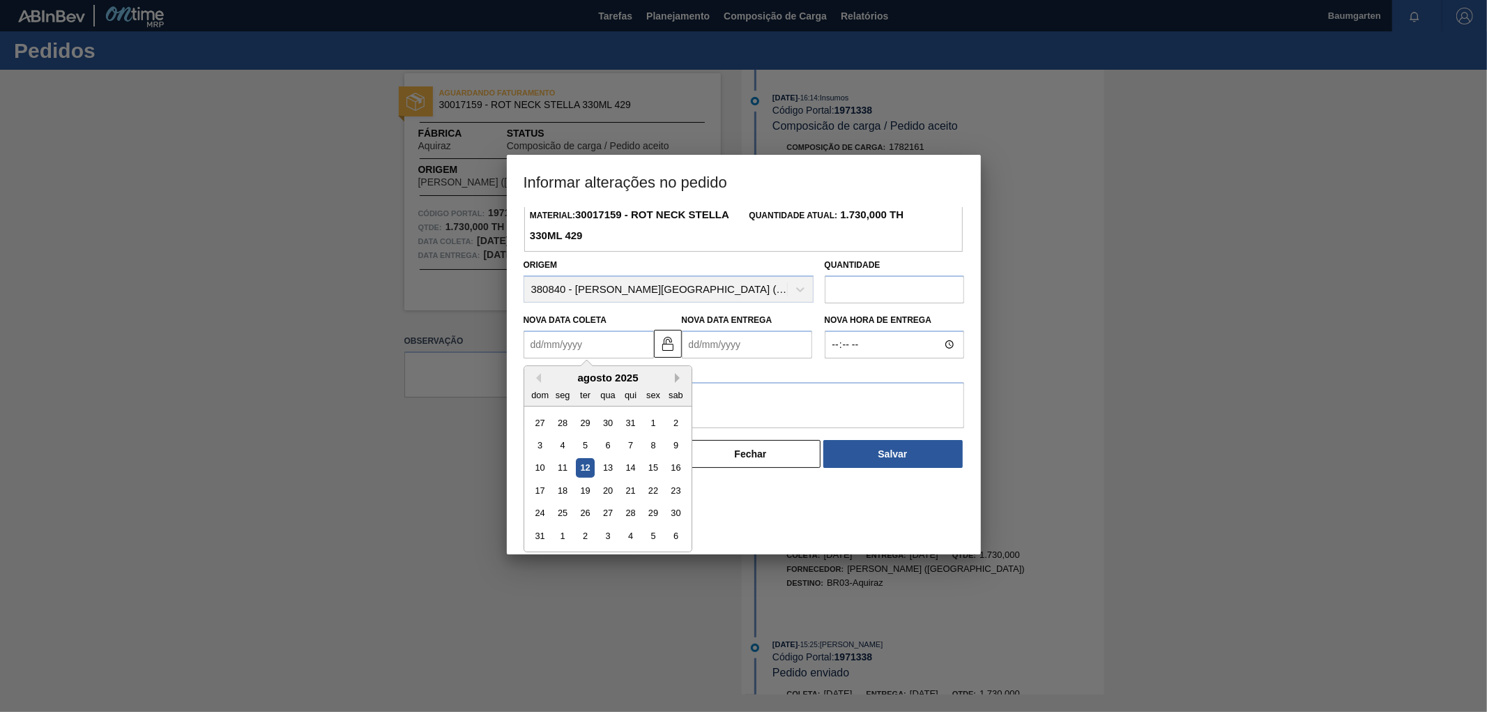
click at [676, 378] on button "Next Month" at bounding box center [680, 378] width 10 height 10
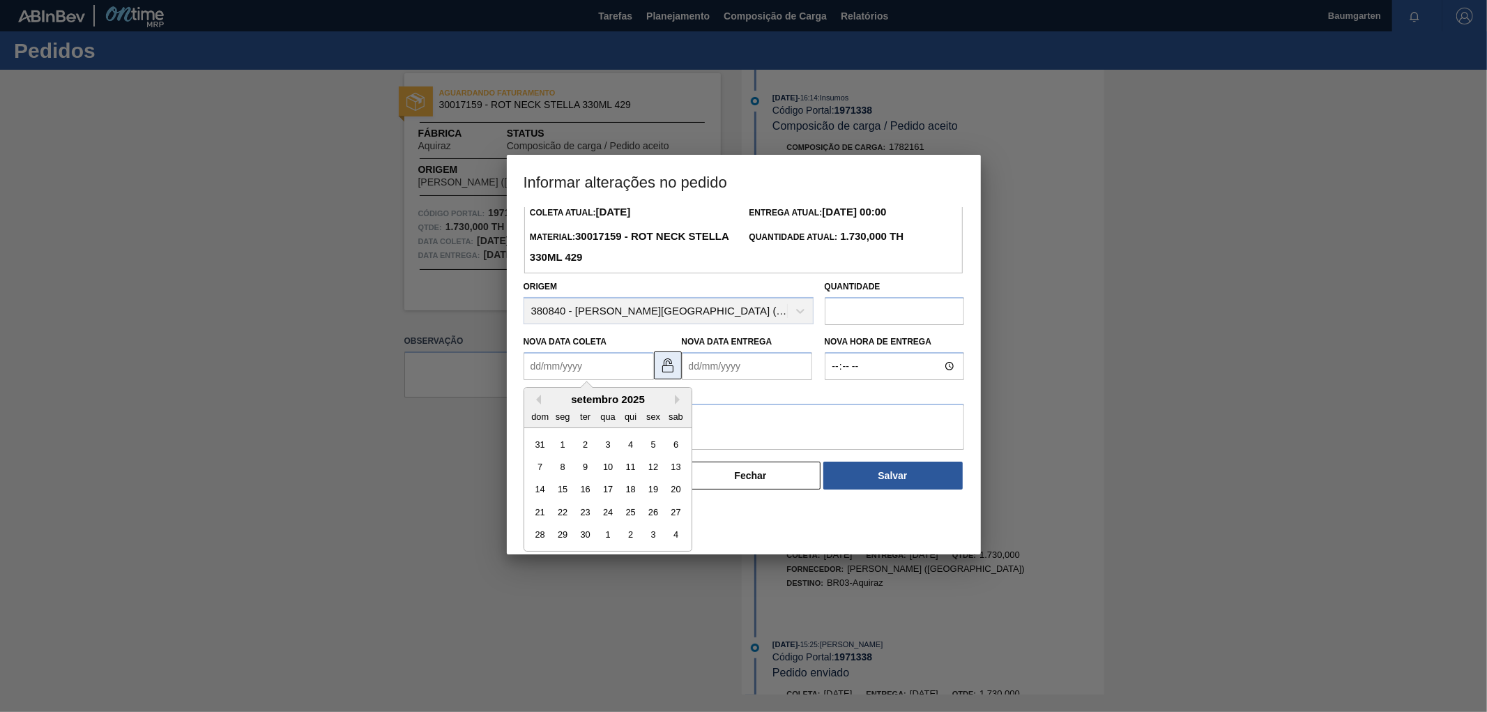
scroll to position [46, 0]
click at [562, 447] on div "1" at bounding box center [562, 445] width 19 height 19
type Coleta "[DATE]"
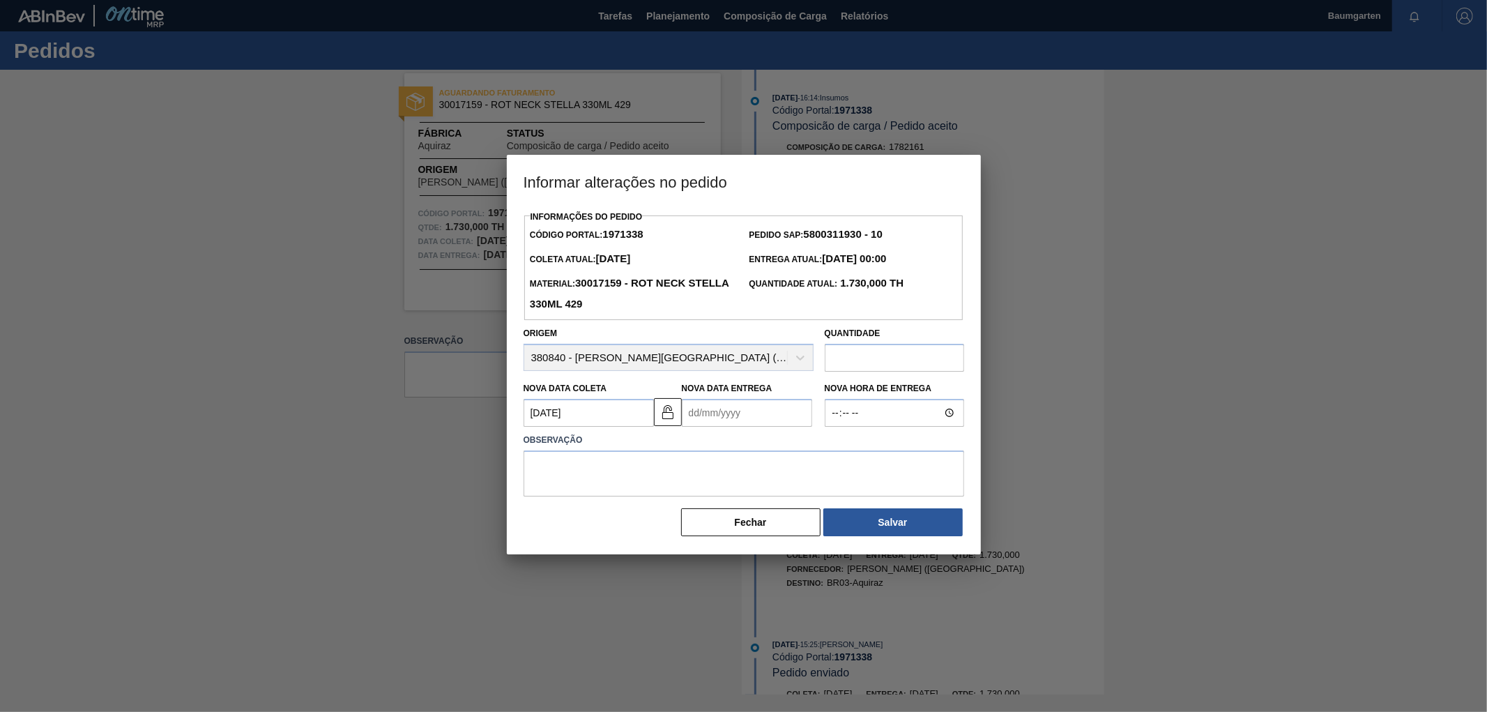
scroll to position [0, 0]
click at [676, 420] on button at bounding box center [668, 412] width 28 height 28
click at [692, 417] on Entrega "Nova Data Entrega" at bounding box center [747, 413] width 130 height 28
click at [719, 442] on div "agosto 2025 dom seg ter qua qui sex sab" at bounding box center [765, 454] width 167 height 40
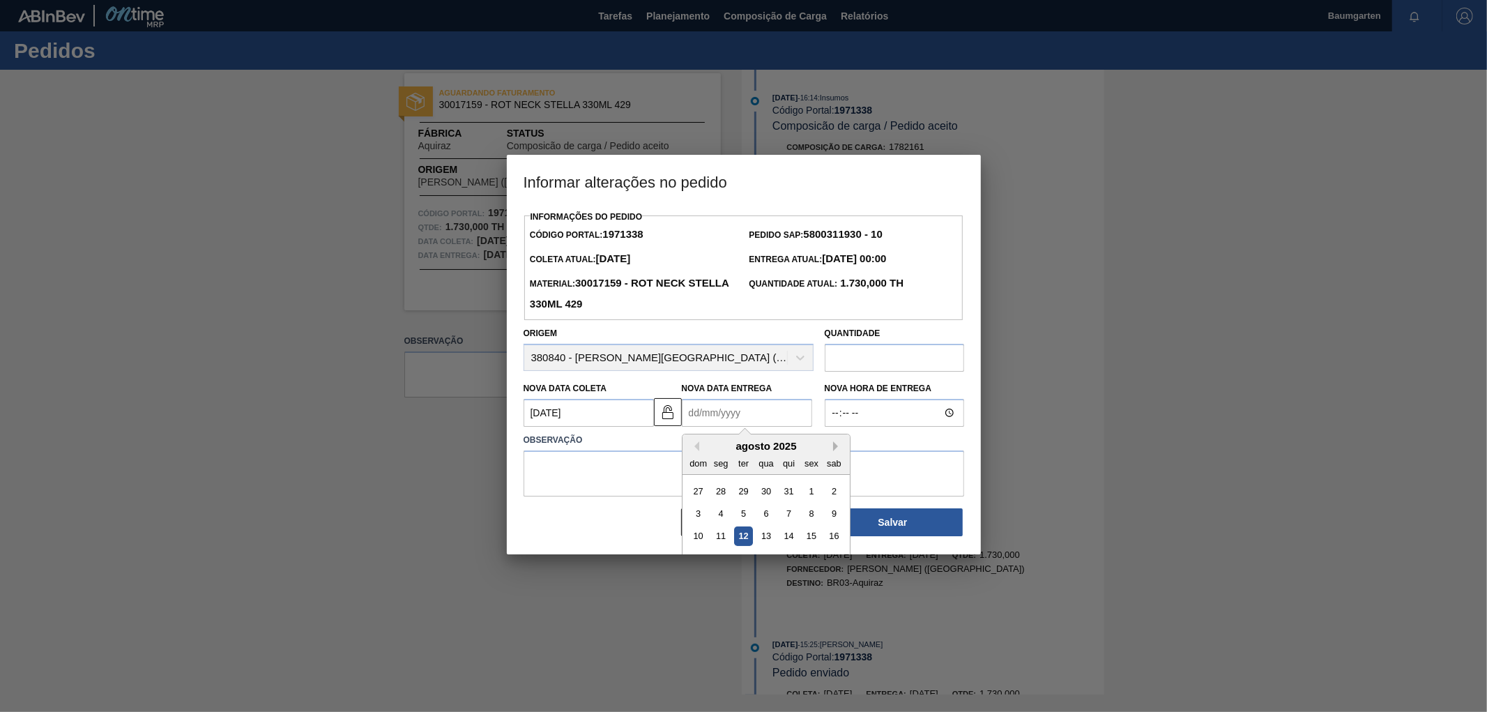
click at [837, 447] on button "Next Month" at bounding box center [838, 446] width 10 height 10
click at [802, 512] on div "12" at bounding box center [811, 513] width 19 height 19
type Entrega "[DATE]"
click at [562, 468] on textarea at bounding box center [743, 473] width 440 height 46
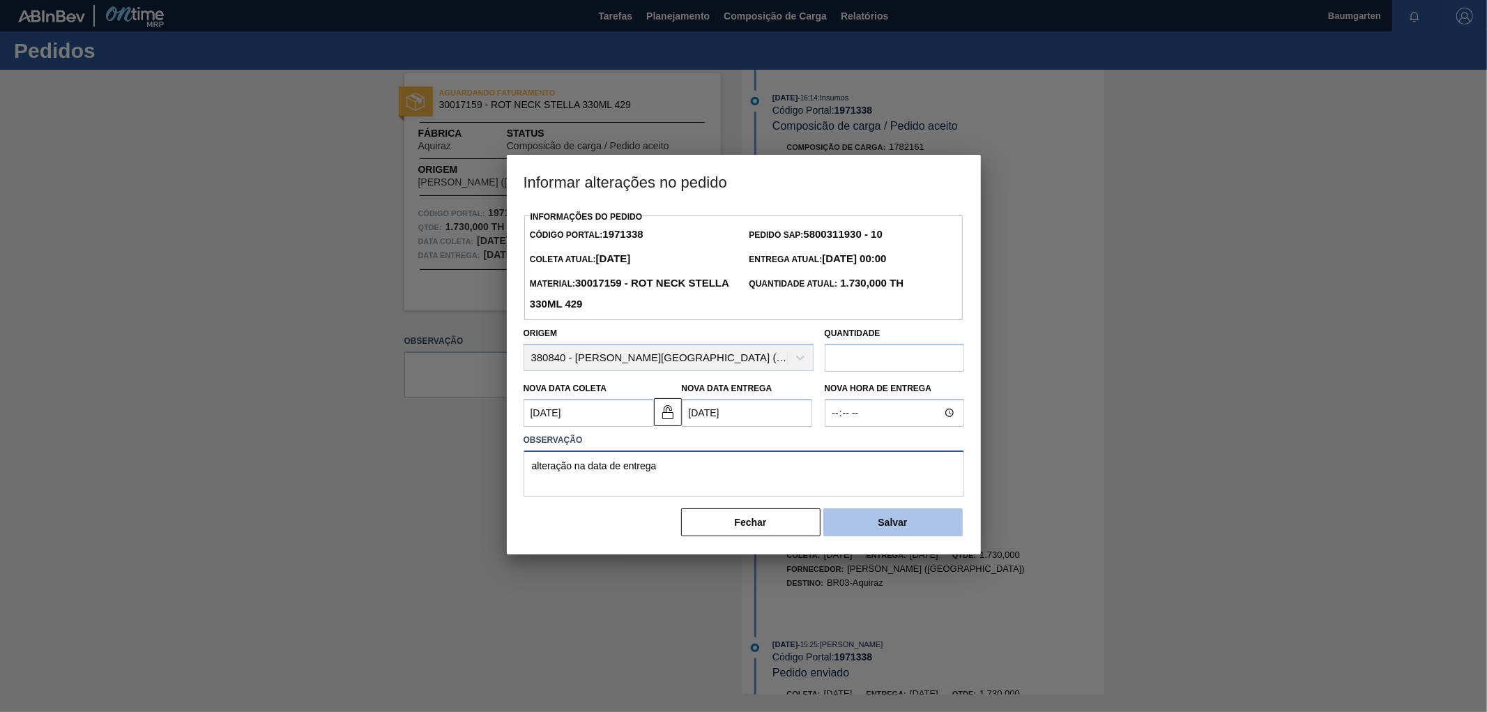
type textarea "alteração na data de entrega"
click at [924, 530] on button "Salvar" at bounding box center [892, 522] width 139 height 28
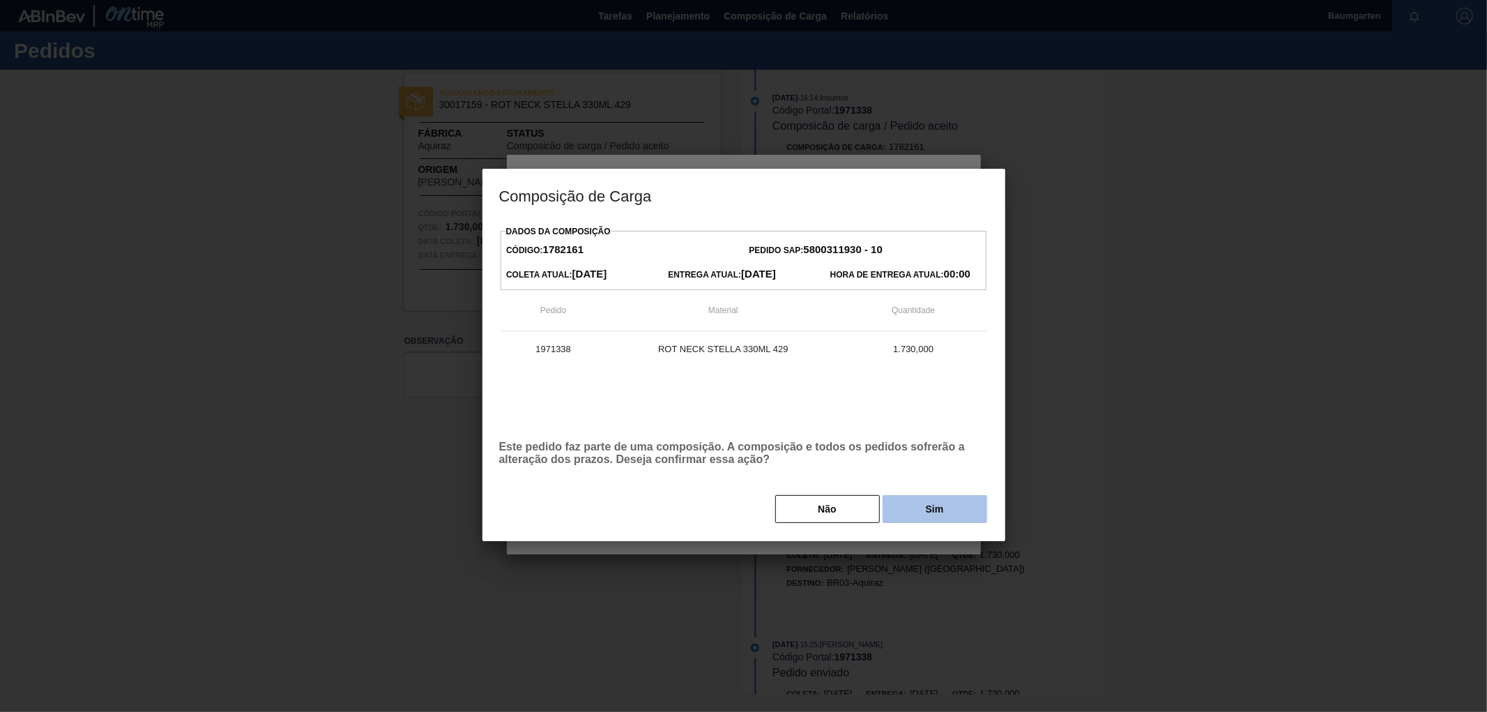
click at [944, 514] on button "Sim" at bounding box center [934, 509] width 105 height 28
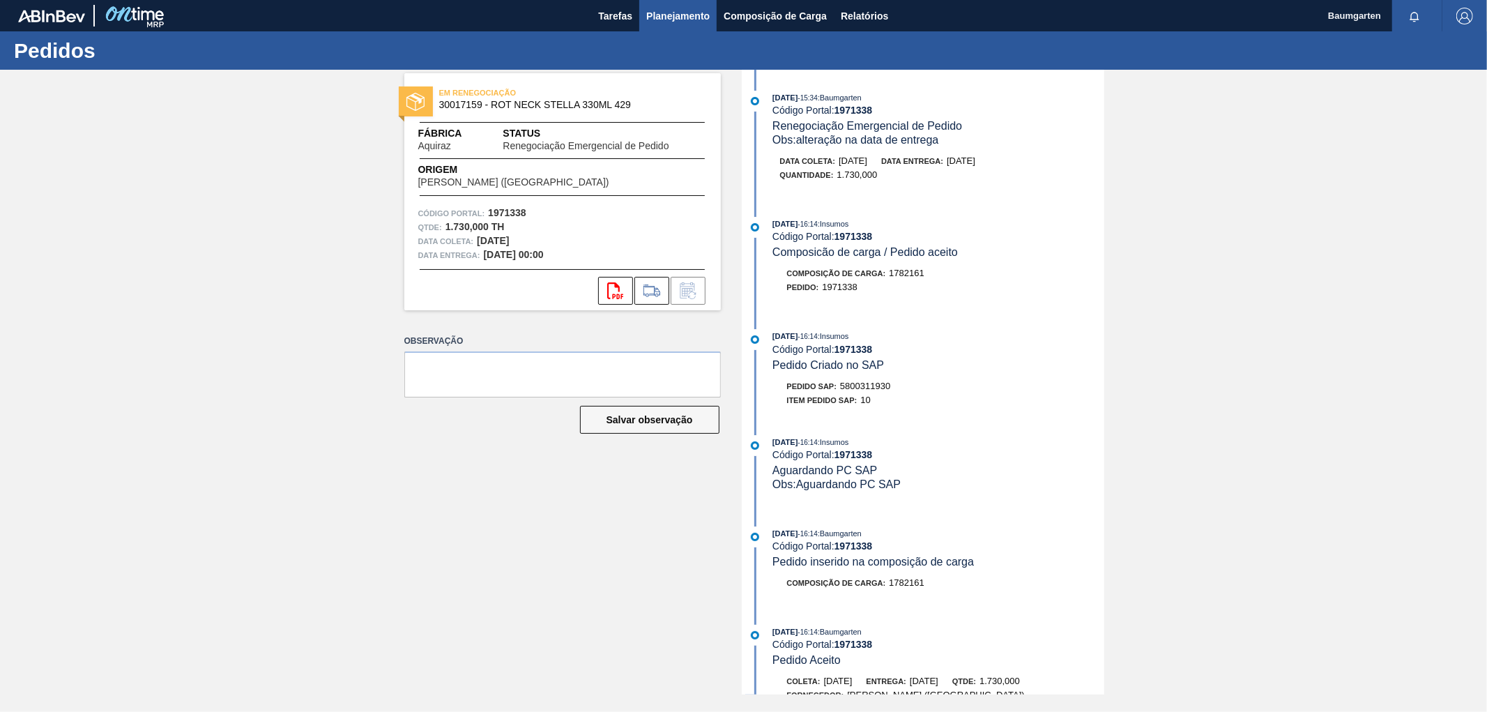
click at [687, 16] on span "Planejamento" at bounding box center [677, 16] width 63 height 17
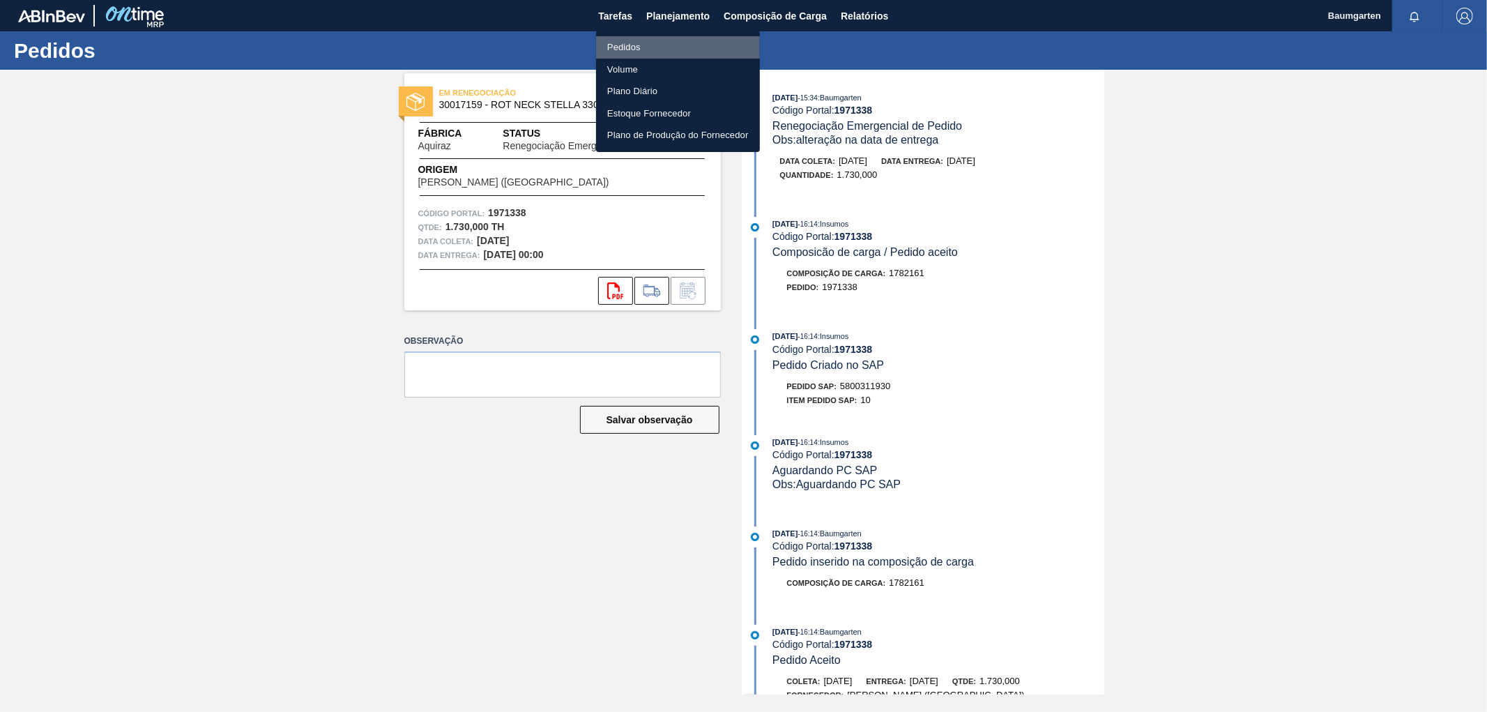
click at [634, 47] on li "Pedidos" at bounding box center [678, 47] width 164 height 22
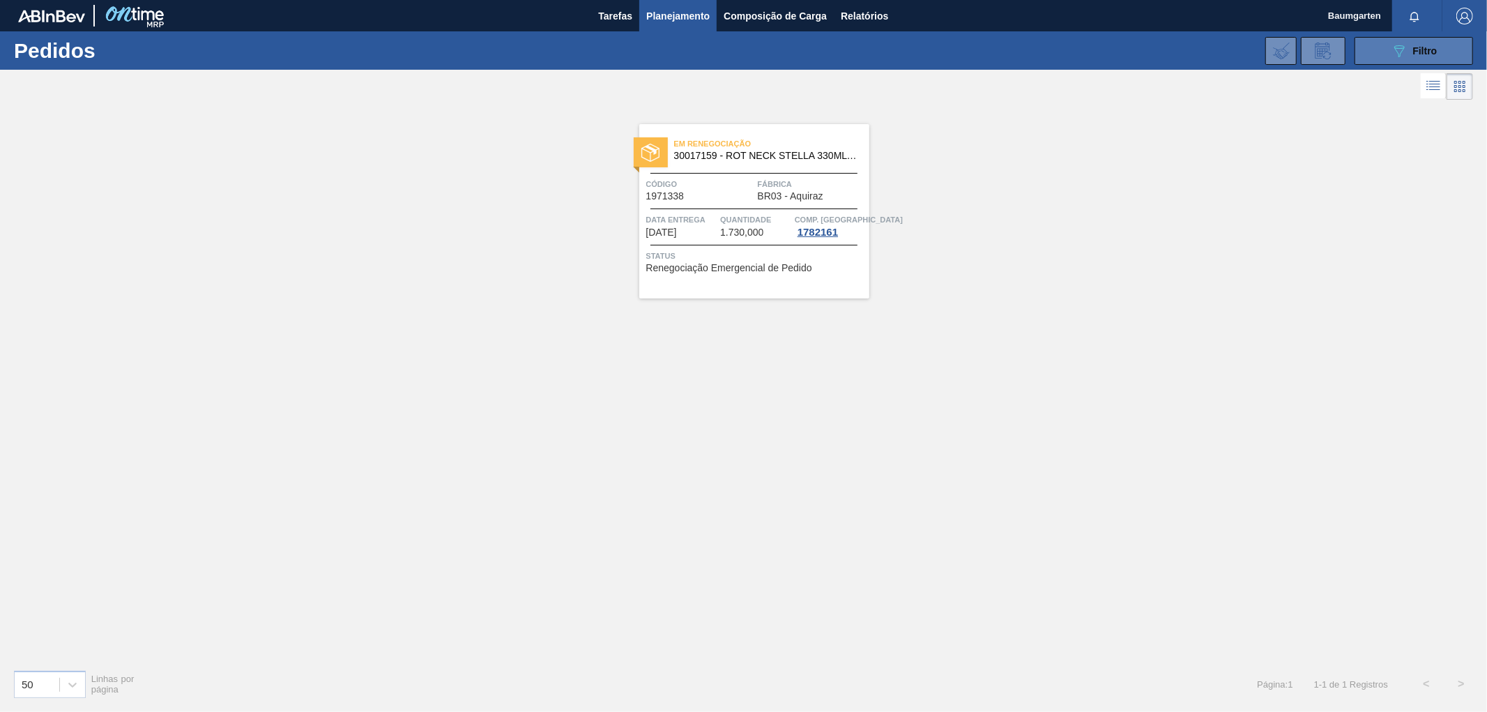
click at [1381, 49] on button "089F7B8B-B2A5-4AFE-B5C0-19BA573D28AC Filtro" at bounding box center [1413, 51] width 118 height 28
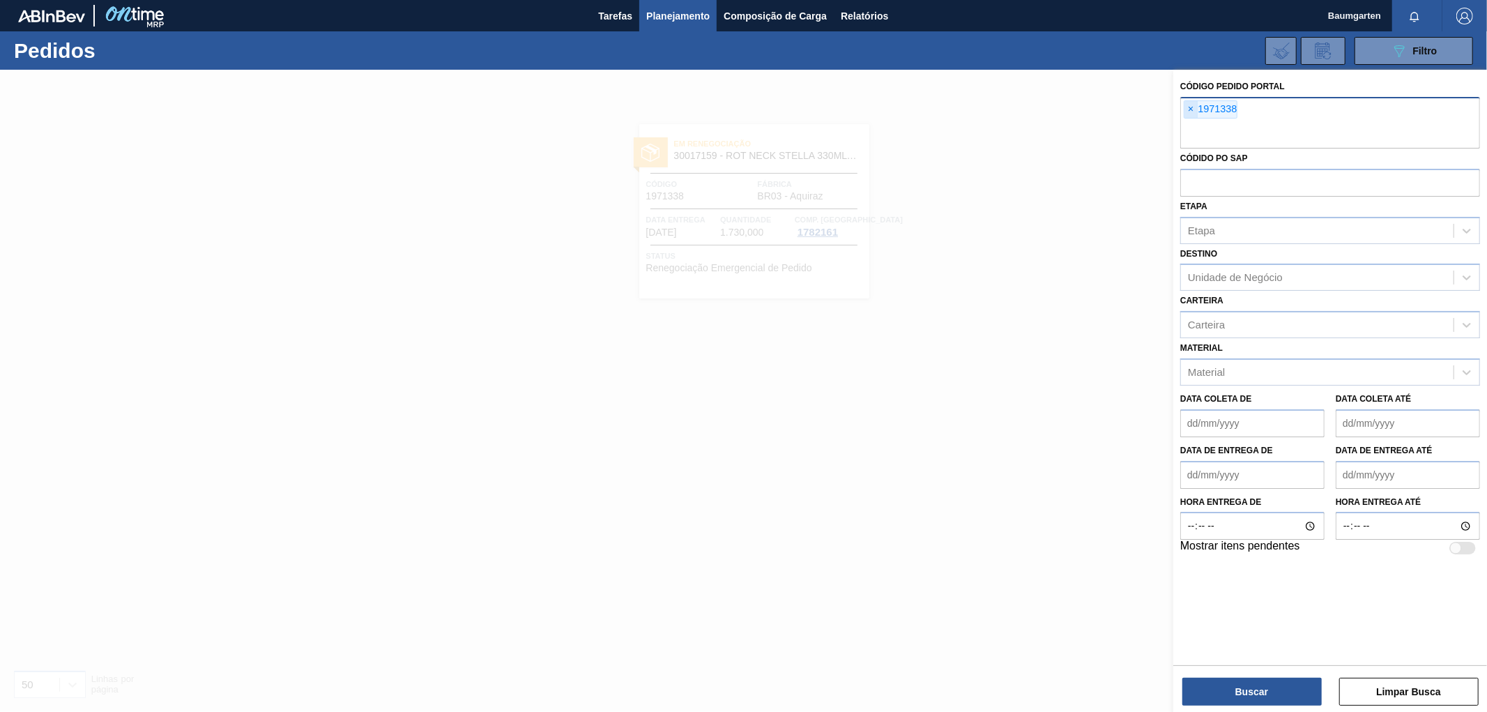
click at [1187, 102] on span "×" at bounding box center [1190, 109] width 13 height 17
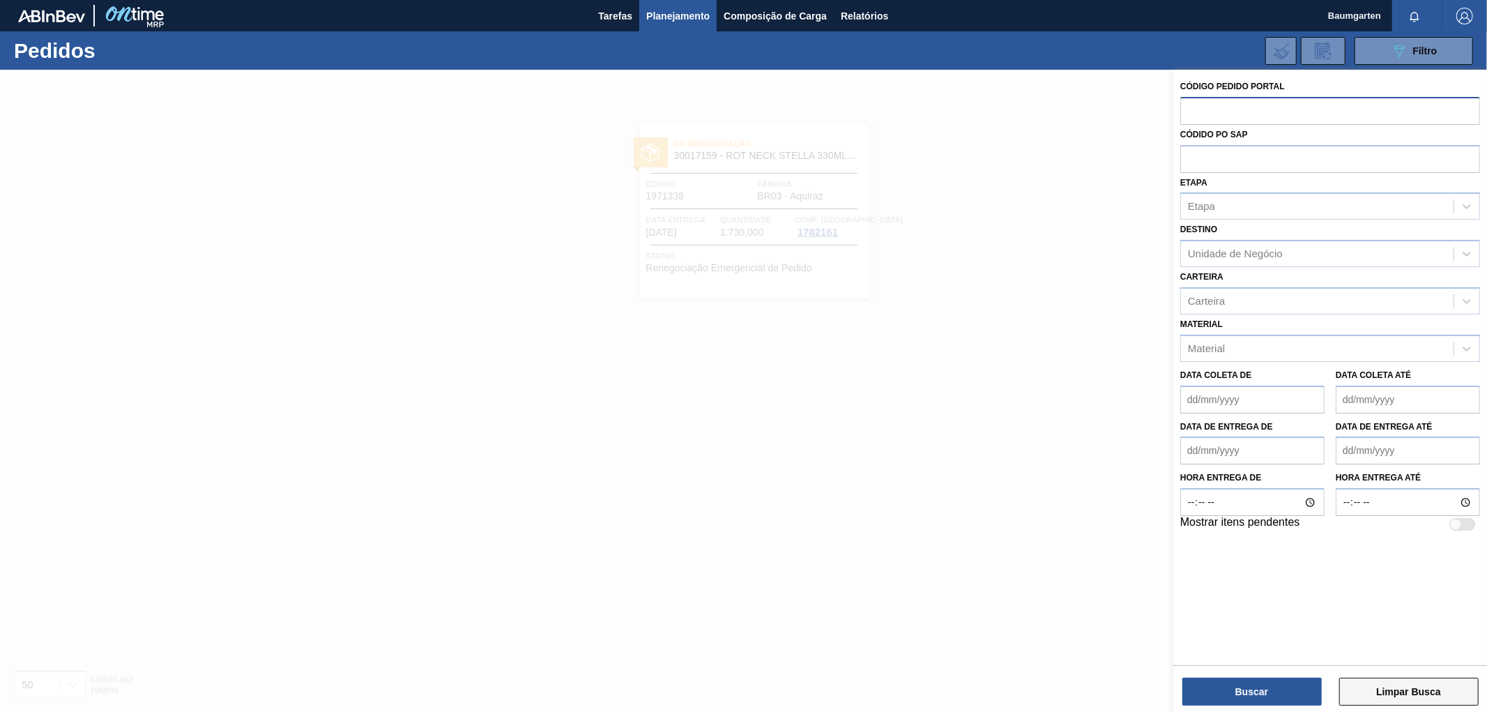
click at [1387, 691] on button "Limpar Busca" at bounding box center [1408, 691] width 139 height 28
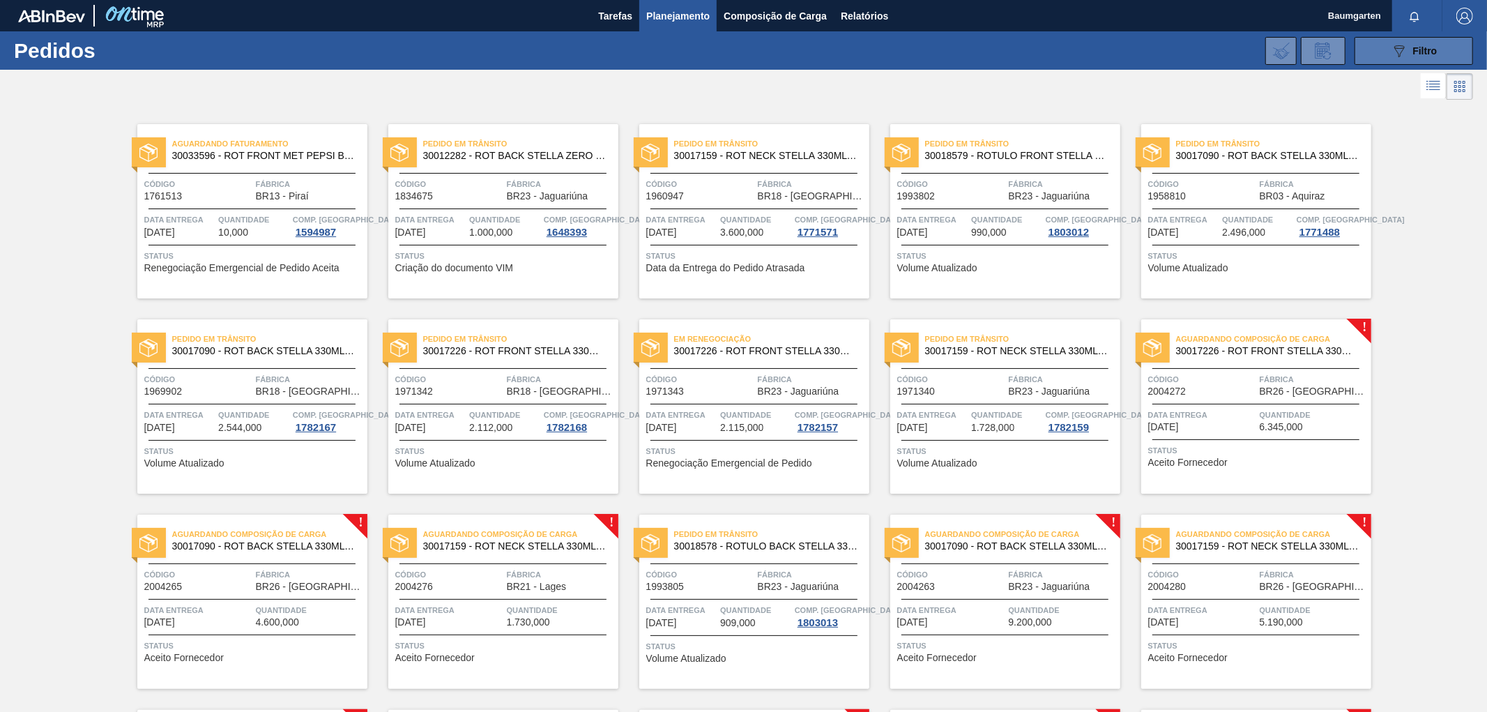
click at [1390, 57] on icon "089F7B8B-B2A5-4AFE-B5C0-19BA573D28AC" at bounding box center [1398, 51] width 17 height 17
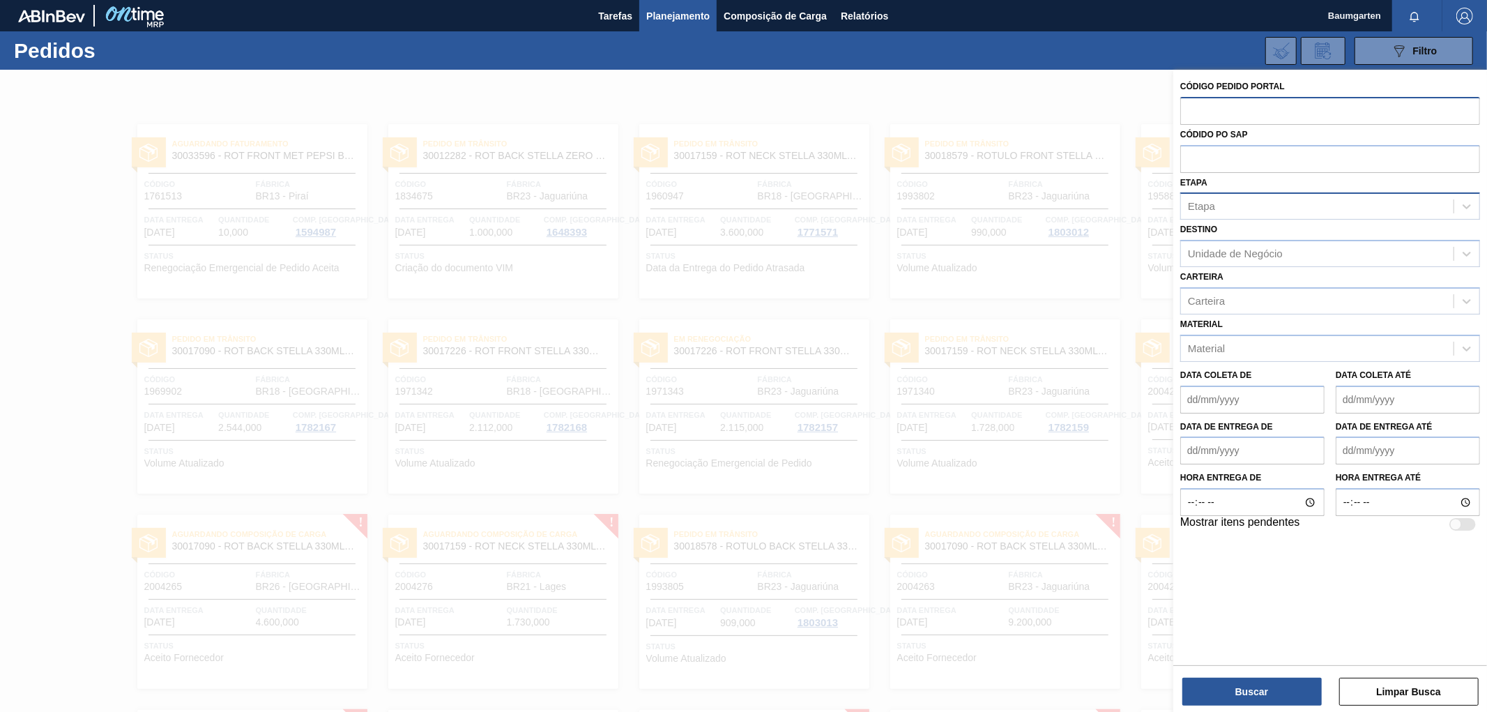
click at [1275, 203] on div "Etapa" at bounding box center [1317, 207] width 273 height 20
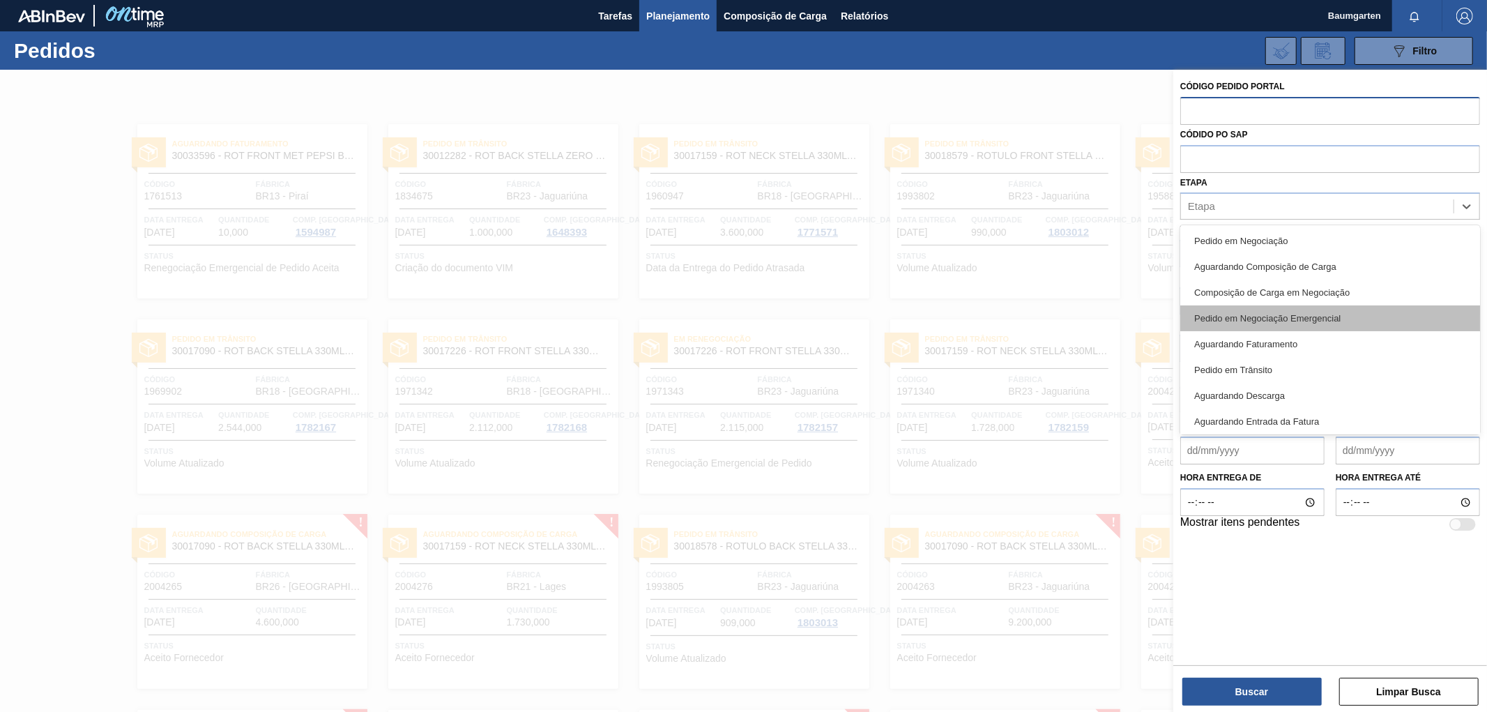
click at [1349, 312] on div "Pedido em Negociação Emergencial" at bounding box center [1330, 318] width 300 height 26
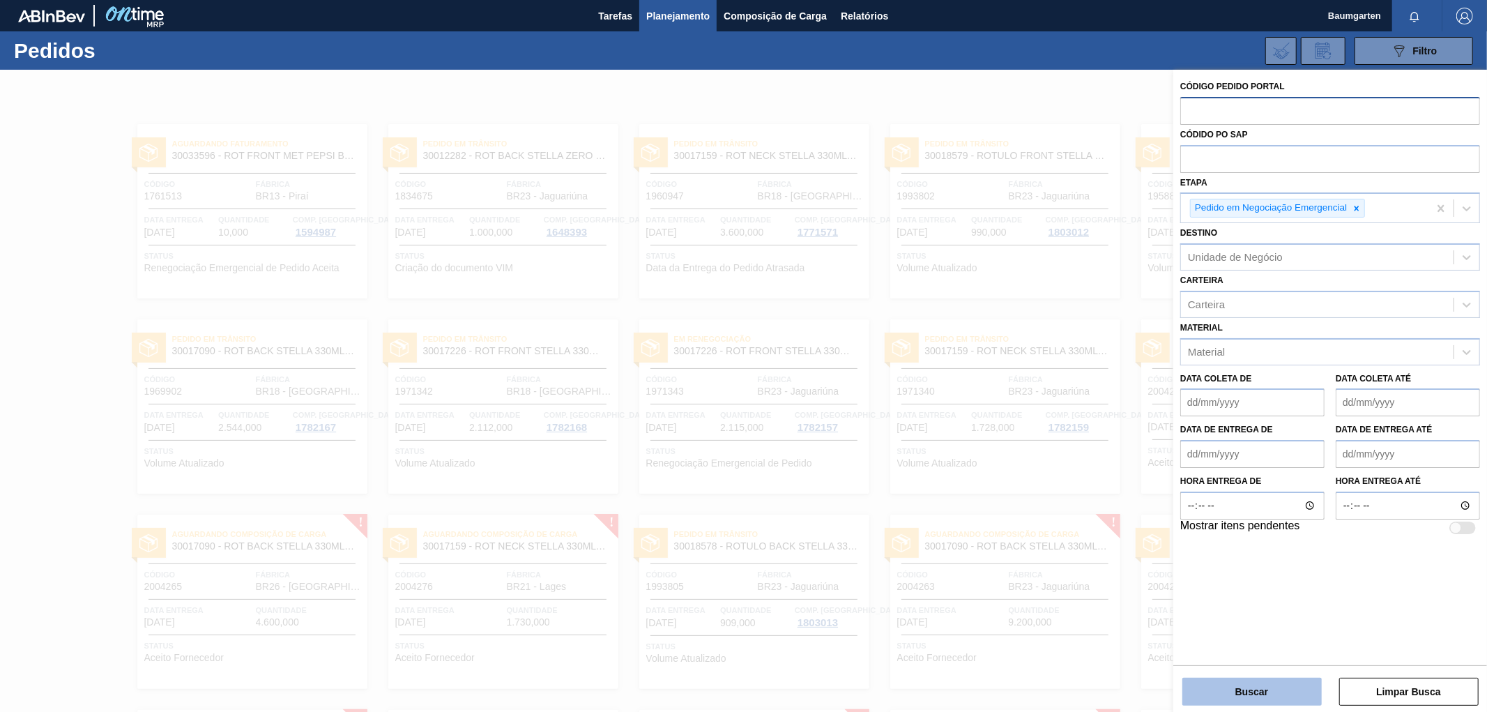
click at [1238, 681] on button "Buscar" at bounding box center [1251, 691] width 139 height 28
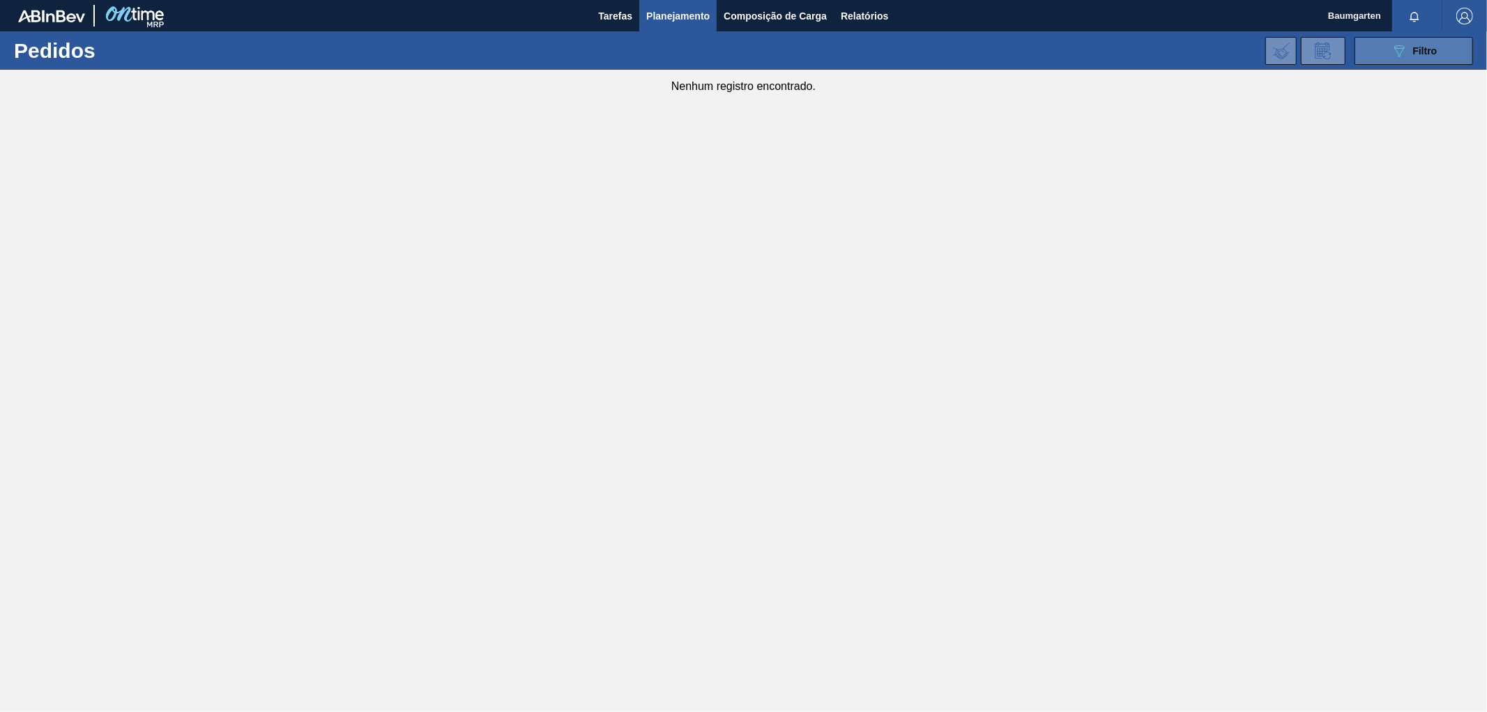
click at [1410, 54] on div "089F7B8B-B2A5-4AFE-B5C0-19BA573D28AC Filtro" at bounding box center [1413, 51] width 47 height 17
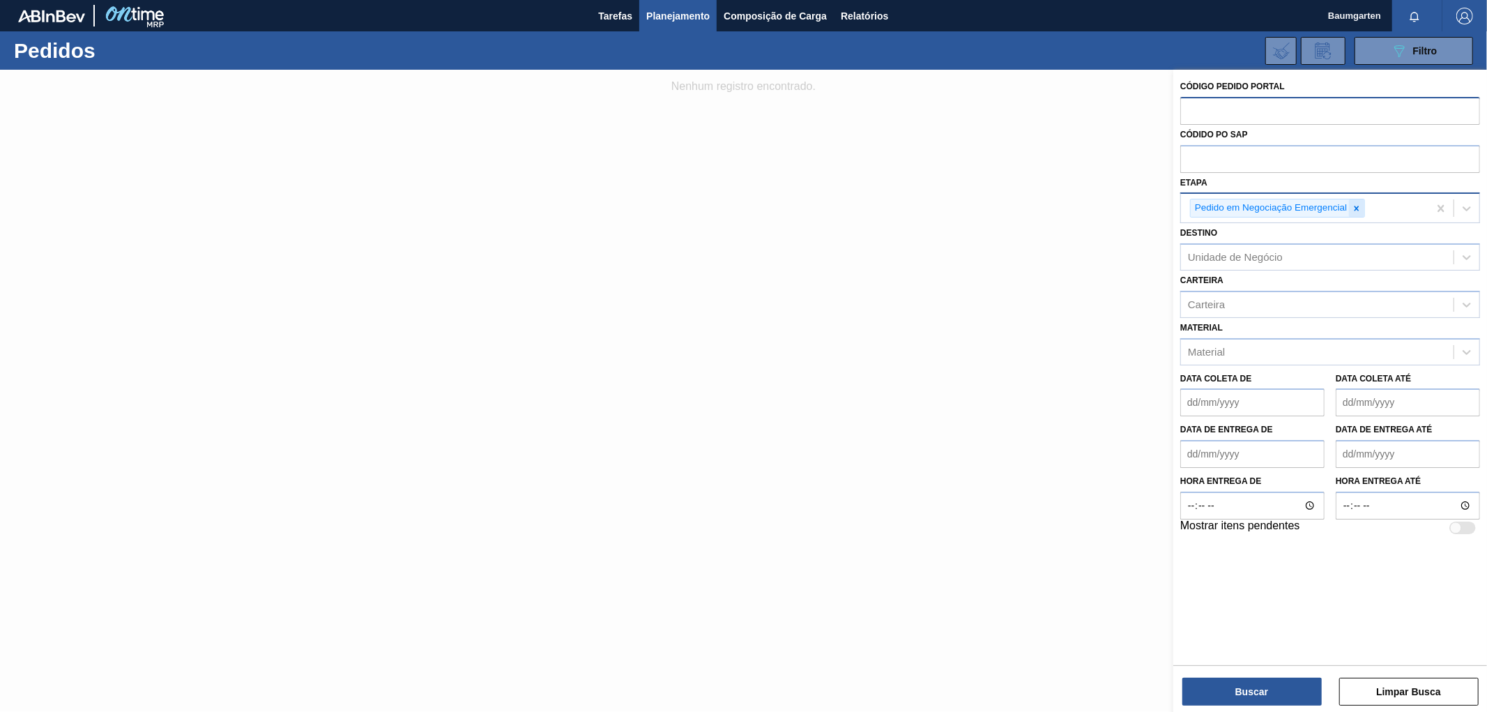
click at [1358, 206] on icon at bounding box center [1356, 208] width 5 height 5
click at [1457, 204] on div at bounding box center [1466, 206] width 25 height 25
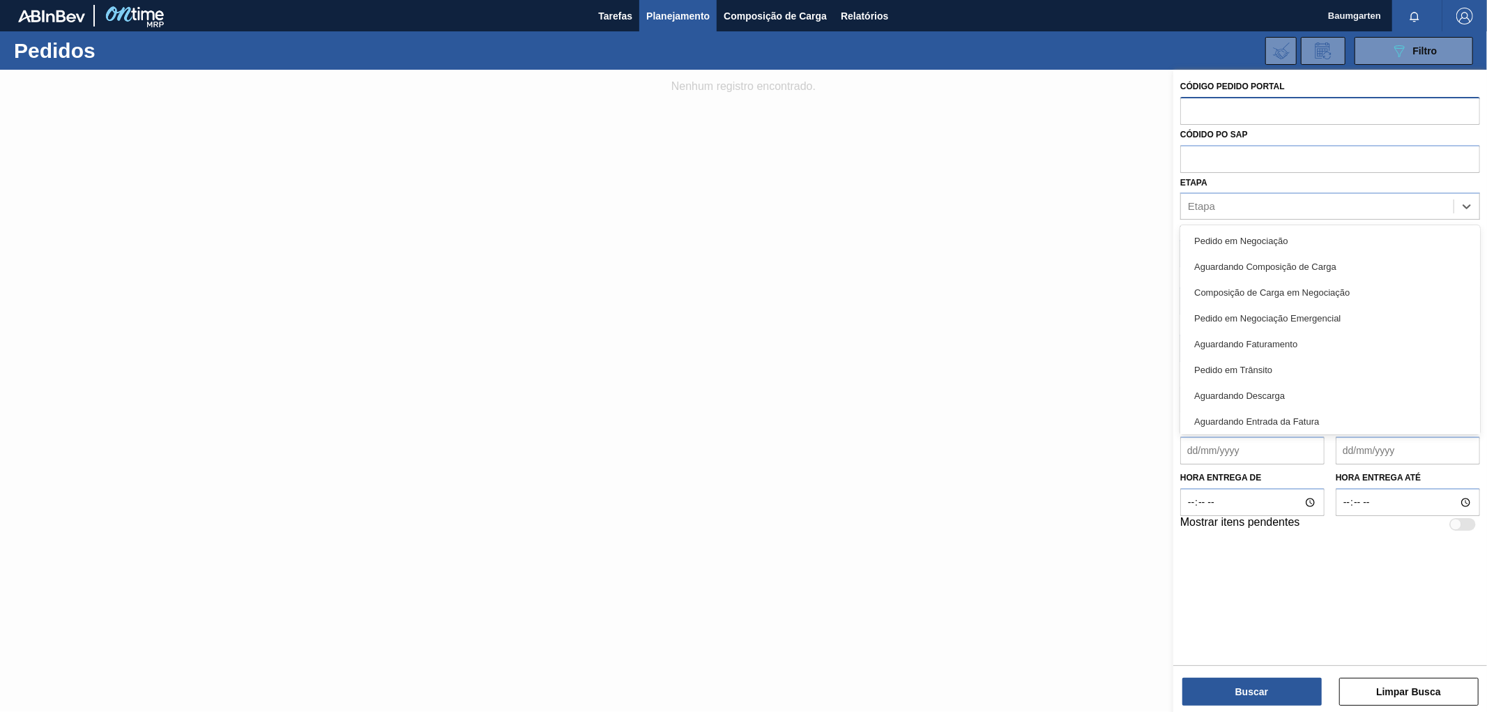
click at [1039, 268] on div at bounding box center [743, 426] width 1487 height 712
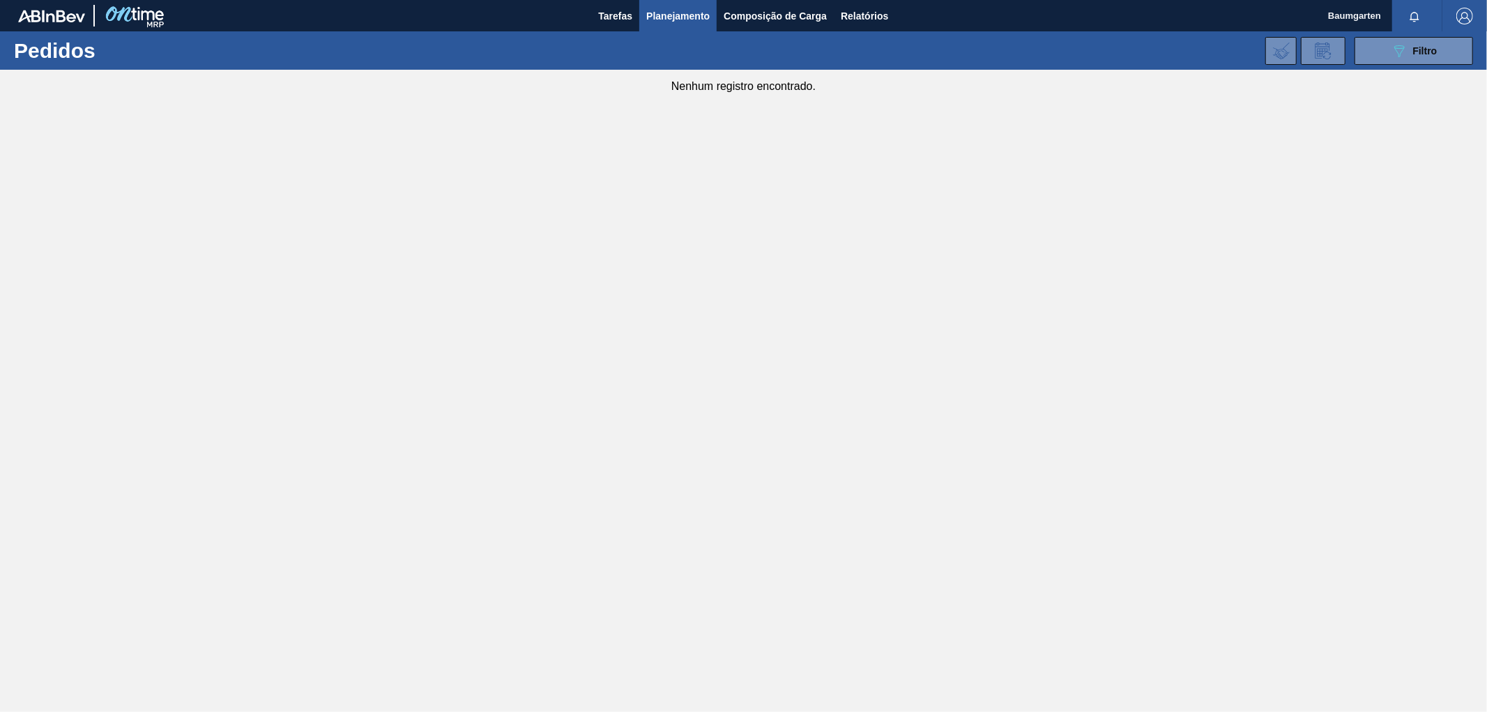
click at [1404, 52] on icon "089F7B8B-B2A5-4AFE-B5C0-19BA573D28AC" at bounding box center [1398, 51] width 17 height 17
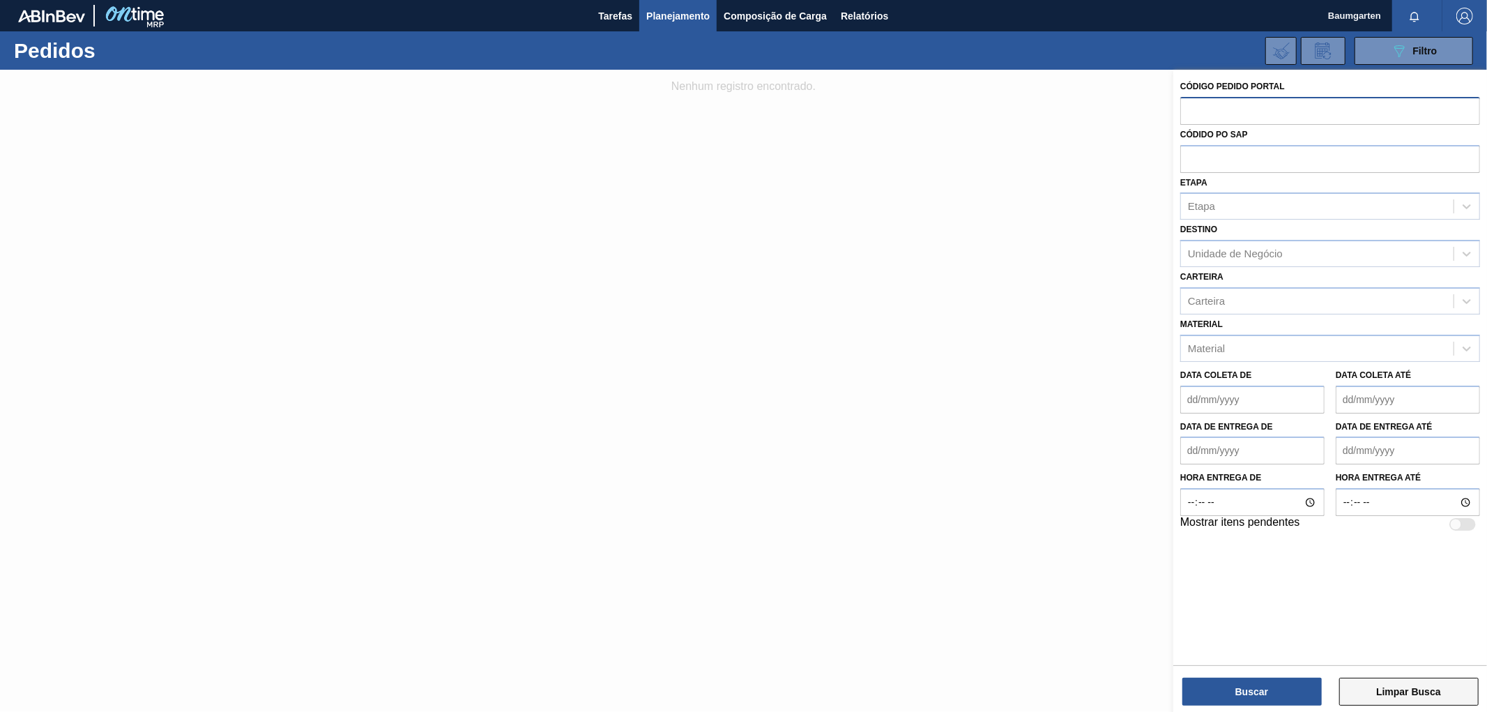
click at [1409, 677] on button "Limpar Busca" at bounding box center [1408, 691] width 139 height 28
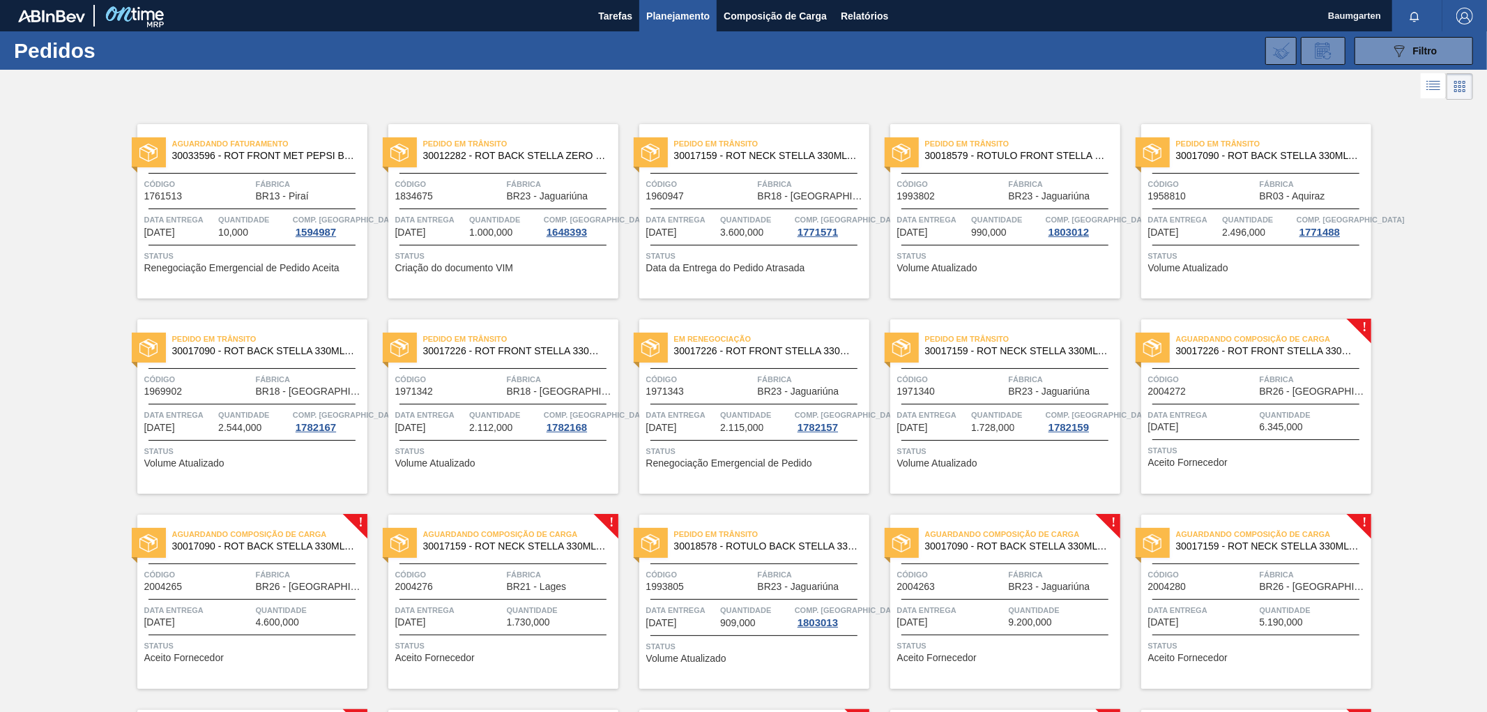
click at [708, 461] on span "Renegociação Emergencial de Pedido" at bounding box center [729, 463] width 166 height 10
